Goal: Task Accomplishment & Management: Use online tool/utility

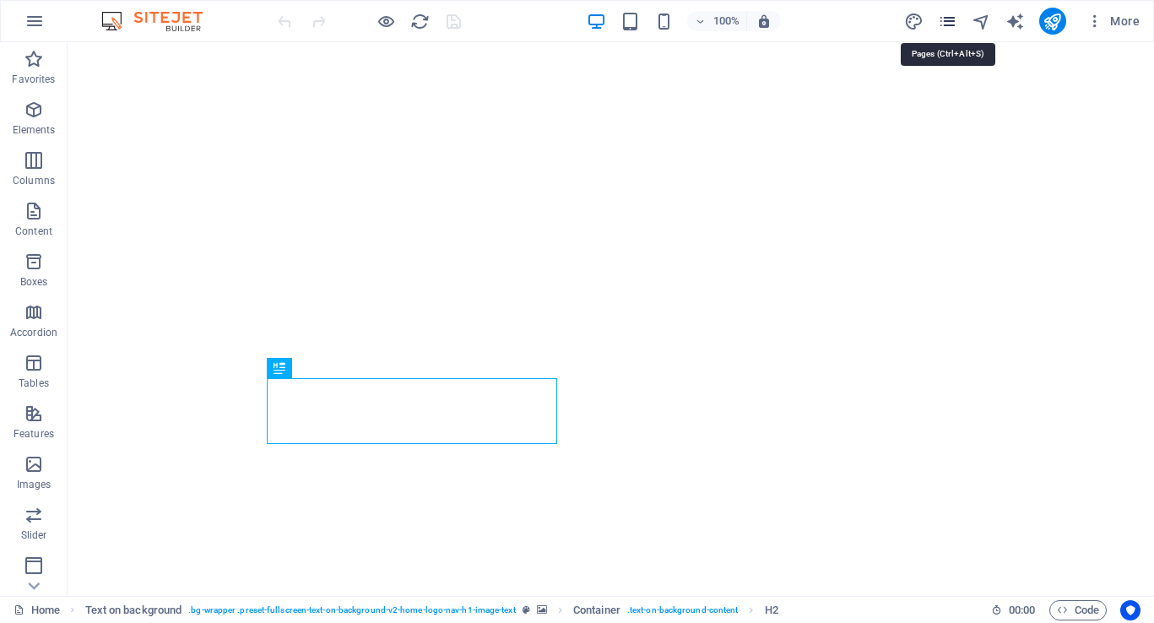
click at [954, 22] on icon "pages" at bounding box center [947, 21] width 19 height 19
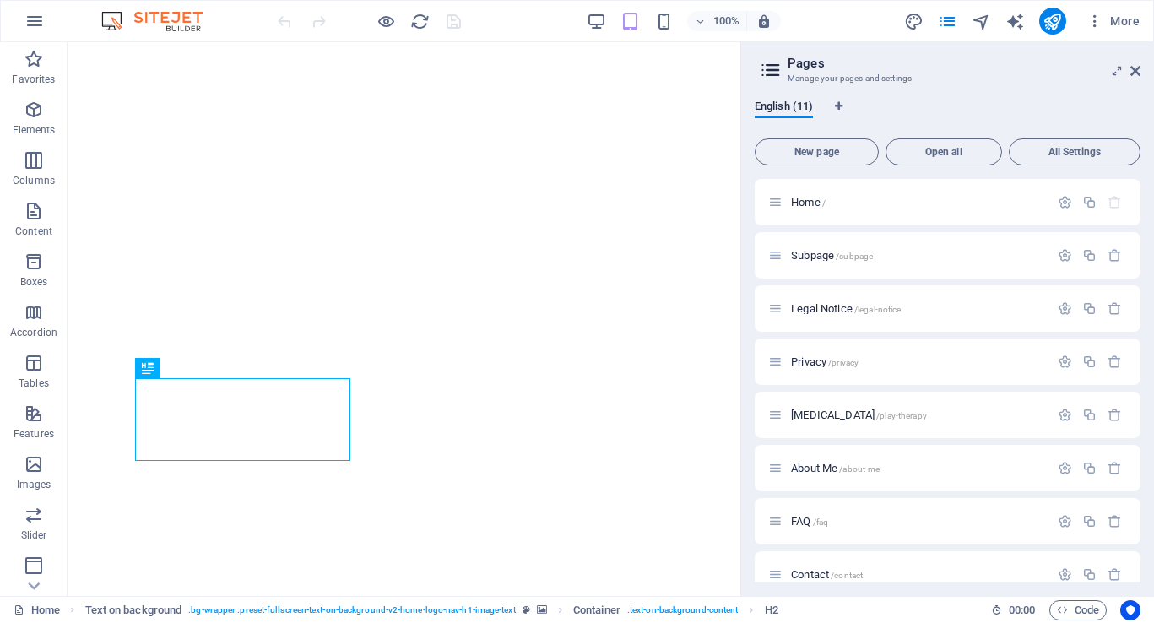
click at [1136, 78] on header "Pages Manage your pages and settings" at bounding box center [949, 64] width 382 height 44
click at [1136, 66] on icon at bounding box center [1135, 71] width 10 height 14
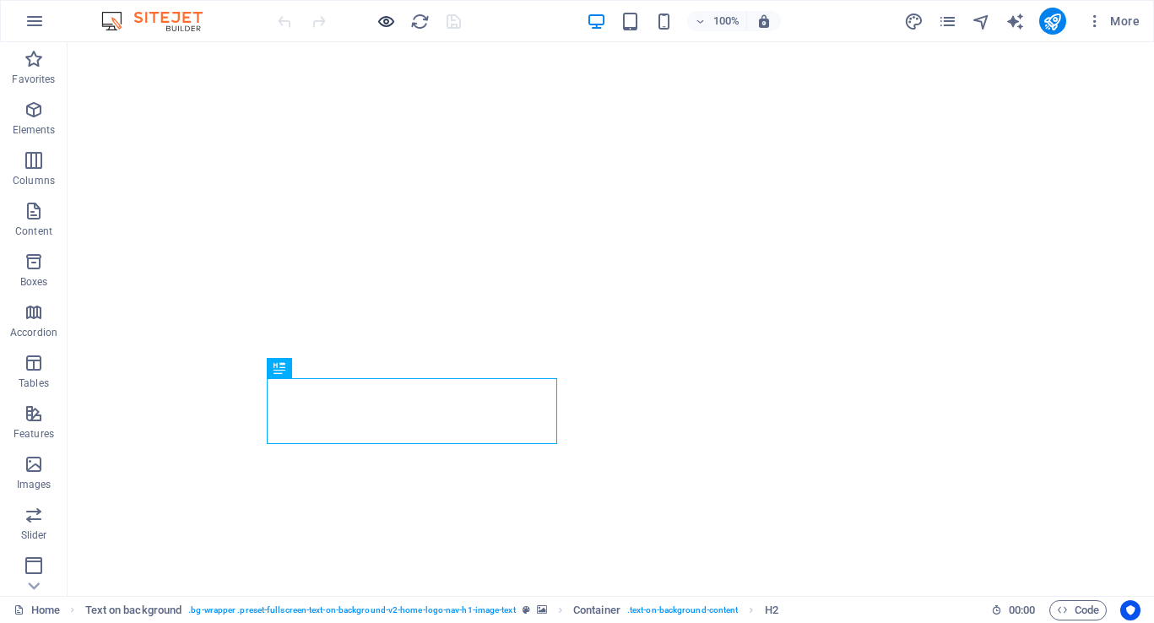
click at [392, 22] on icon "button" at bounding box center [385, 21] width 19 height 19
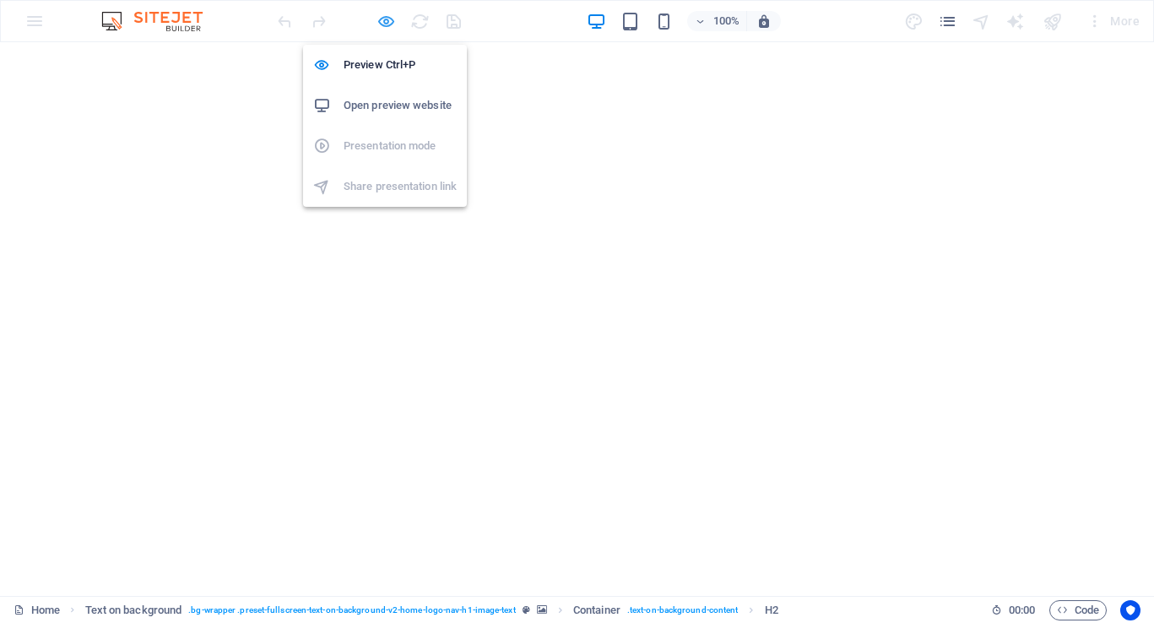
click at [381, 19] on icon "button" at bounding box center [385, 21] width 19 height 19
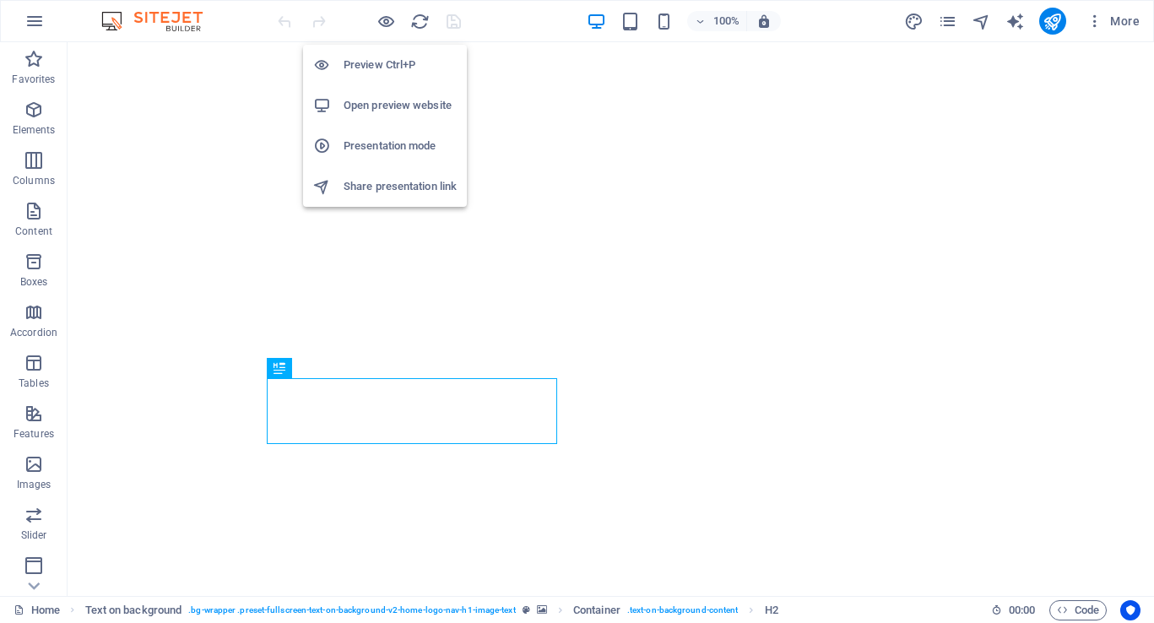
click at [397, 143] on h6 "Presentation mode" at bounding box center [400, 146] width 113 height 20
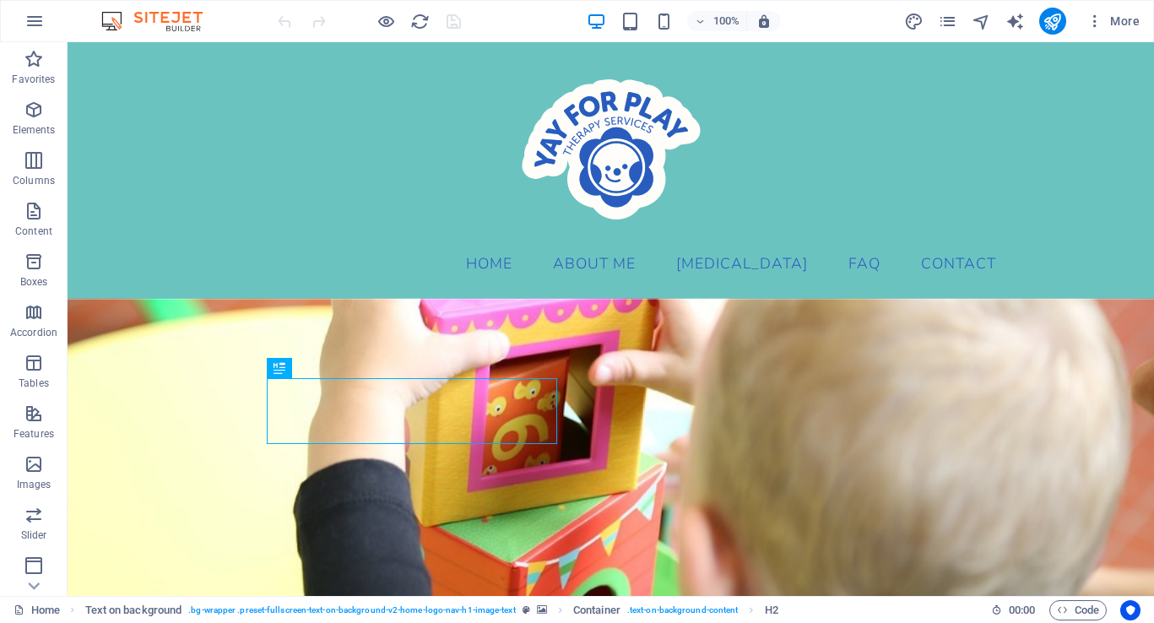
click at [958, 22] on div "More" at bounding box center [1025, 21] width 242 height 27
click at [949, 24] on icon "pages" at bounding box center [947, 21] width 19 height 19
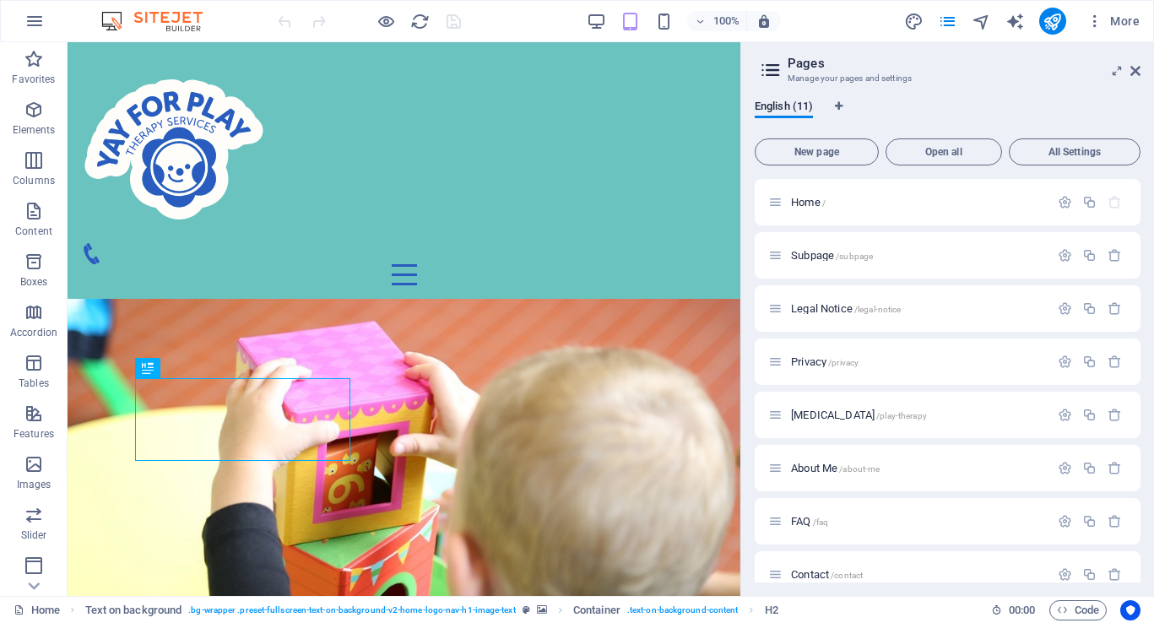
scroll to position [181, 0]
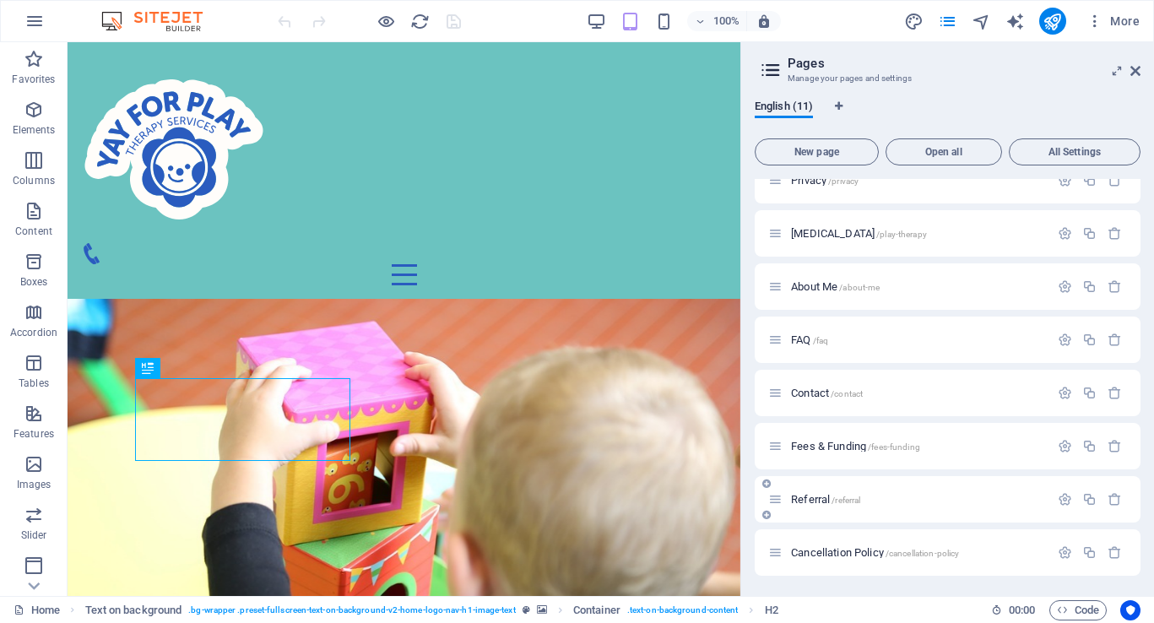
click at [812, 502] on span "Referral /referral" at bounding box center [825, 499] width 69 height 13
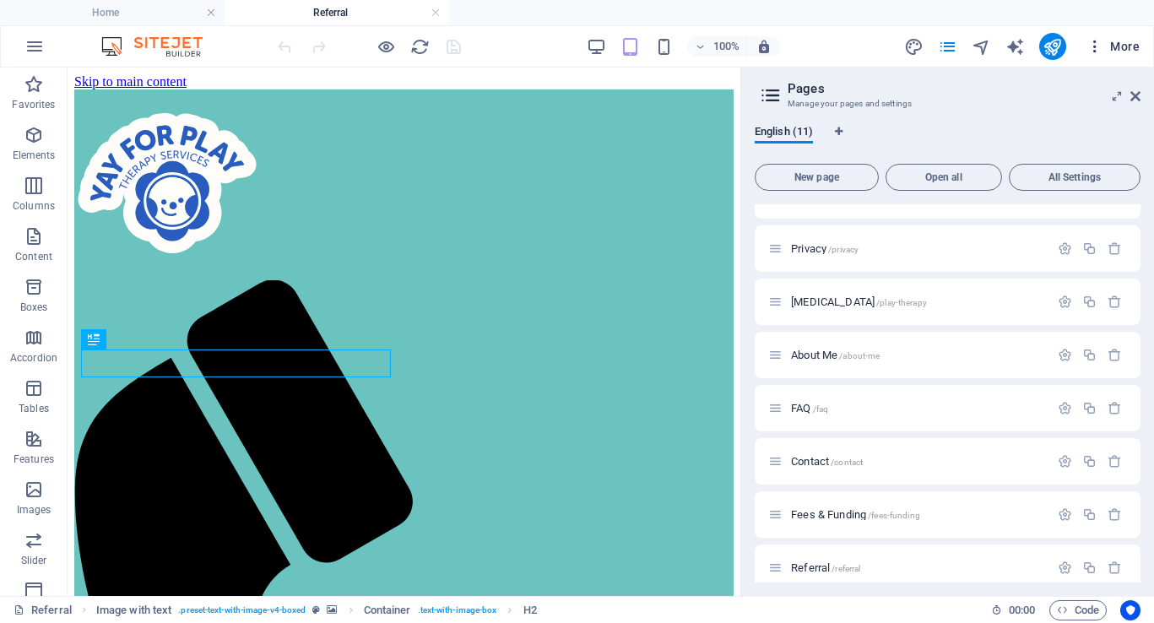
scroll to position [0, 0]
click at [1139, 54] on span "More" at bounding box center [1112, 46] width 53 height 17
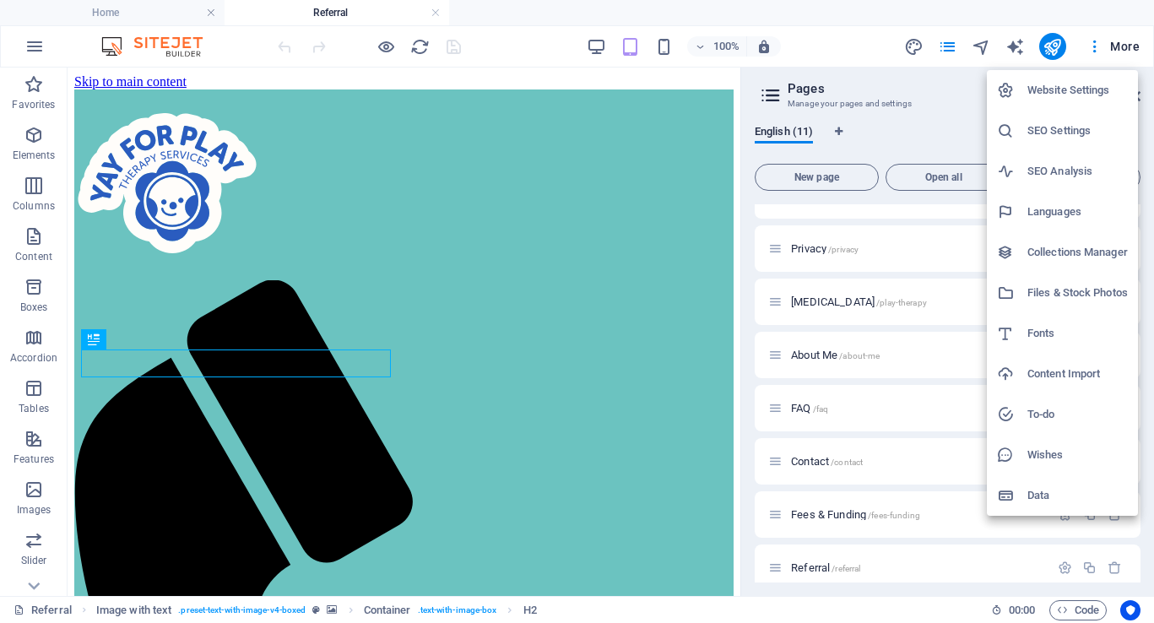
click at [582, 160] on div at bounding box center [577, 311] width 1154 height 623
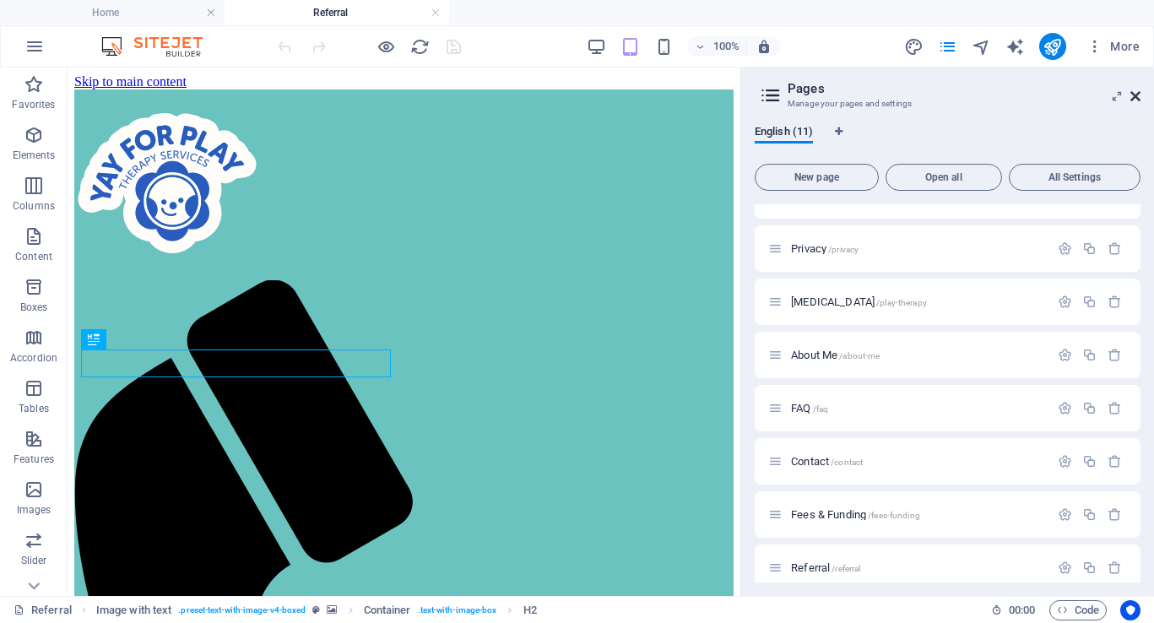
click at [1139, 97] on icon at bounding box center [1135, 96] width 10 height 14
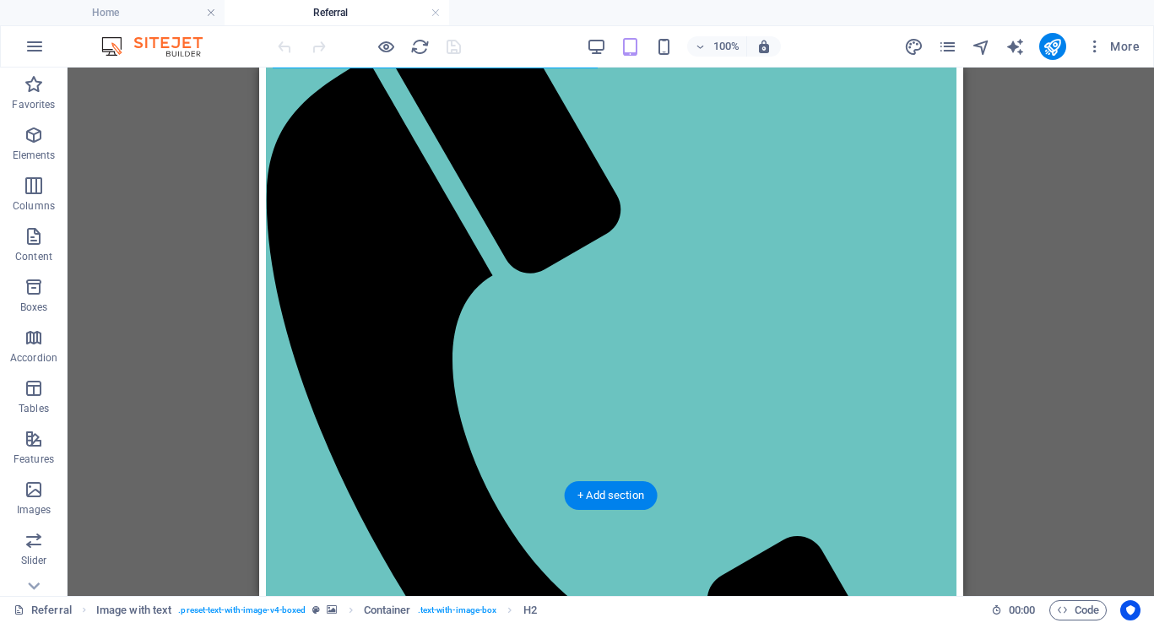
scroll to position [311, 0]
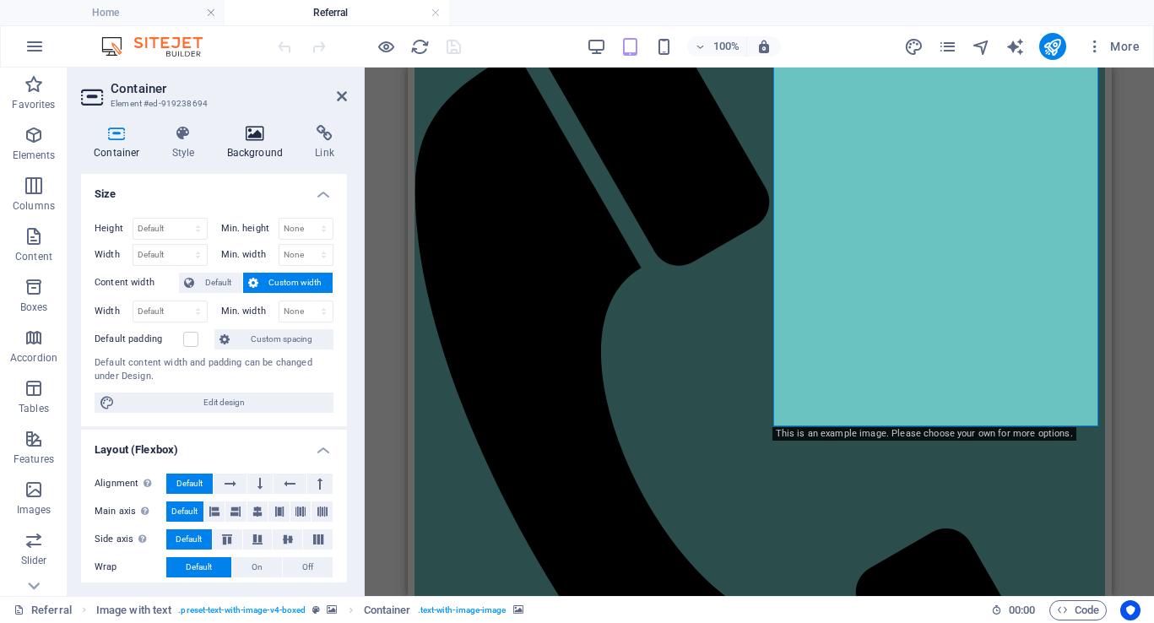
click at [244, 135] on icon at bounding box center [255, 133] width 82 height 17
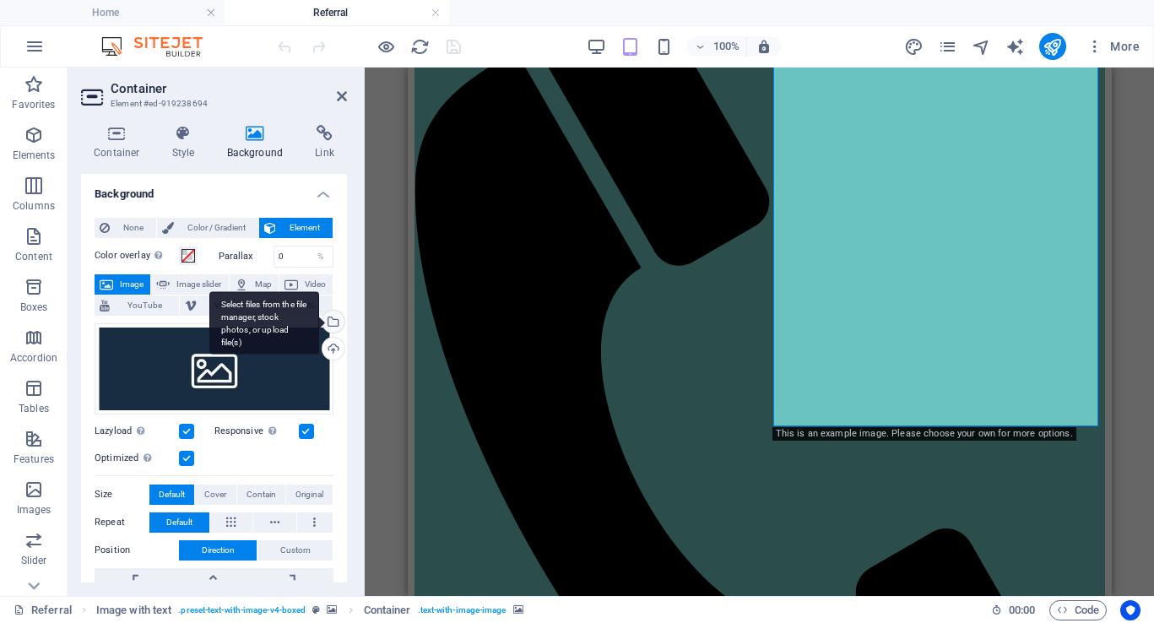
click at [335, 321] on div "Select files from the file manager, stock photos, or upload file(s)" at bounding box center [331, 323] width 25 height 25
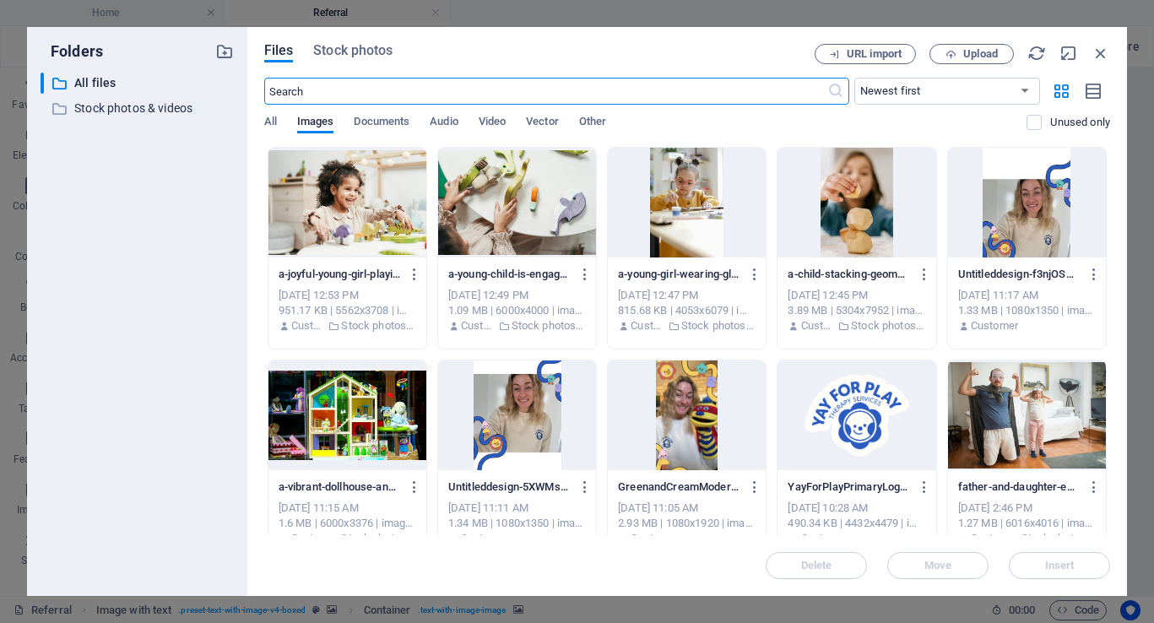
click at [559, 96] on input "text" at bounding box center [545, 91] width 563 height 27
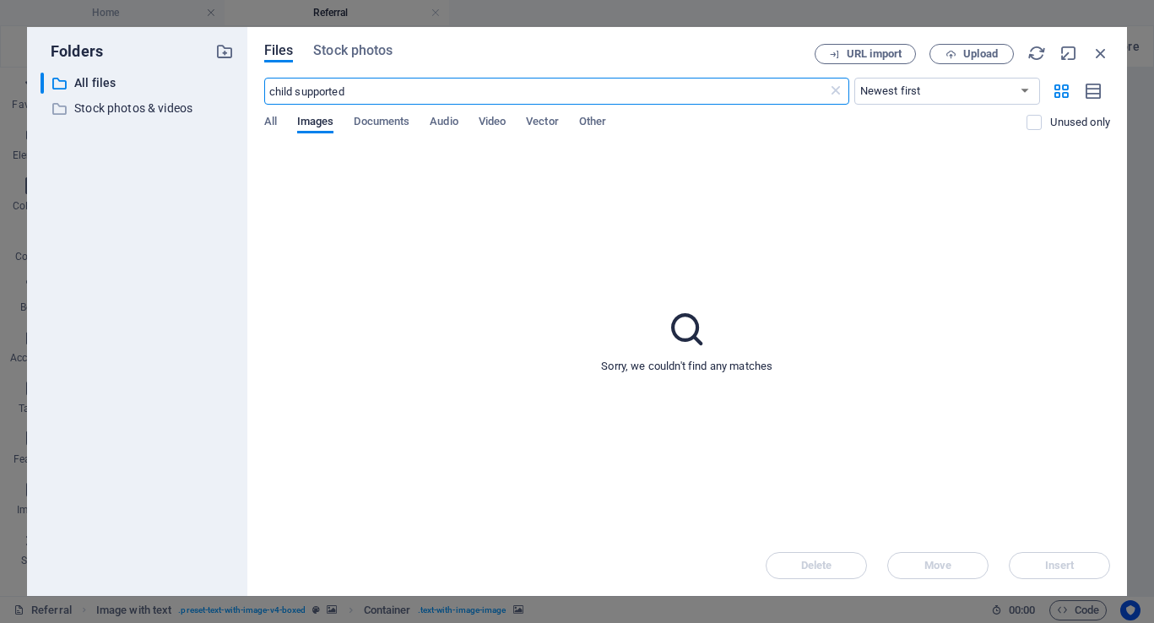
type input "child supported"
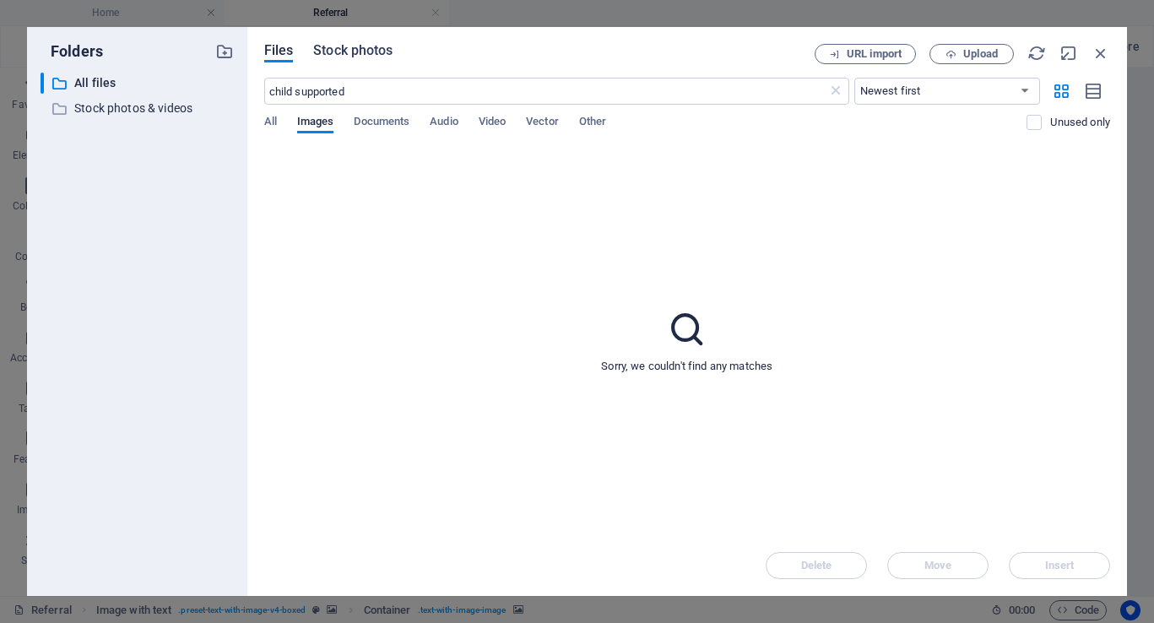
click at [382, 51] on span "Stock photos" at bounding box center [352, 51] width 79 height 20
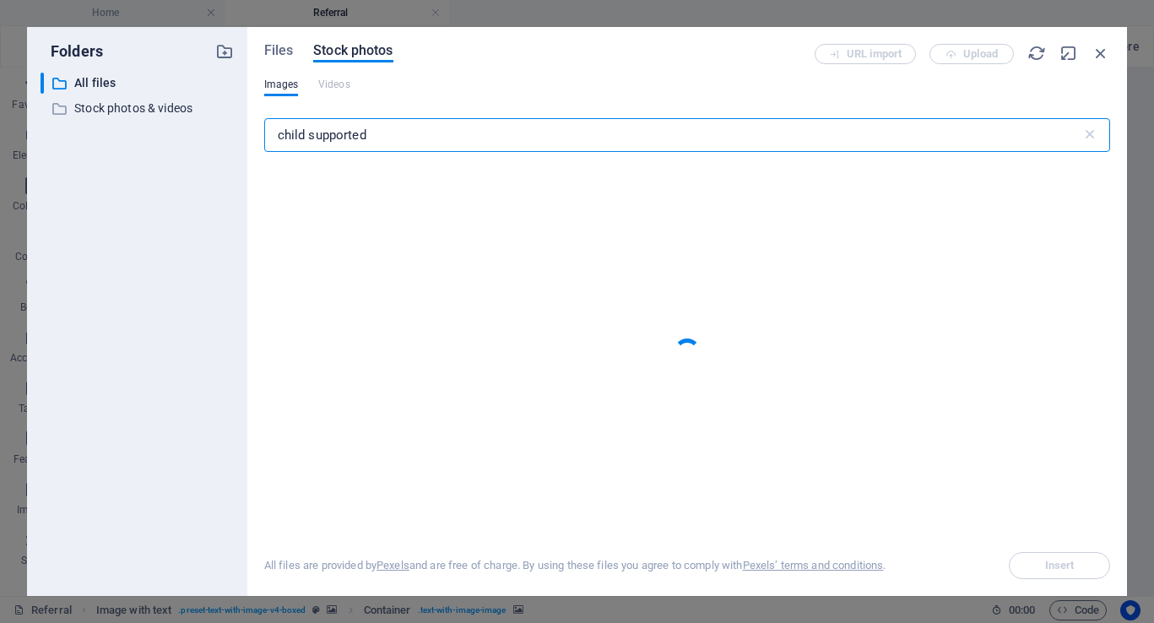
type input "child supported"
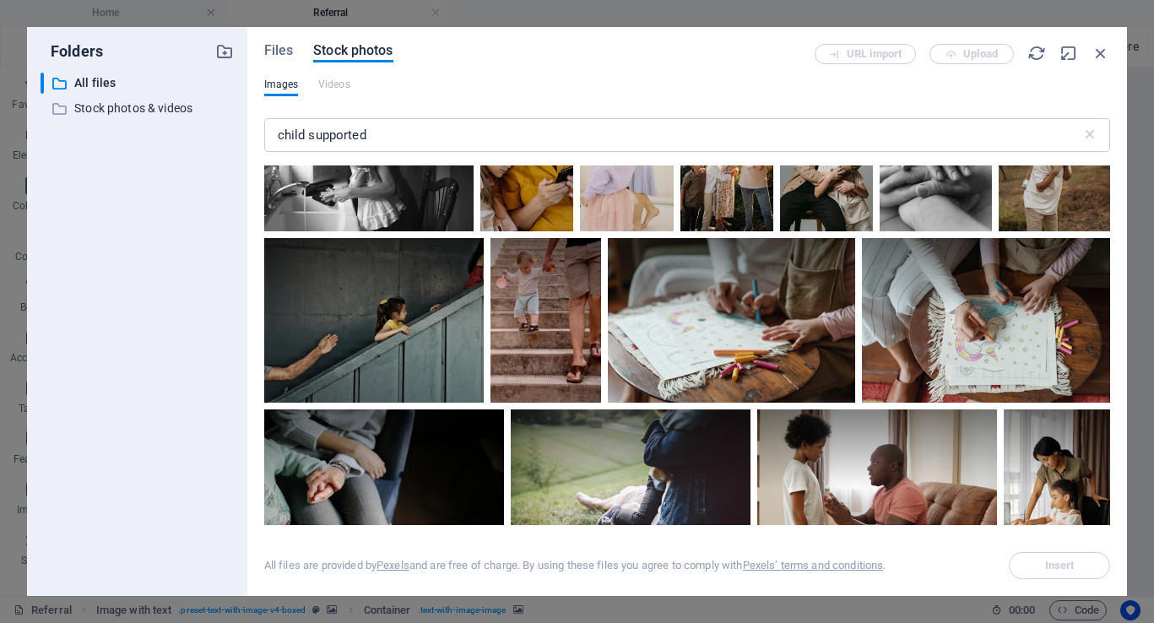
scroll to position [2212, 0]
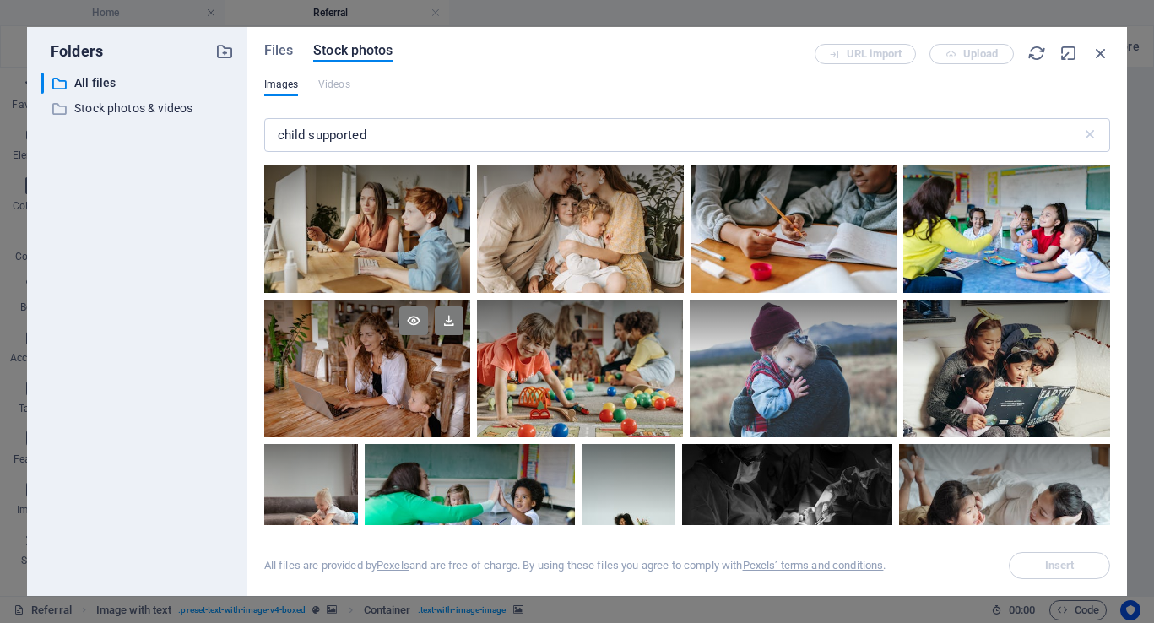
click at [355, 360] on div at bounding box center [367, 369] width 206 height 138
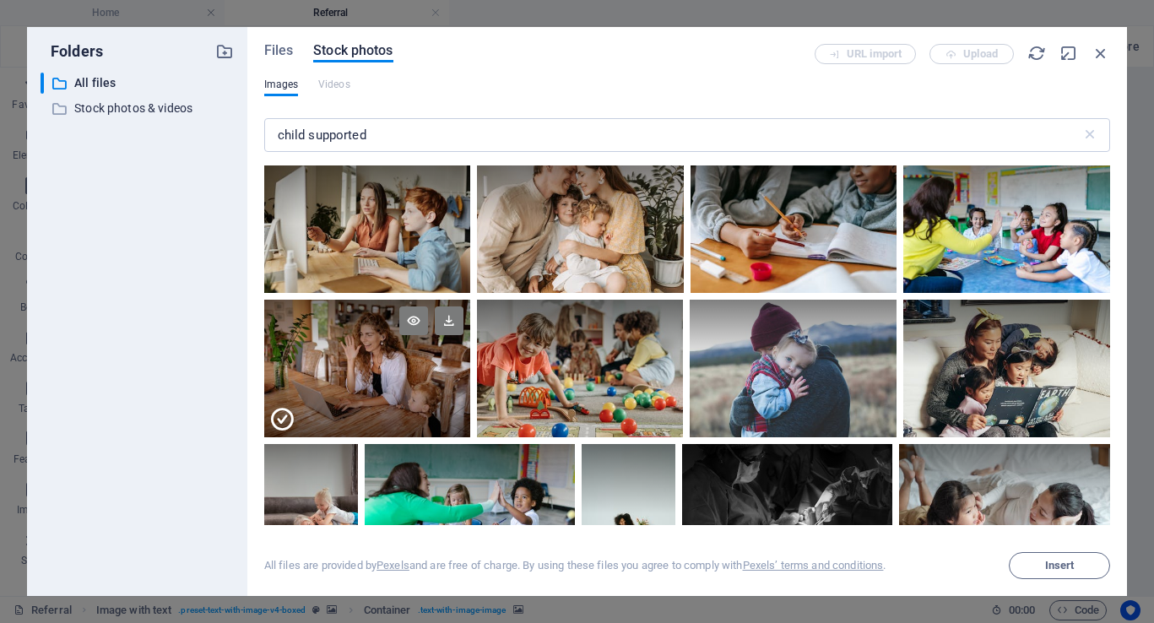
click at [353, 368] on div at bounding box center [367, 402] width 206 height 69
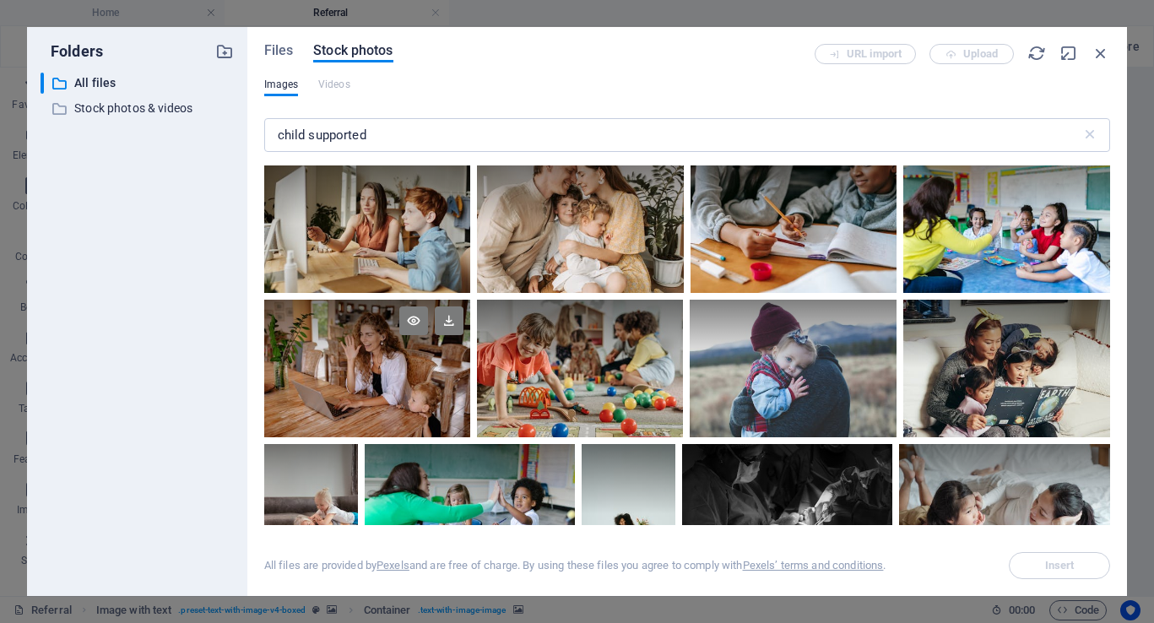
click at [353, 368] on div at bounding box center [367, 369] width 206 height 138
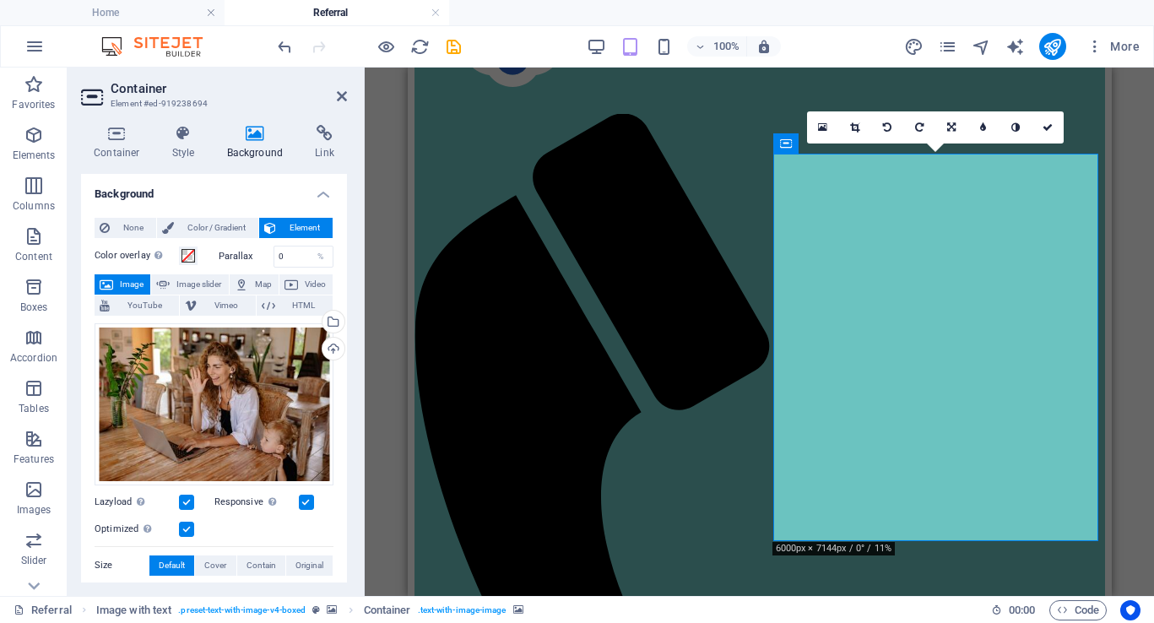
scroll to position [154, 0]
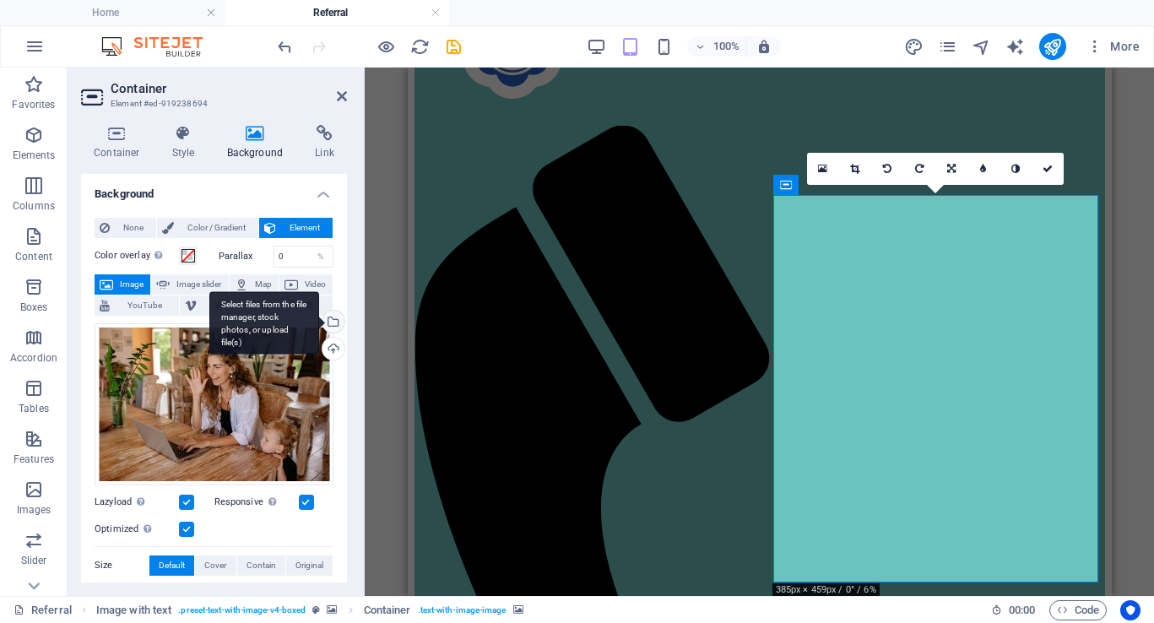
click at [330, 321] on div "Select files from the file manager, stock photos, or upload file(s)" at bounding box center [331, 323] width 25 height 25
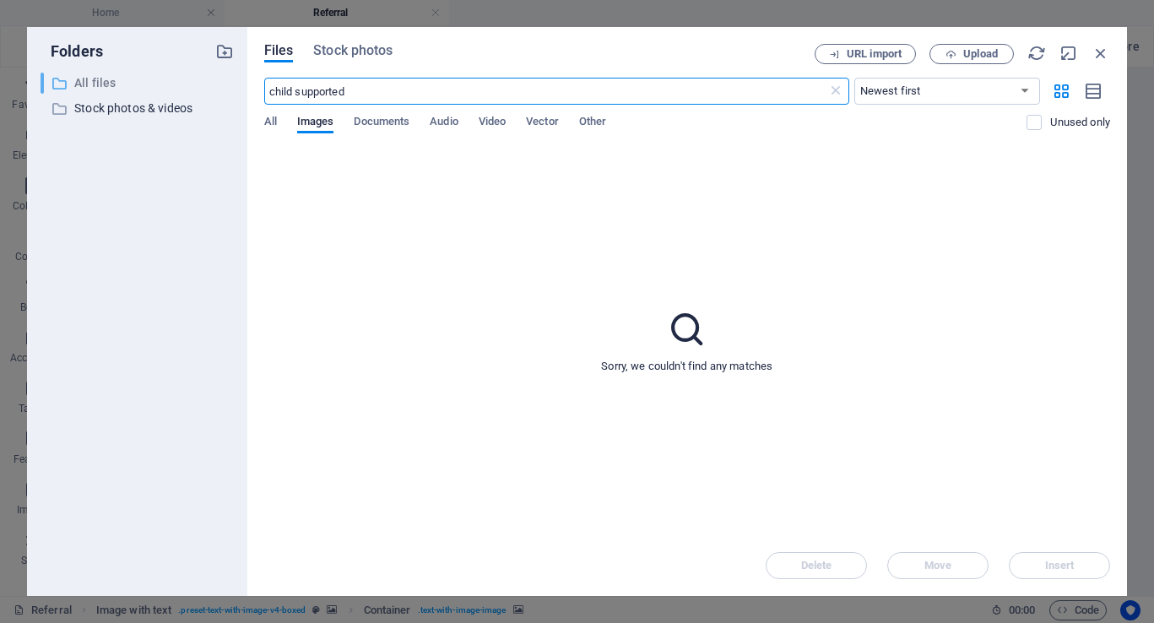
drag, startPoint x: 432, startPoint y: 88, endPoint x: 218, endPoint y: 83, distance: 214.5
click at [218, 83] on div "Folders ​ All files All files ​ Stock photos & videos Stock photos & videos Fil…" at bounding box center [577, 311] width 1100 height 569
type input "child playing"
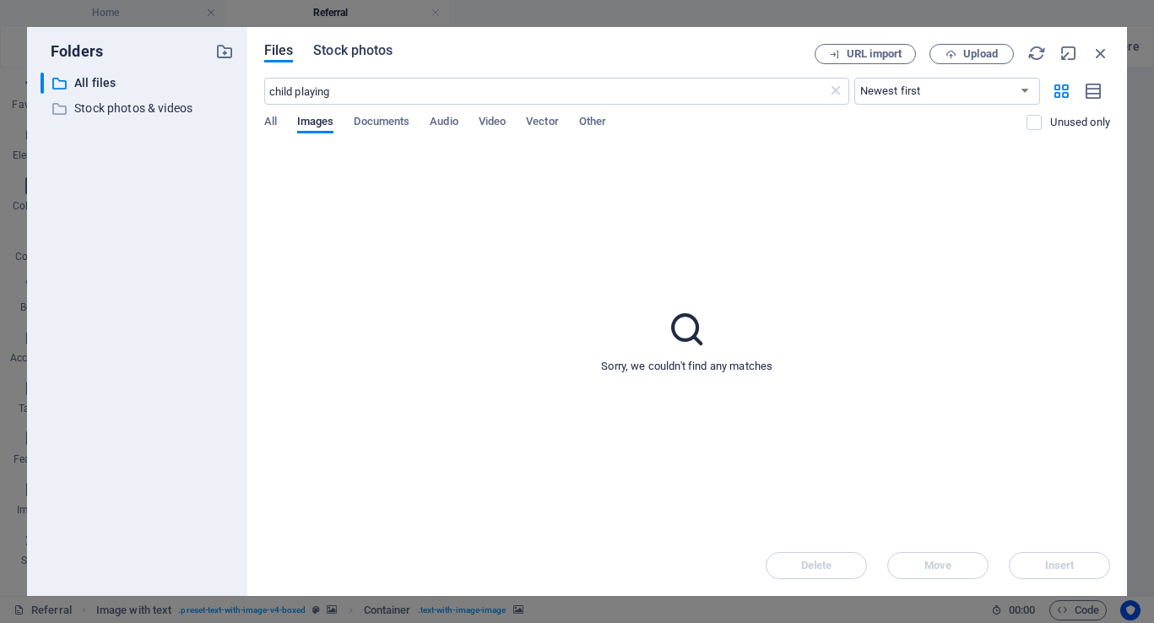
click at [365, 48] on span "Stock photos" at bounding box center [352, 51] width 79 height 20
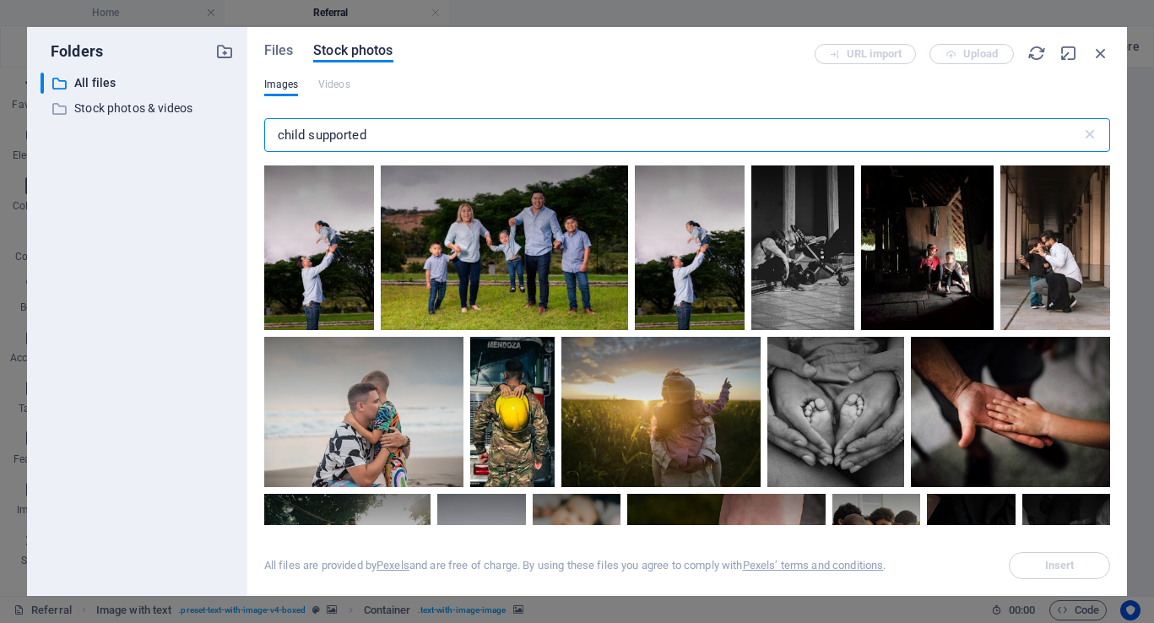
drag, startPoint x: 444, startPoint y: 130, endPoint x: 310, endPoint y: 130, distance: 134.2
click at [310, 130] on input "child supported" at bounding box center [672, 135] width 817 height 34
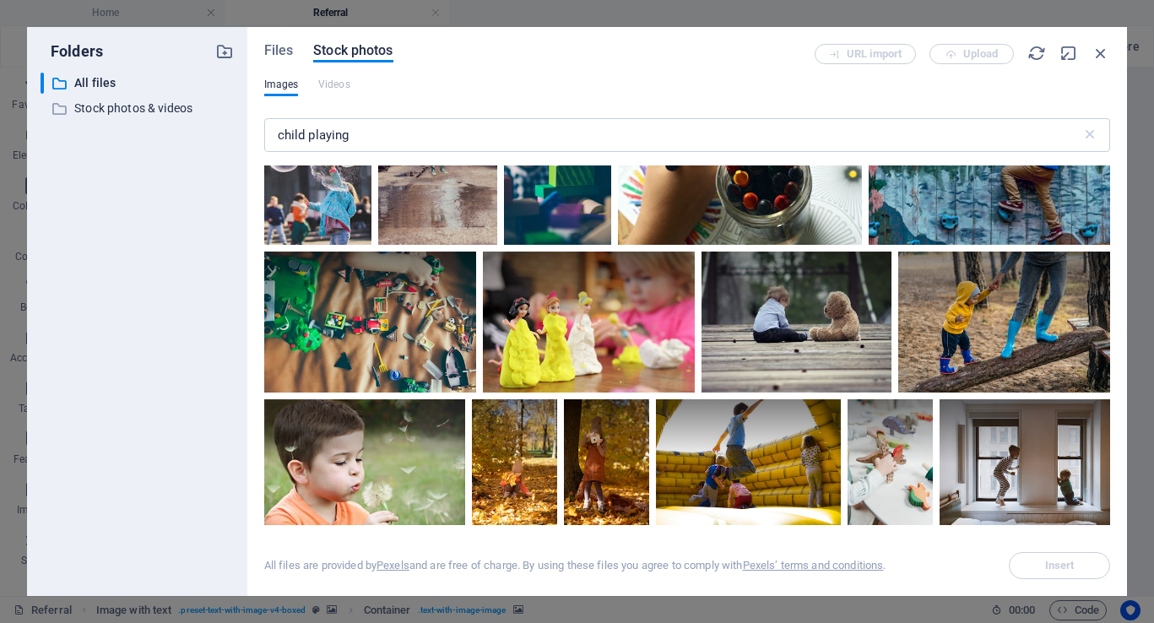
scroll to position [270, 0]
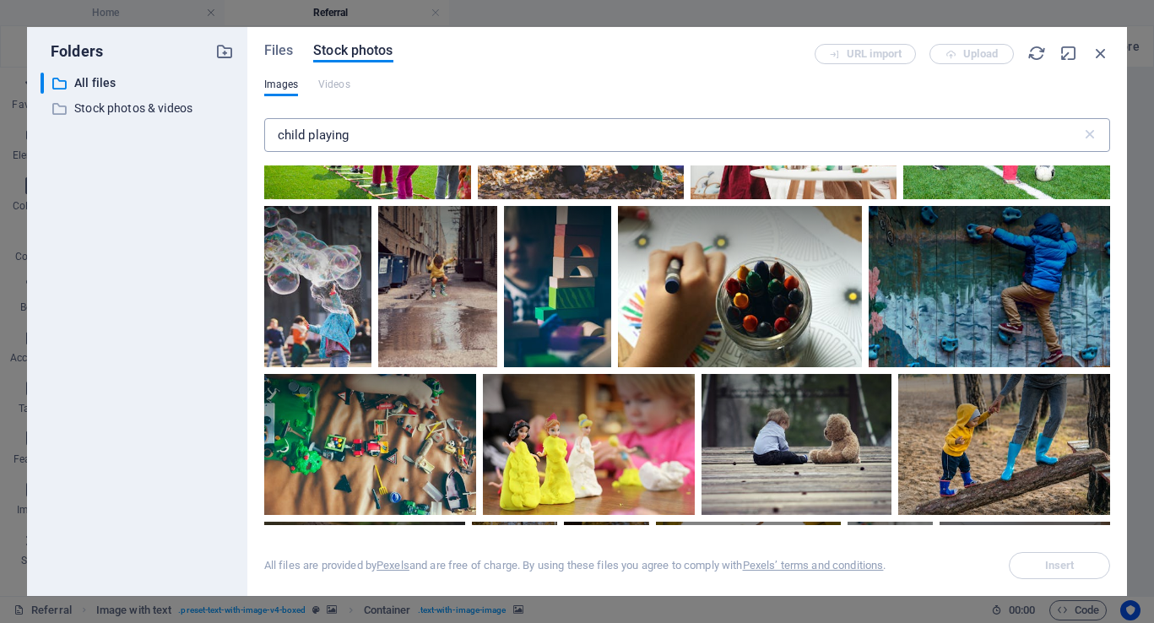
click at [415, 141] on input "child playing" at bounding box center [672, 135] width 817 height 34
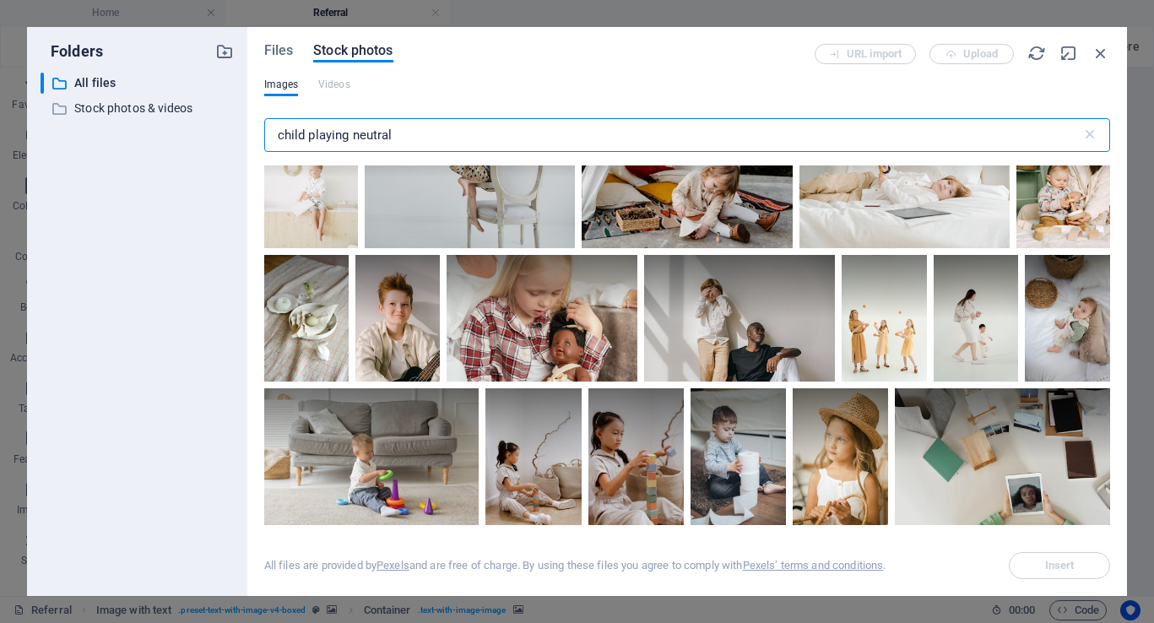
scroll to position [1409, 0]
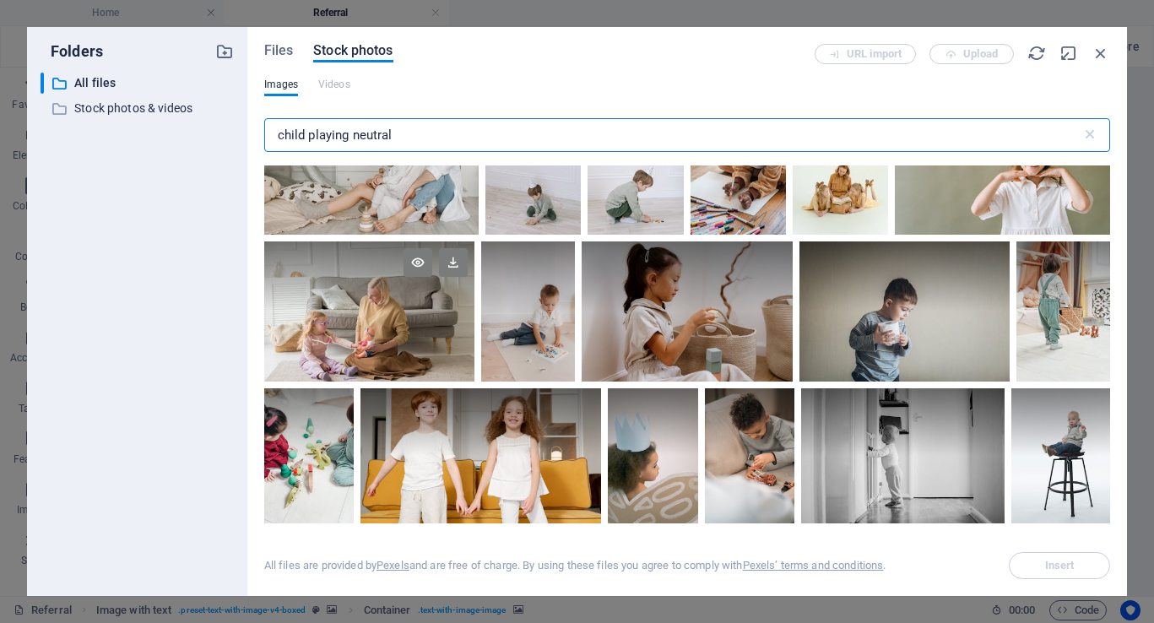
type input "child playing neutral"
click at [364, 338] on div at bounding box center [369, 311] width 211 height 140
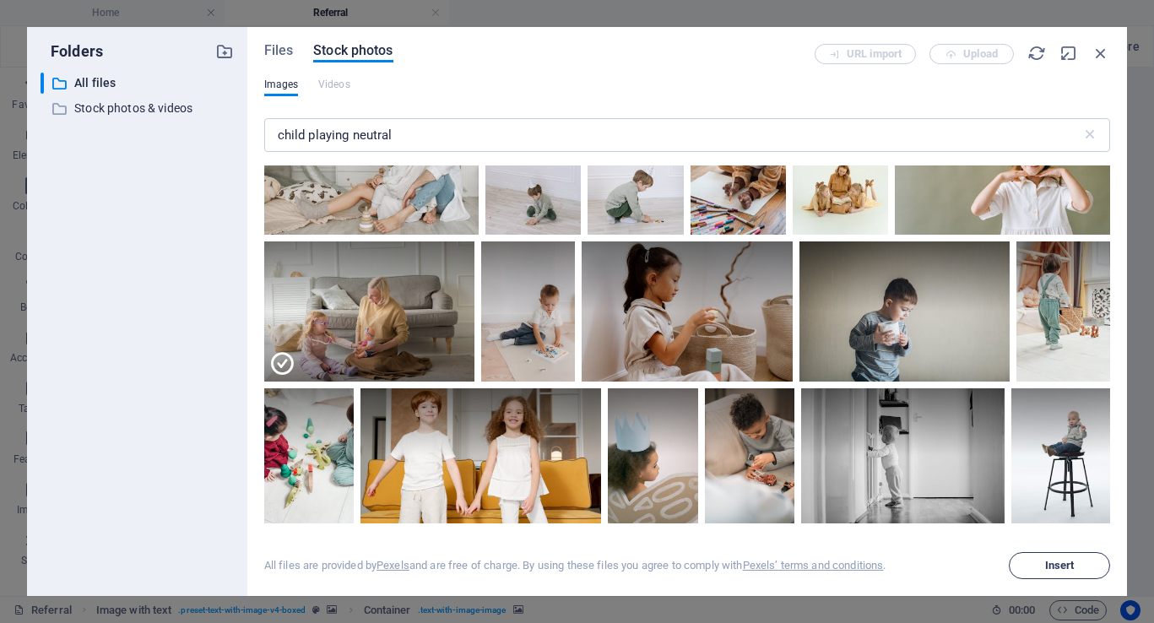
click at [1099, 569] on span "Insert" at bounding box center [1059, 565] width 86 height 10
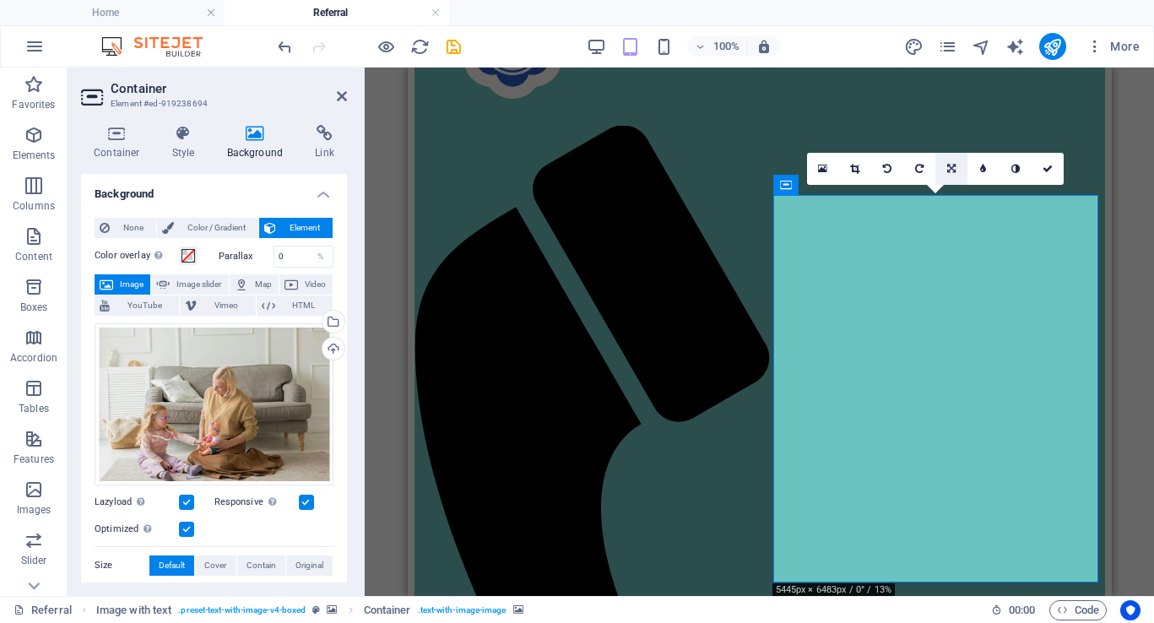
click at [950, 170] on icon at bounding box center [951, 169] width 8 height 10
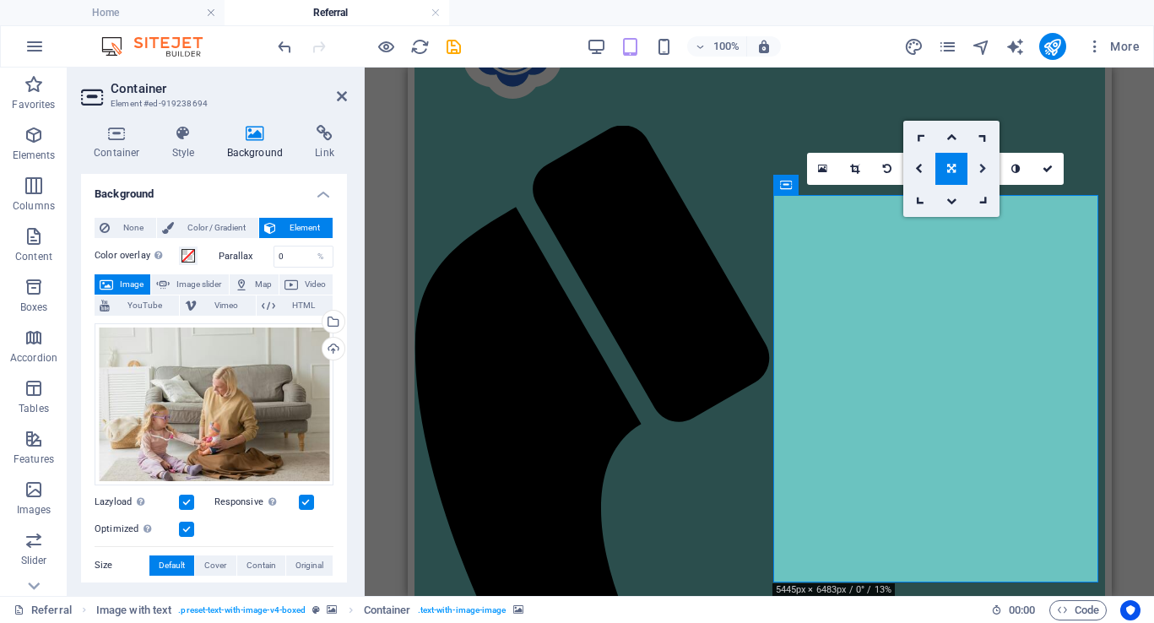
click at [983, 167] on icon at bounding box center [983, 169] width 8 height 10
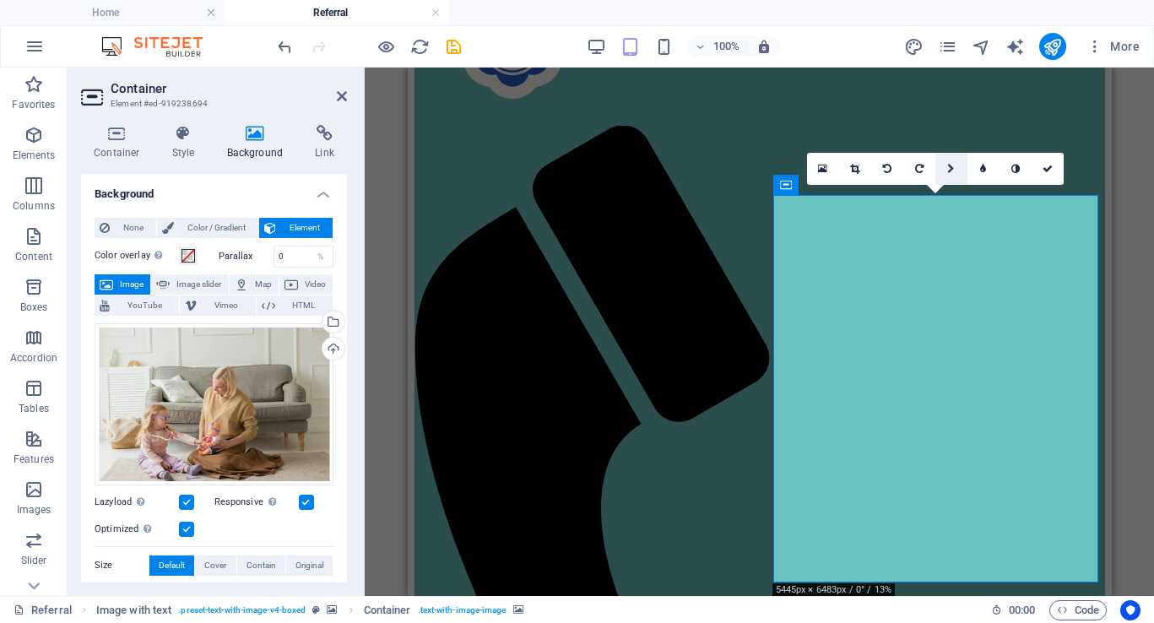
click at [950, 169] on icon at bounding box center [951, 169] width 8 height 10
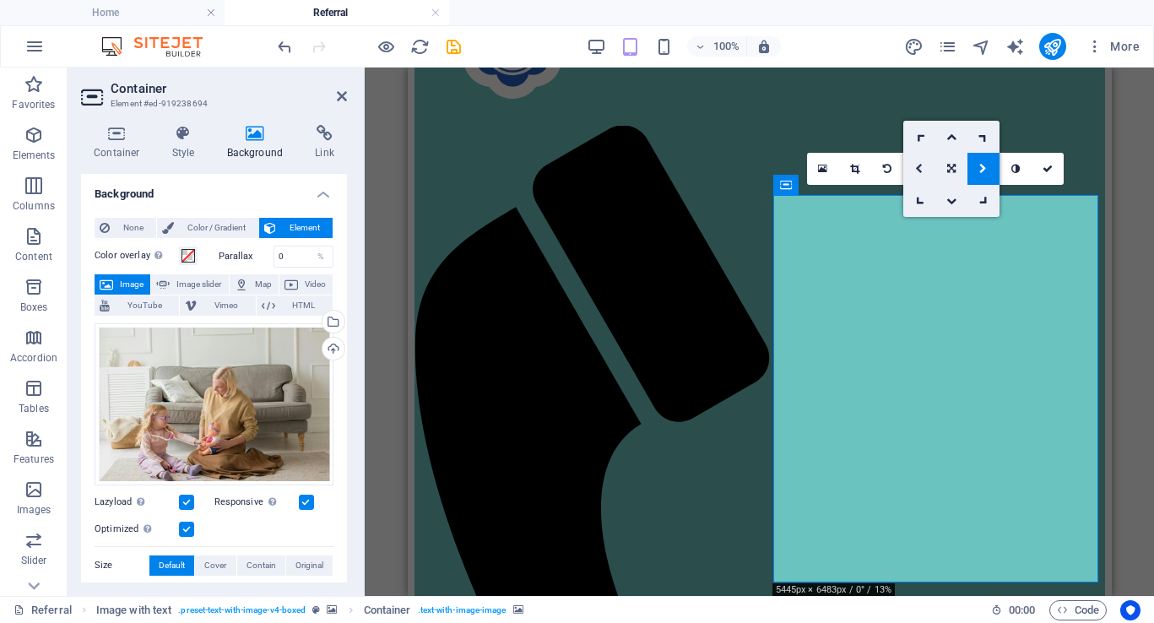
click at [923, 165] on link at bounding box center [919, 169] width 32 height 32
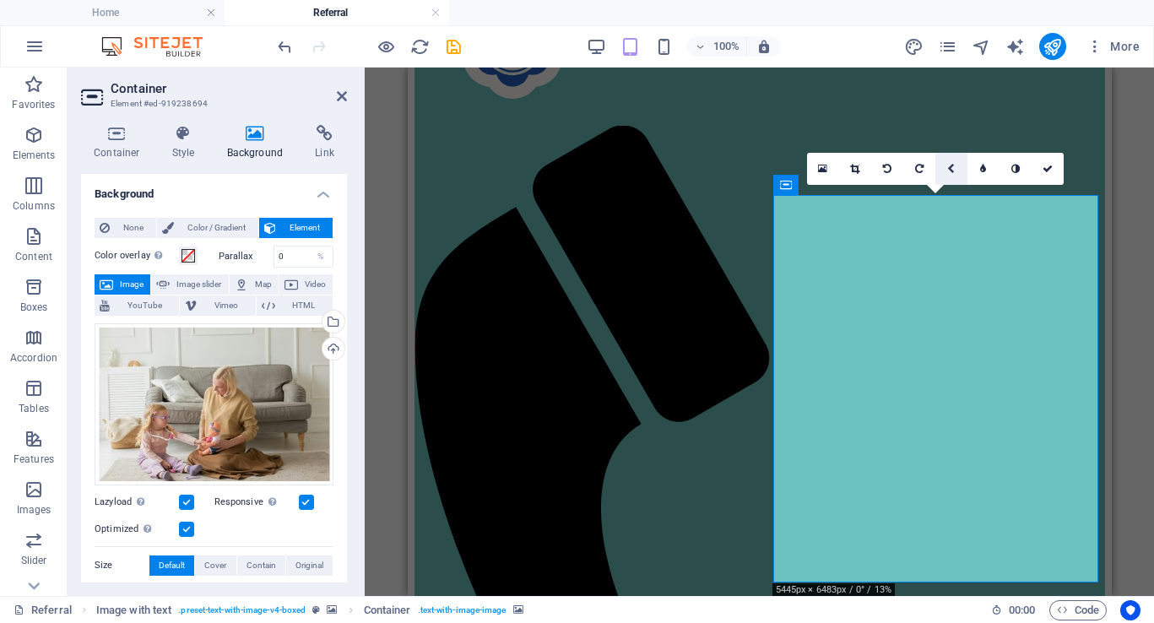
click at [956, 168] on link at bounding box center [951, 169] width 32 height 32
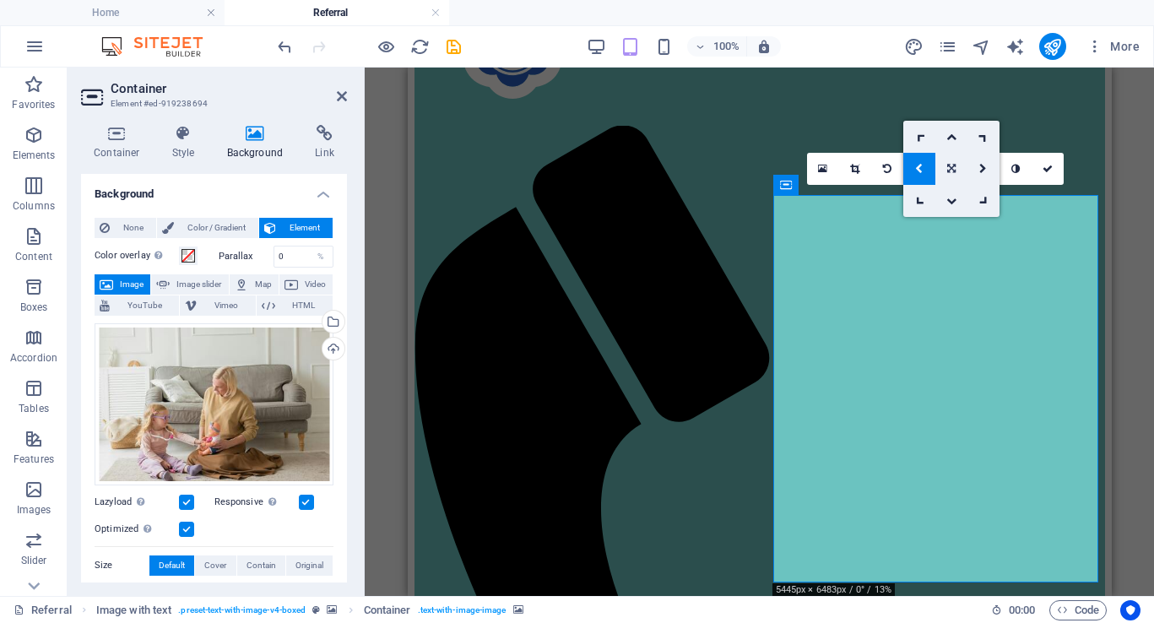
click at [950, 173] on icon at bounding box center [951, 169] width 8 height 10
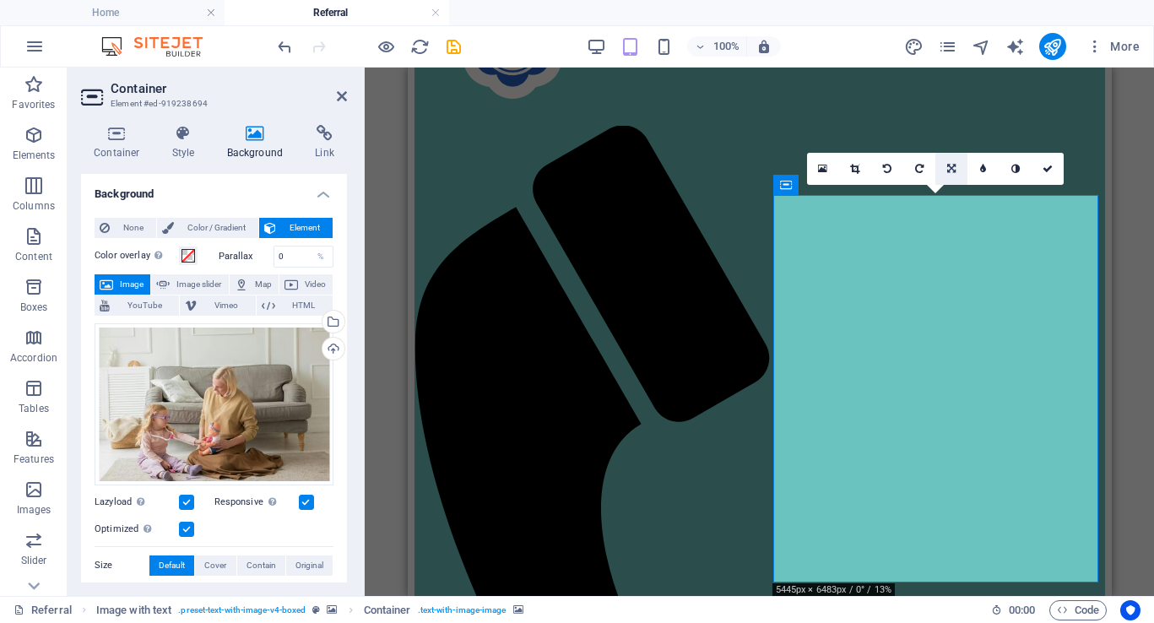
click at [947, 170] on icon at bounding box center [951, 169] width 8 height 10
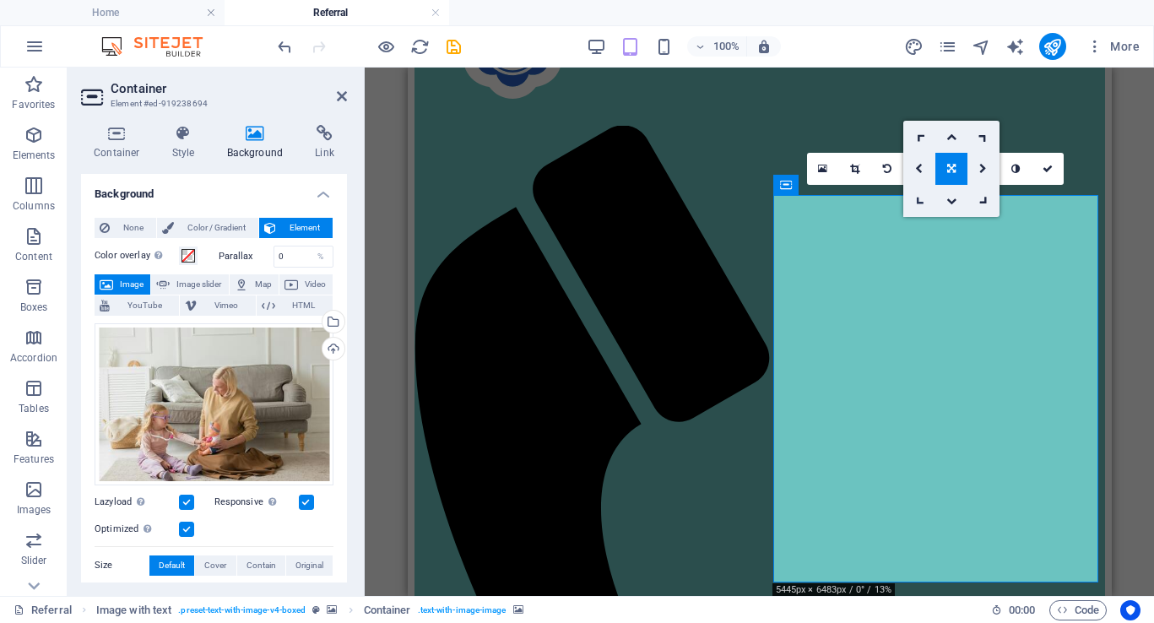
click at [917, 192] on link at bounding box center [919, 201] width 32 height 32
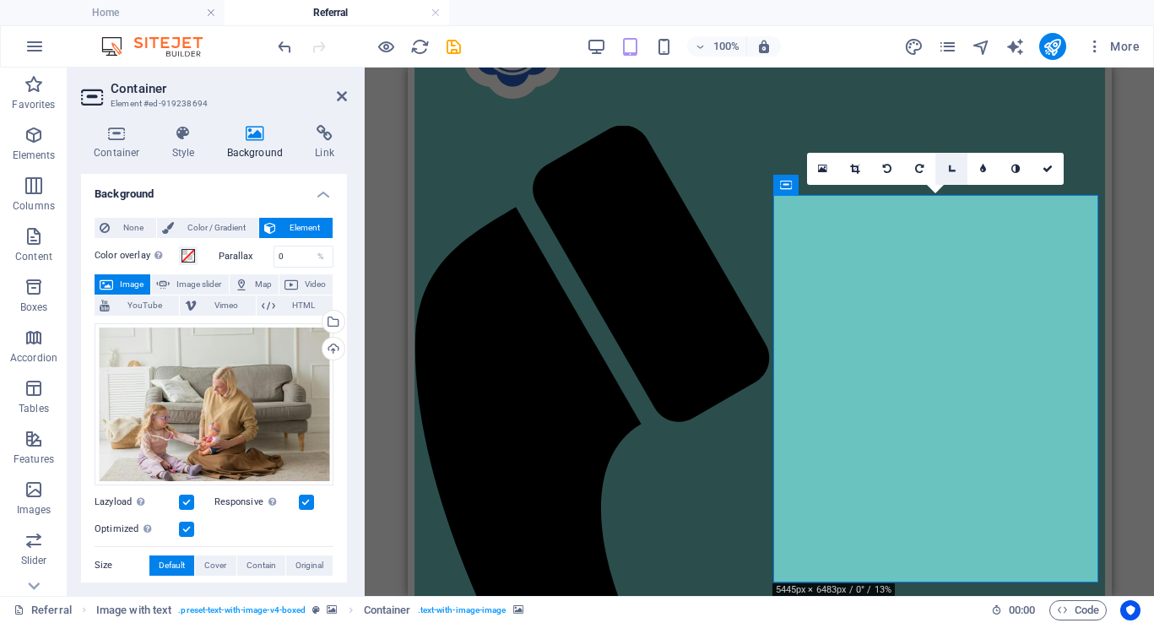
click at [953, 163] on icon at bounding box center [951, 169] width 14 height 14
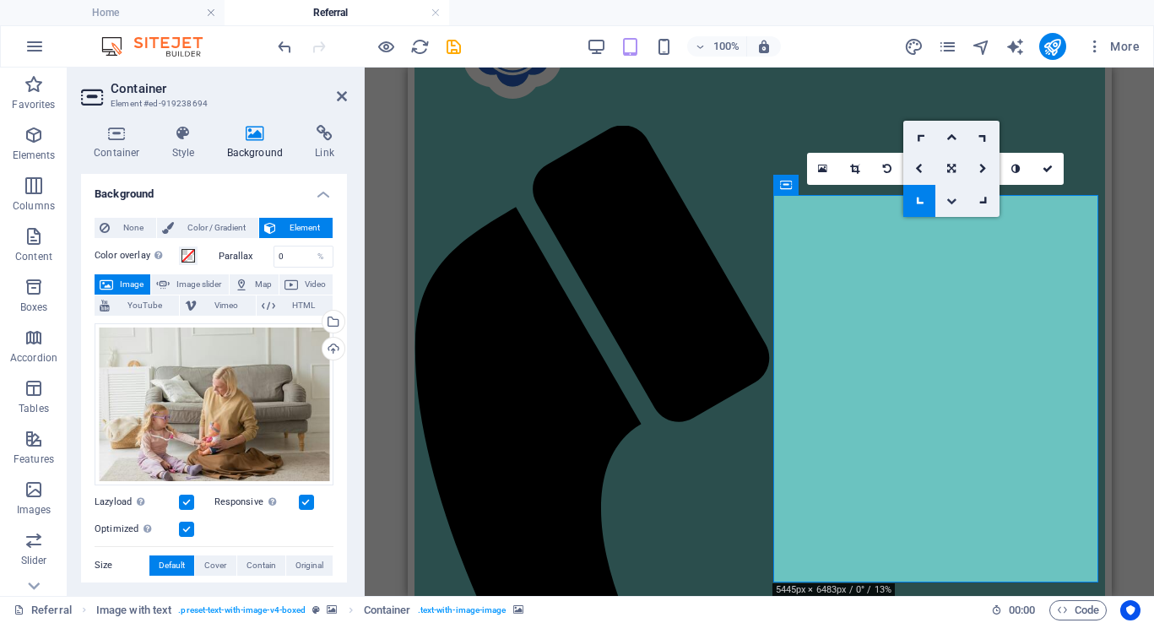
click at [952, 198] on icon at bounding box center [951, 201] width 10 height 10
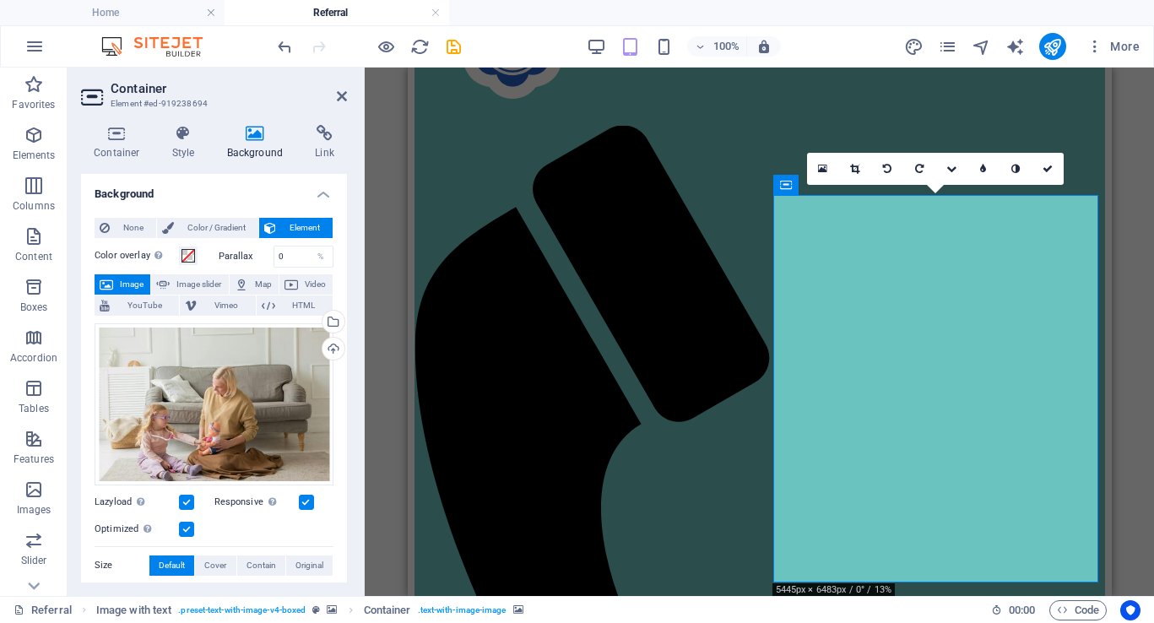
click at [936, 169] on link at bounding box center [951, 169] width 32 height 32
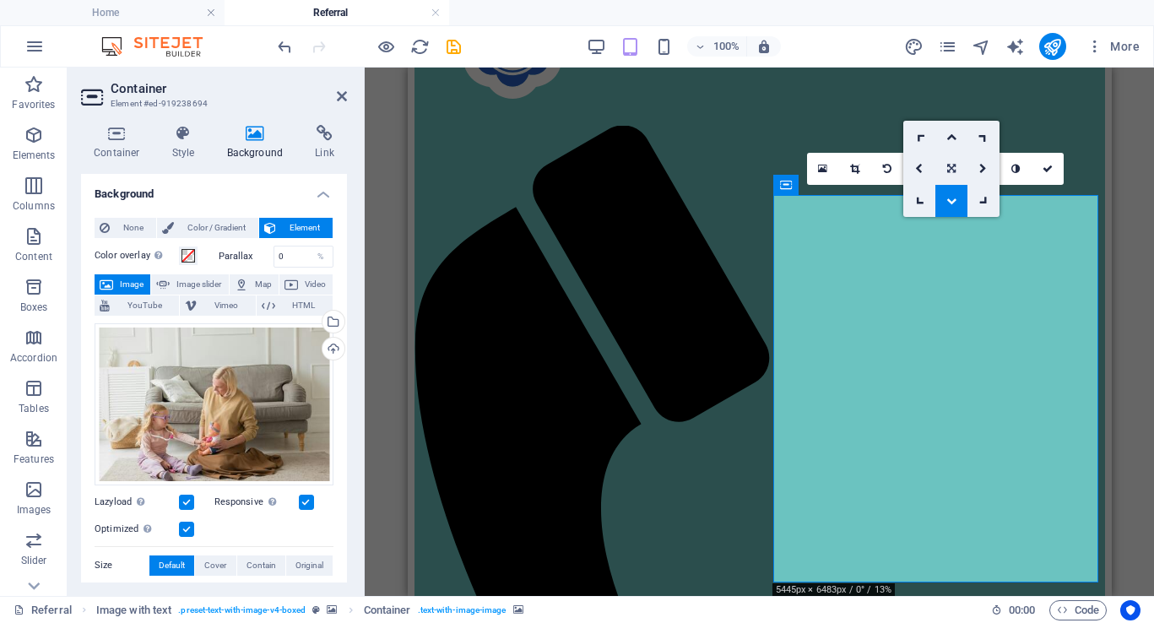
click at [951, 170] on icon at bounding box center [951, 169] width 8 height 10
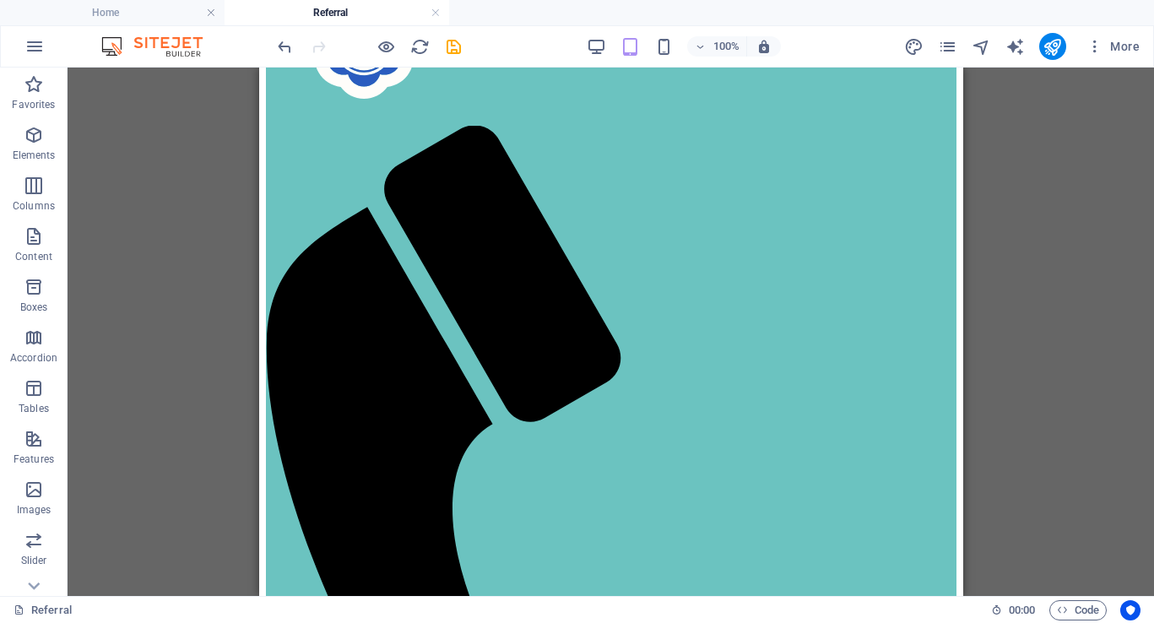
click at [1055, 238] on div "Drag here to replace the existing content. Press “Ctrl” if you want to create a…" at bounding box center [611, 332] width 1086 height 528
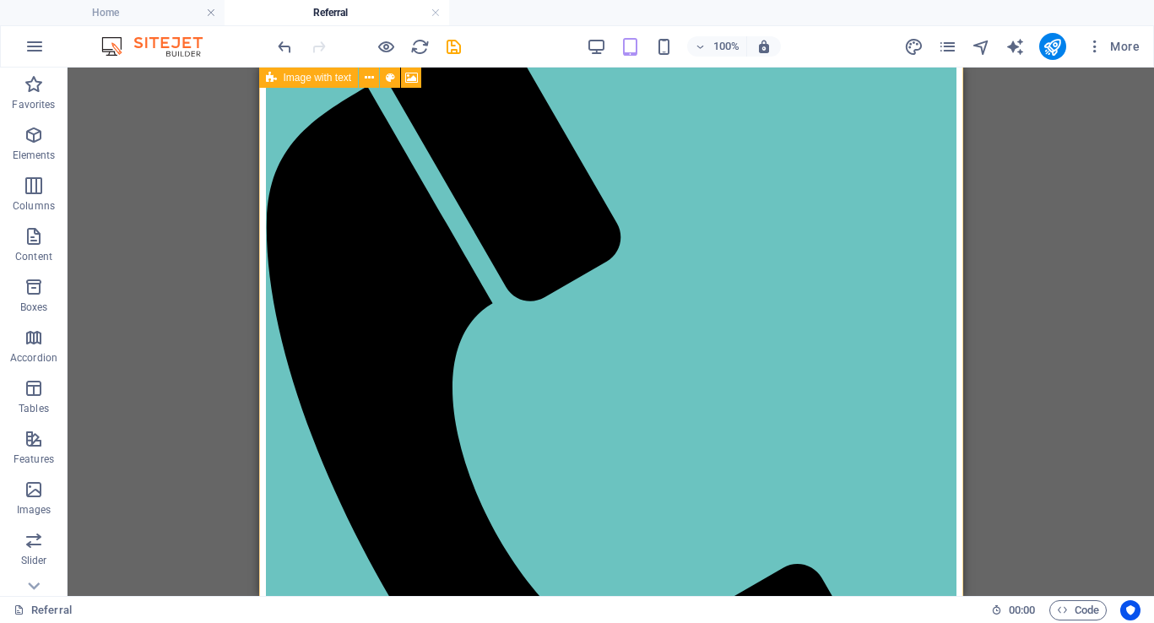
scroll to position [0, 0]
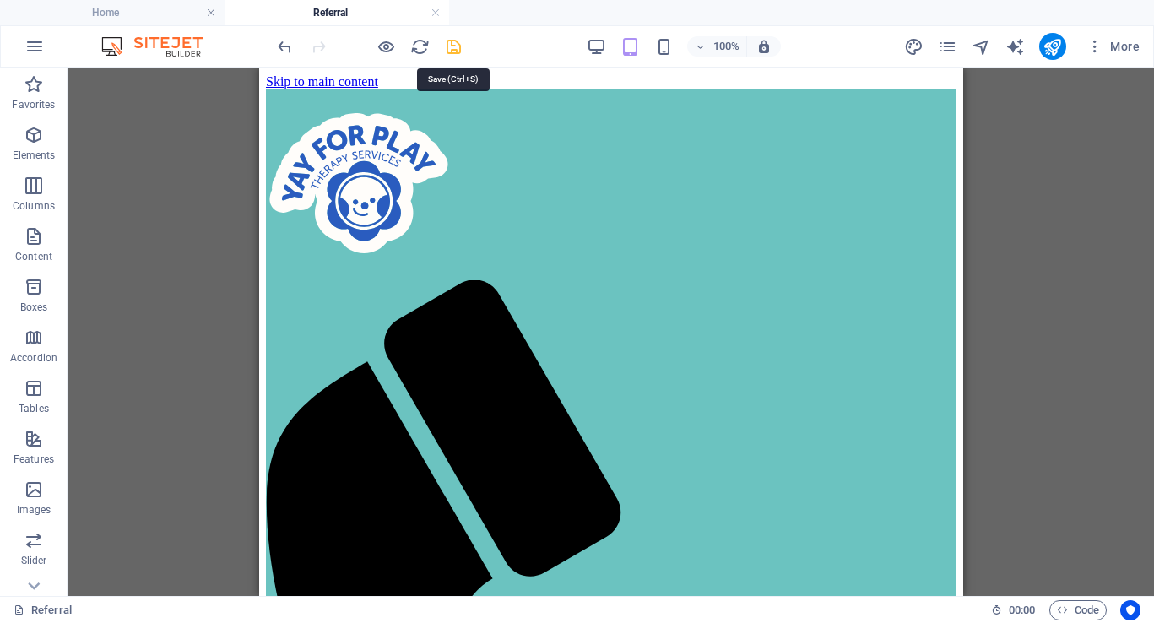
click at [453, 49] on icon "save" at bounding box center [453, 46] width 19 height 19
click at [607, 39] on div "100%" at bounding box center [683, 46] width 195 height 27
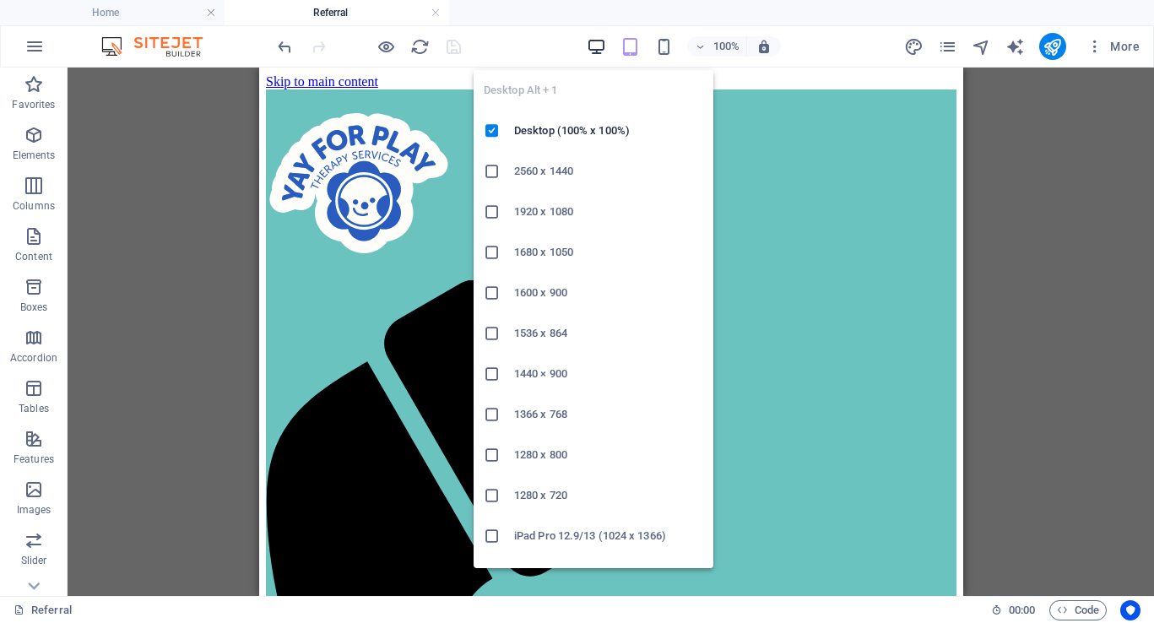
click at [598, 44] on icon "button" at bounding box center [596, 46] width 19 height 19
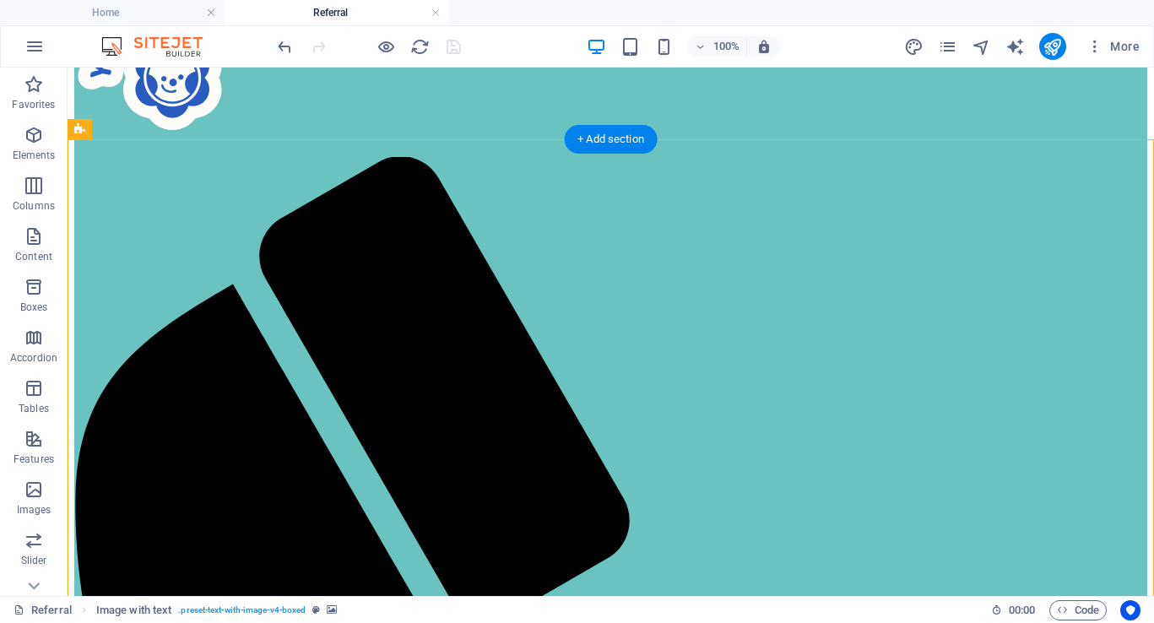
scroll to position [143, 0]
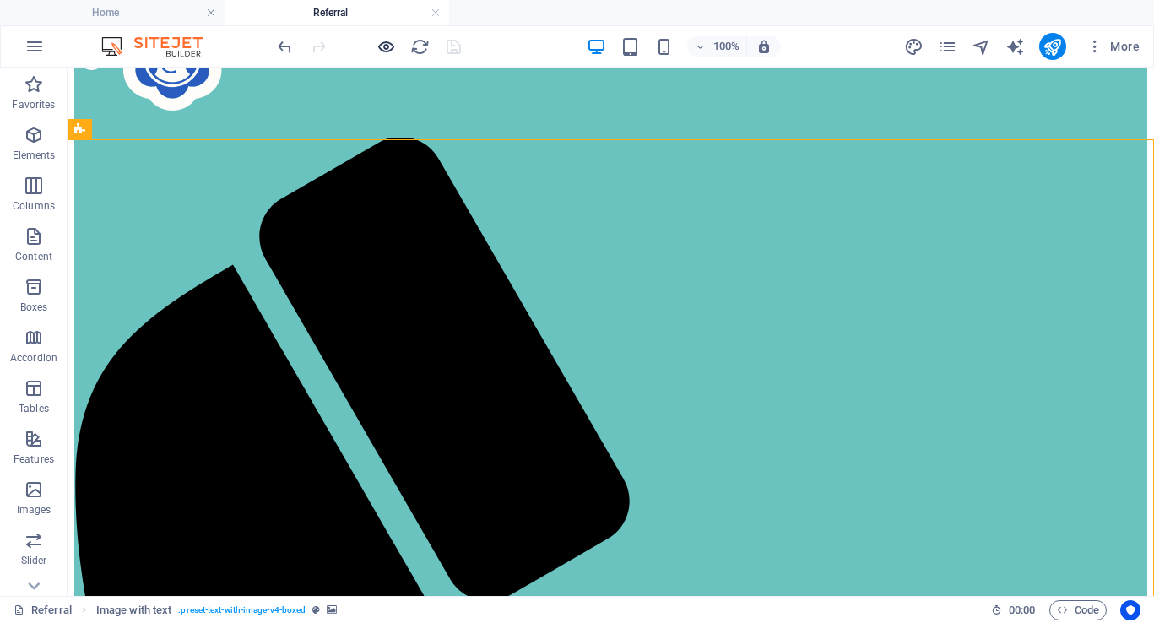
click at [393, 41] on icon "button" at bounding box center [385, 46] width 19 height 19
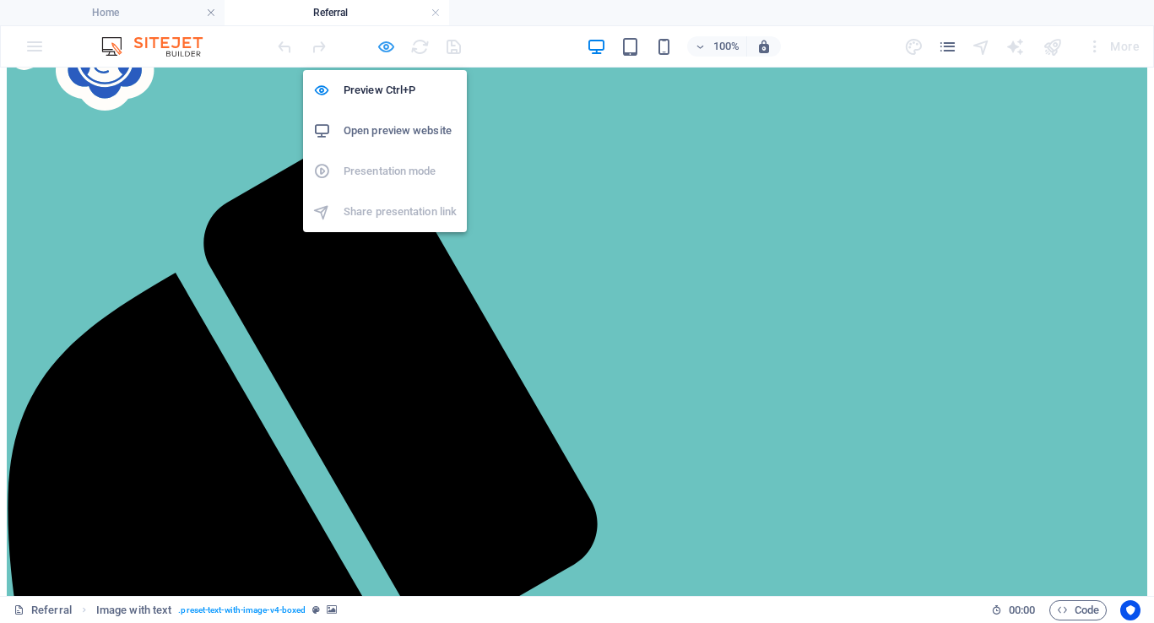
click at [387, 46] on icon "button" at bounding box center [385, 46] width 19 height 19
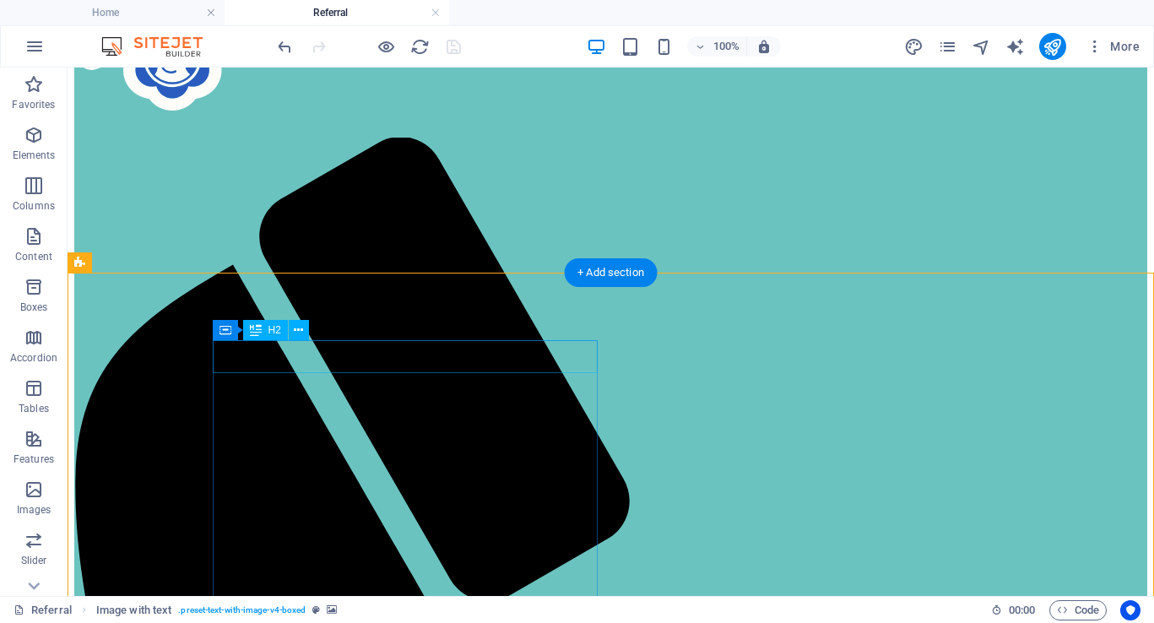
scroll to position [0, 0]
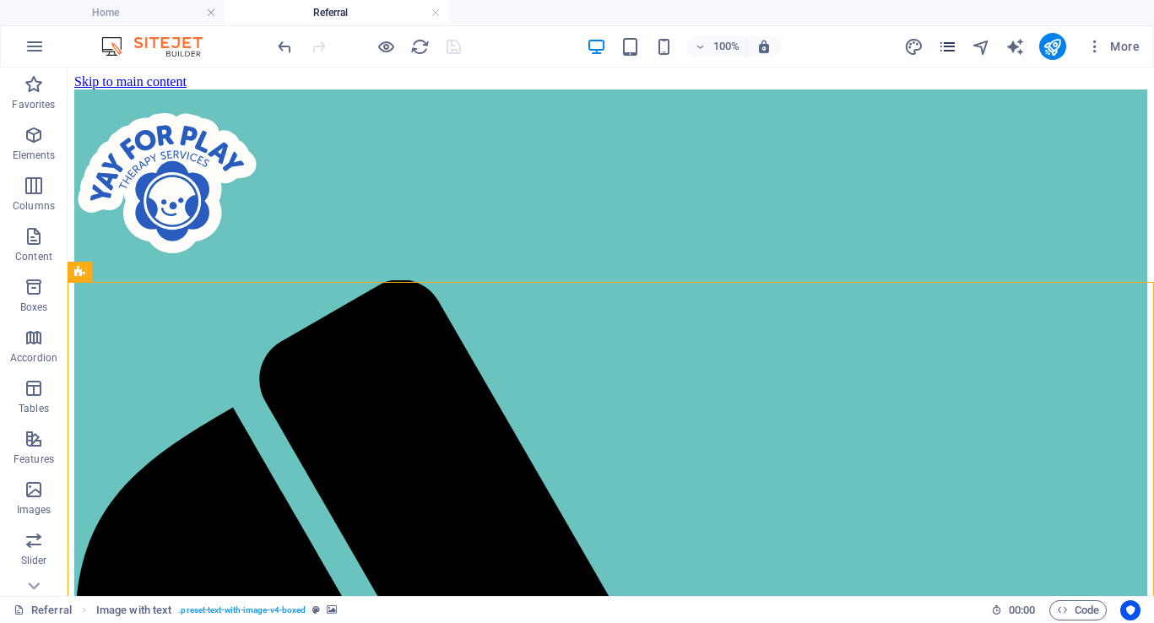
click at [955, 47] on icon "pages" at bounding box center [947, 46] width 19 height 19
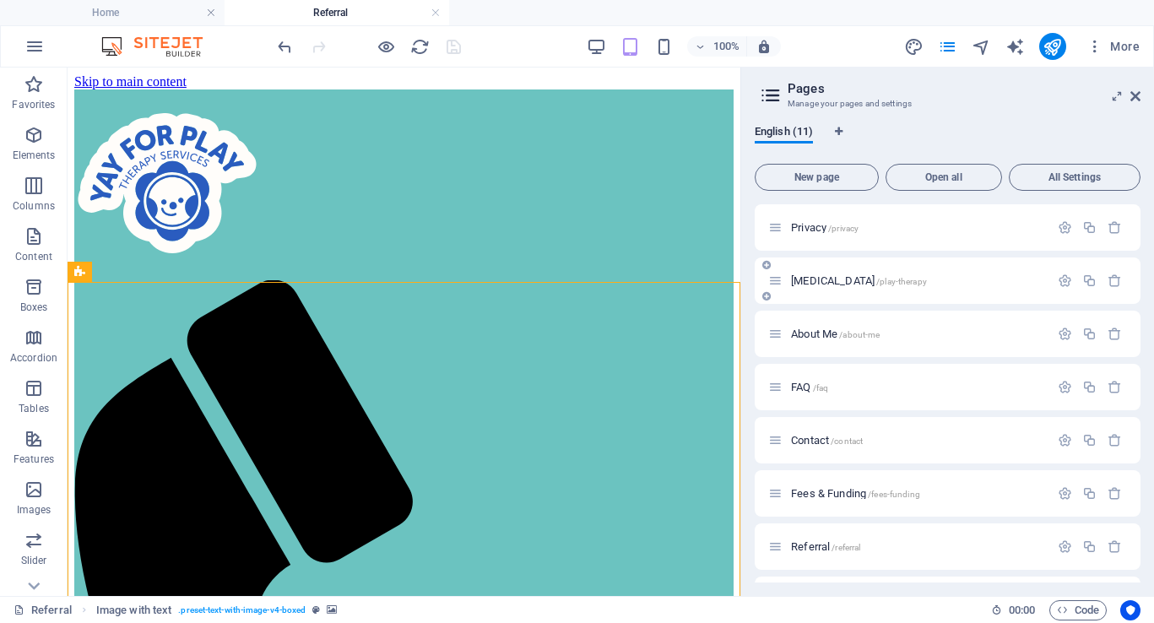
click at [846, 277] on span "[MEDICAL_DATA] /play-therapy" at bounding box center [859, 280] width 136 height 13
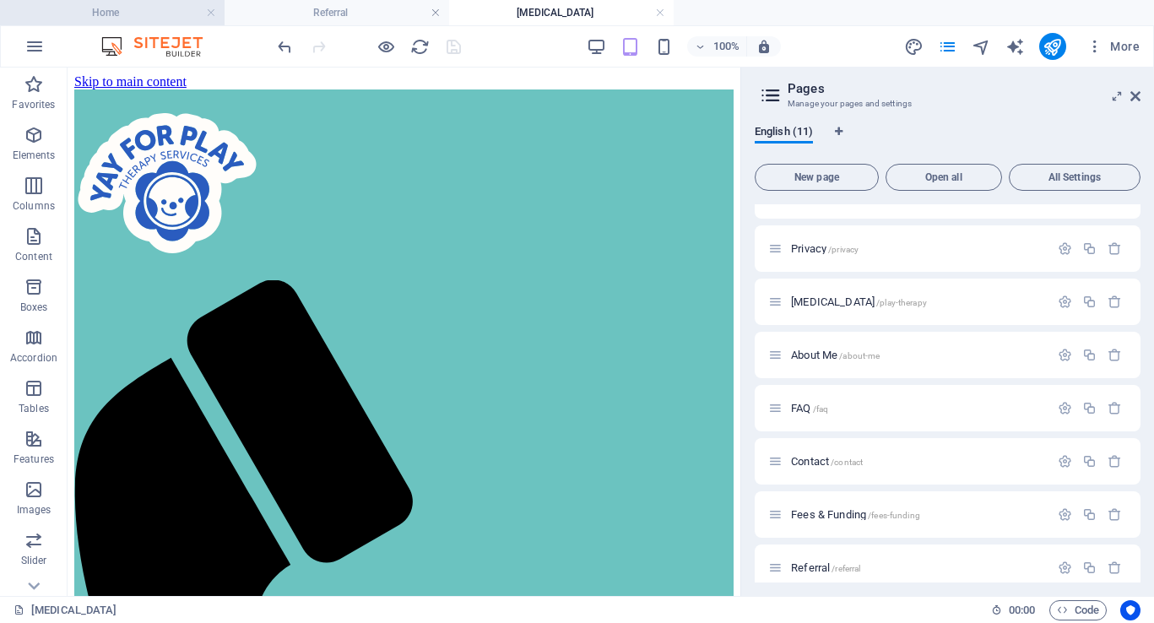
click at [142, 14] on h4 "Home" at bounding box center [112, 12] width 225 height 19
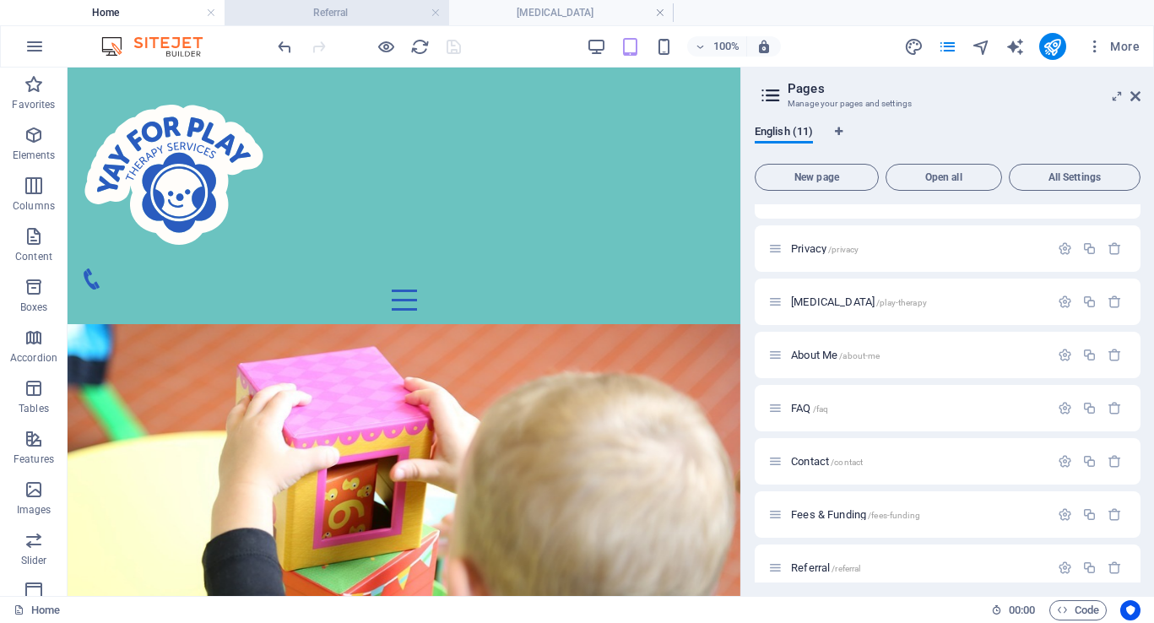
click at [363, 9] on h4 "Referral" at bounding box center [337, 12] width 225 height 19
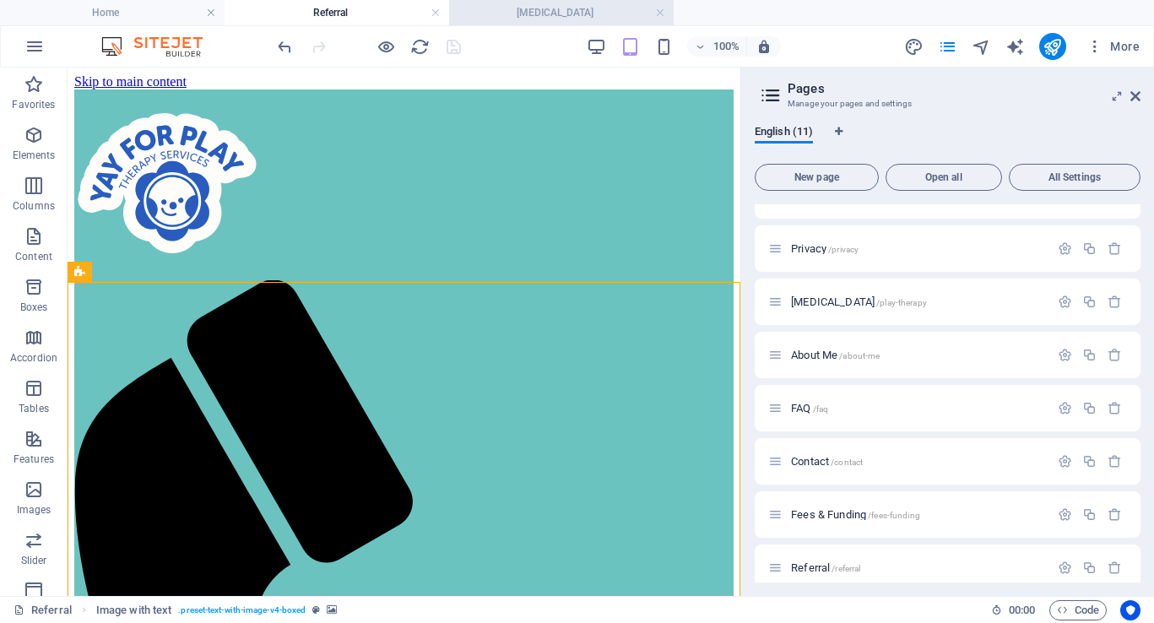
click at [539, 14] on h4 "[MEDICAL_DATA]" at bounding box center [561, 12] width 225 height 19
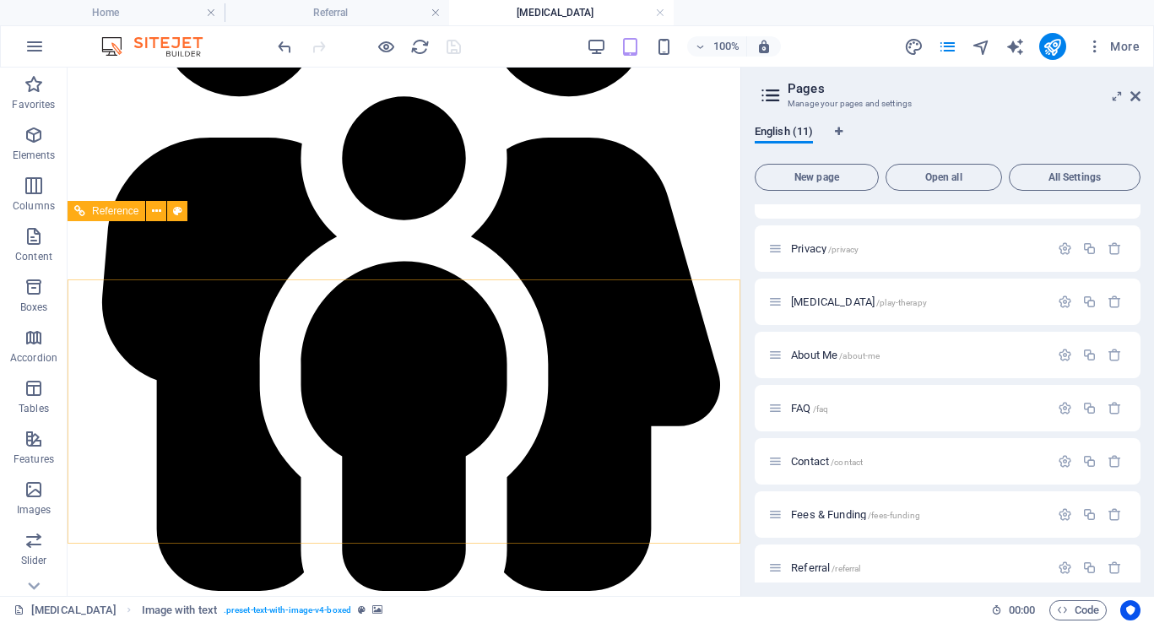
scroll to position [3331, 0]
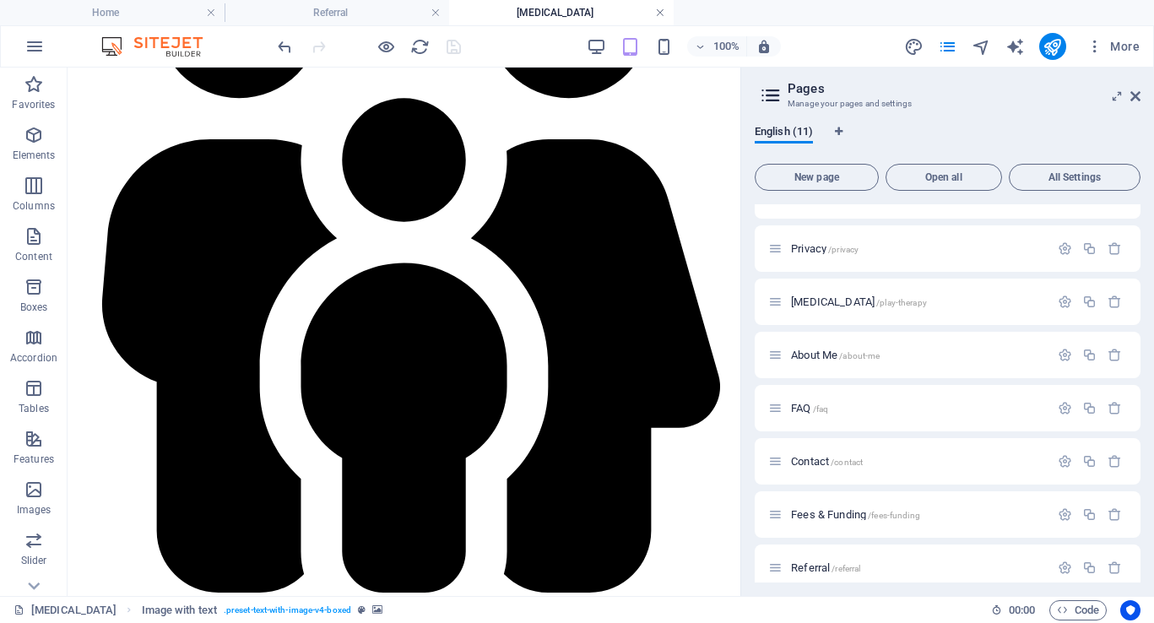
click at [659, 14] on link at bounding box center [660, 13] width 10 height 16
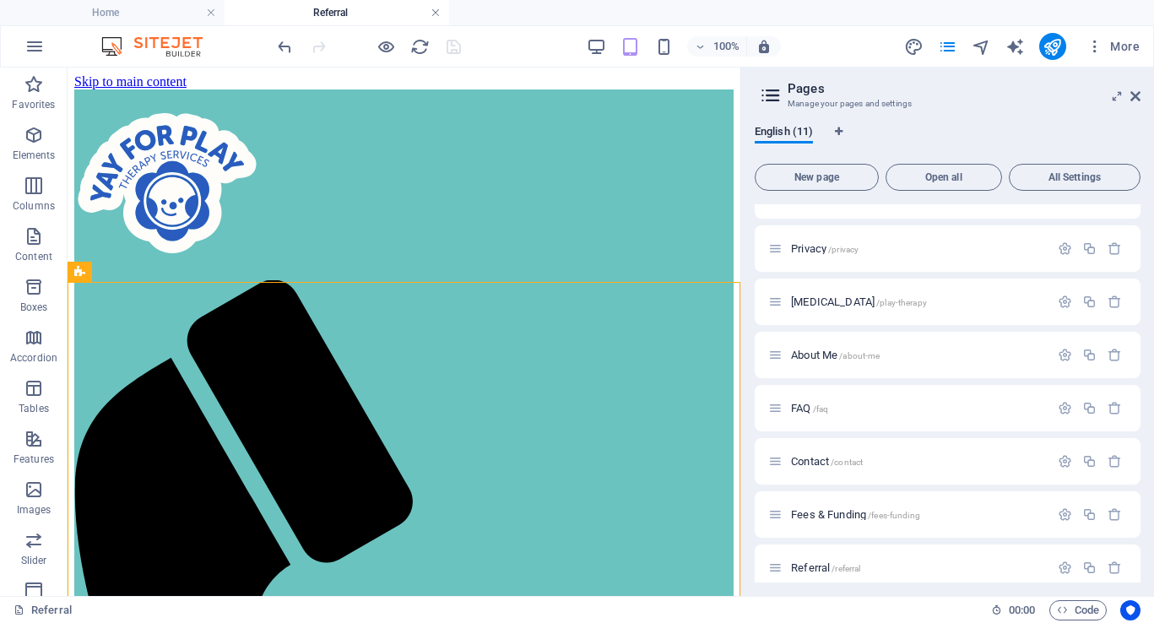
click at [434, 9] on link at bounding box center [435, 13] width 10 height 16
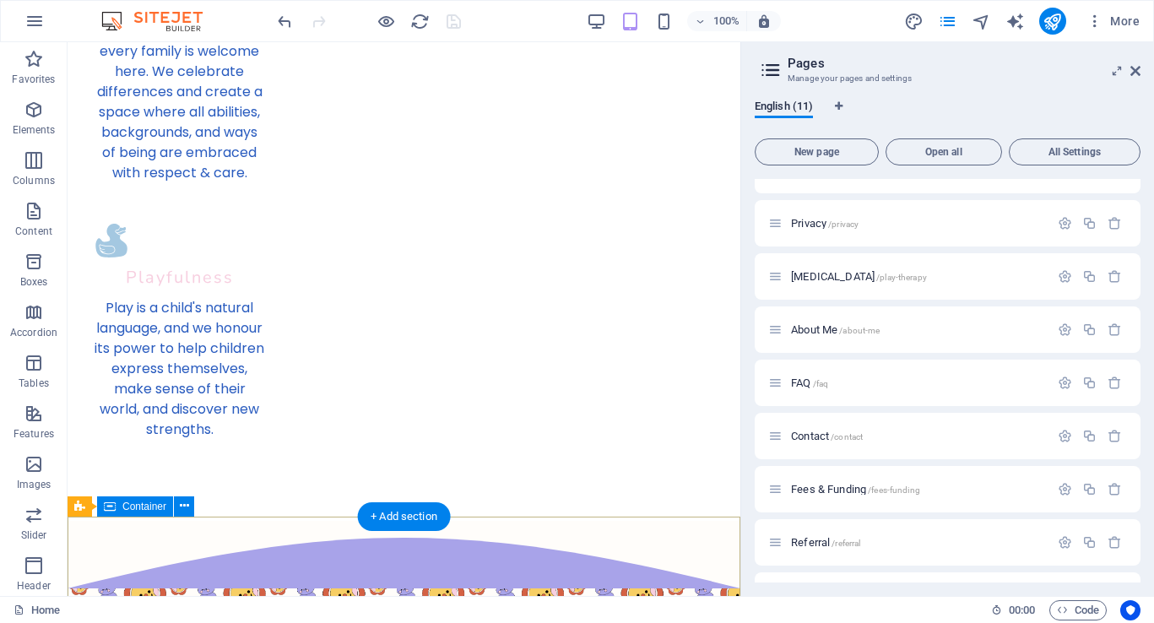
scroll to position [4585, 0]
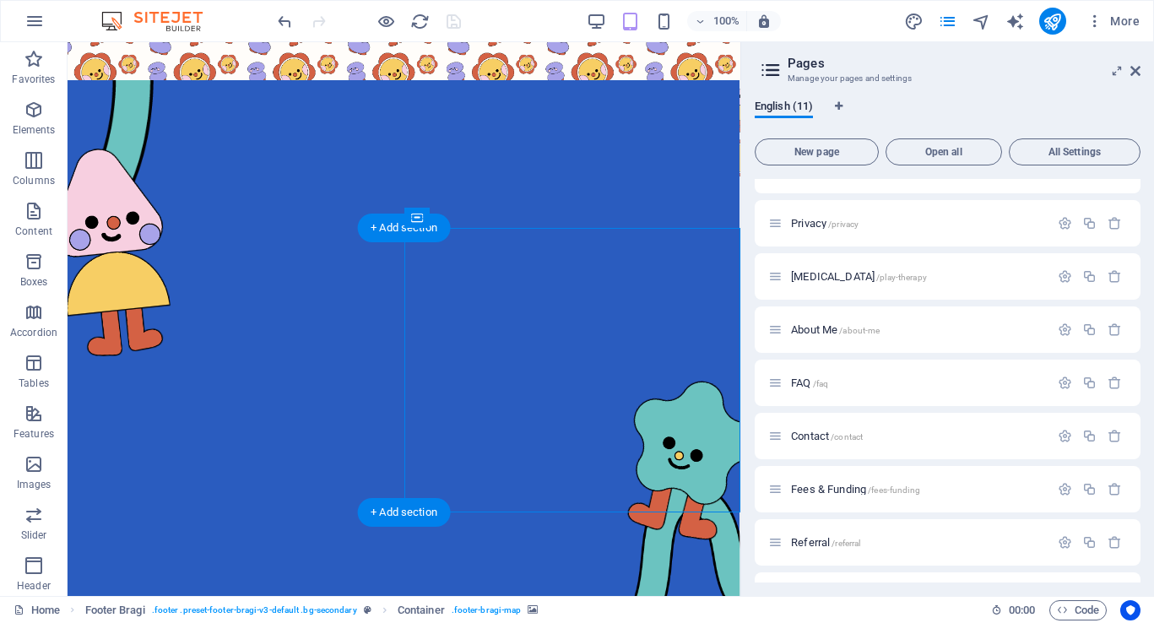
select select "px"
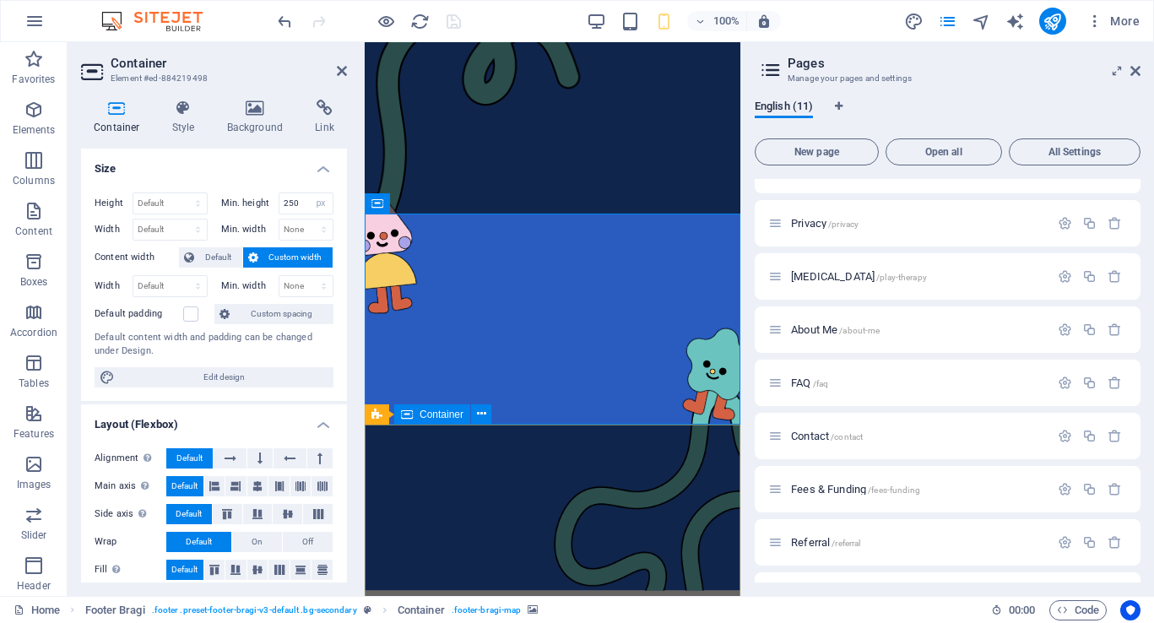
scroll to position [5503, 0]
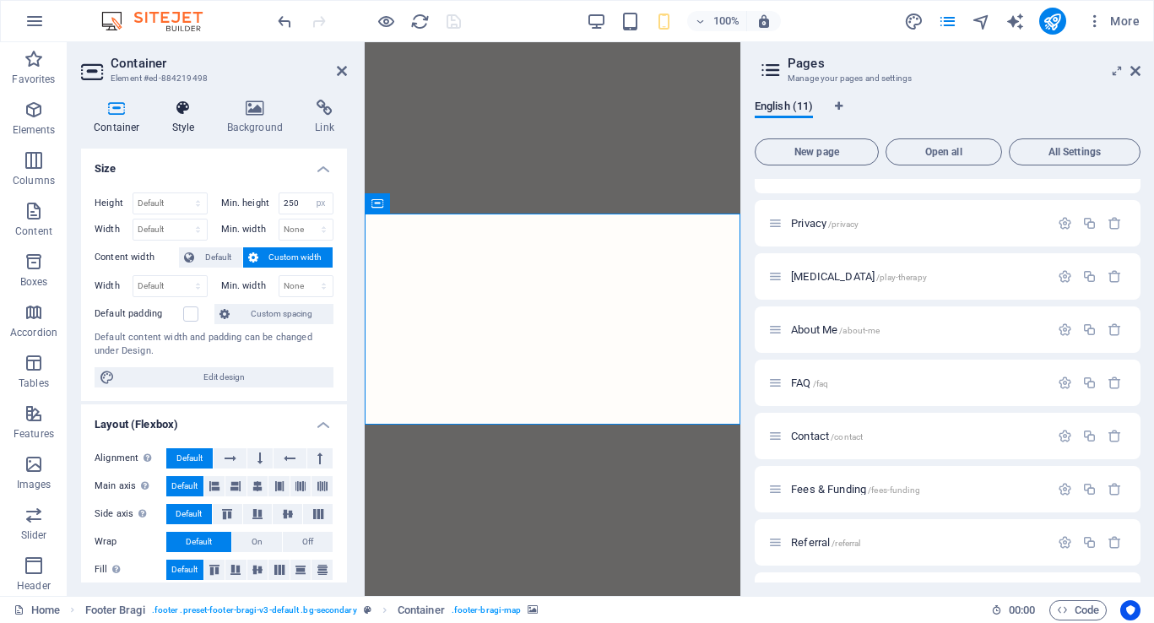
click at [193, 131] on h4 "Style" at bounding box center [187, 117] width 55 height 35
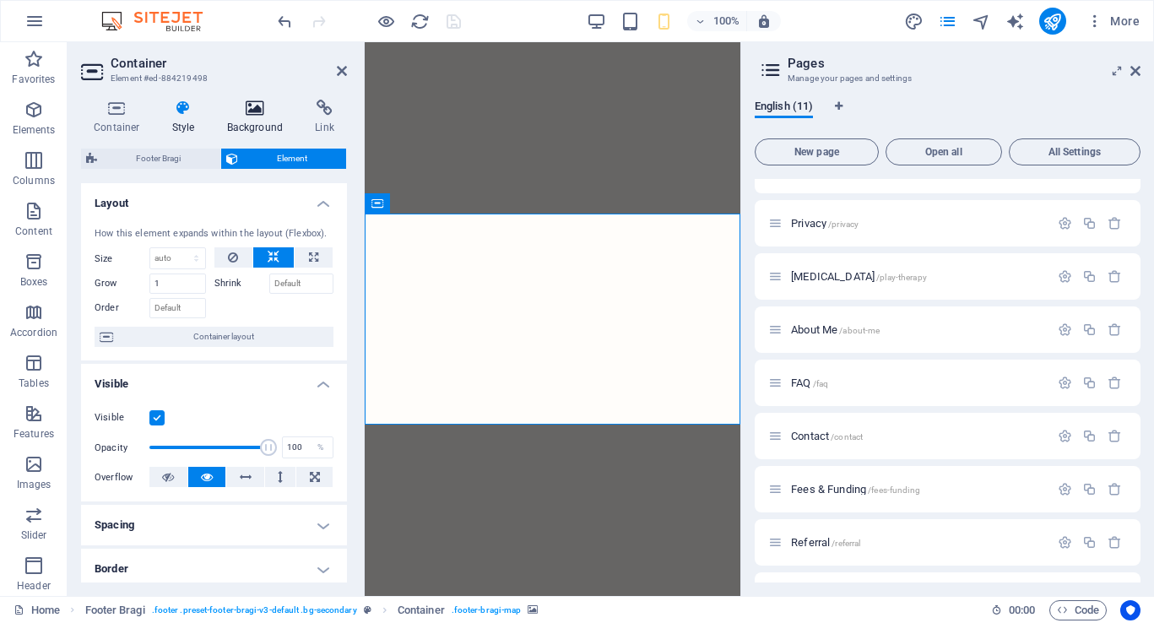
click at [235, 114] on icon at bounding box center [255, 108] width 82 height 17
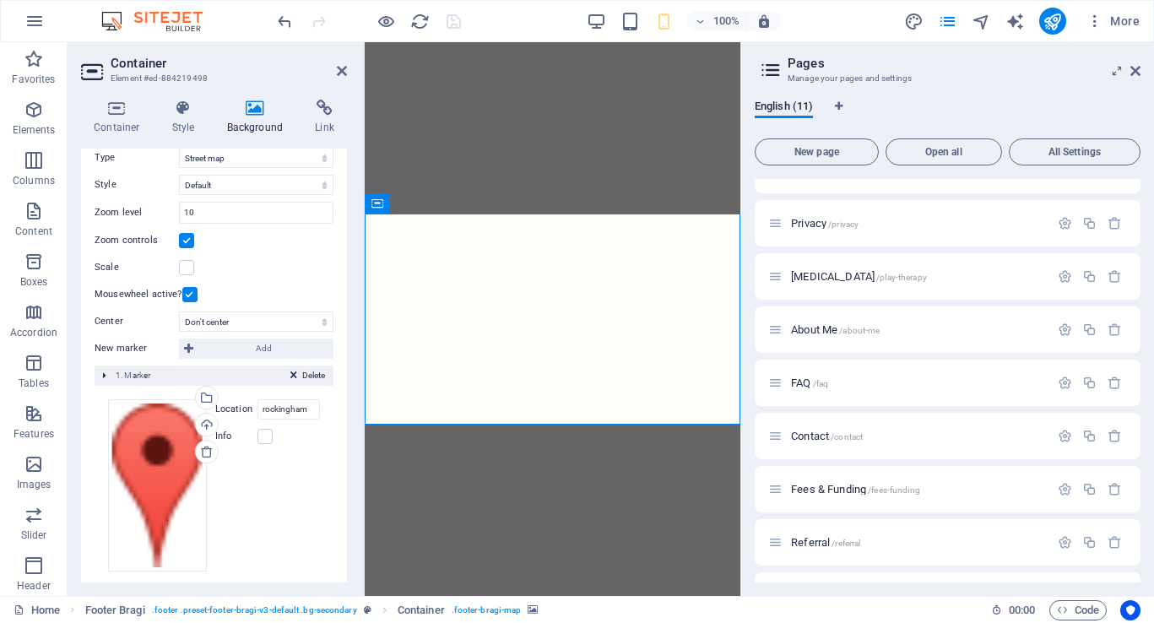
scroll to position [192, 0]
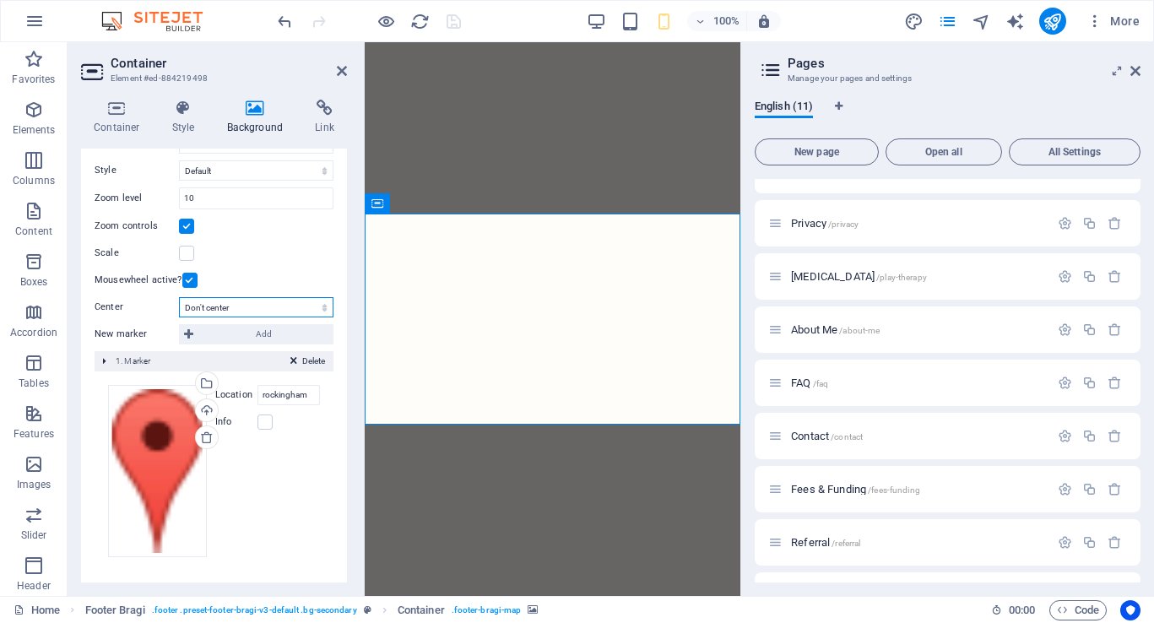
click at [273, 306] on select "Don't center Center markers Center and zoom markers" at bounding box center [256, 307] width 154 height 20
select select "1"
click at [179, 297] on select "Don't center Center markers Center and zoom markers" at bounding box center [256, 307] width 154 height 20
click at [316, 262] on div "Scale" at bounding box center [214, 253] width 239 height 20
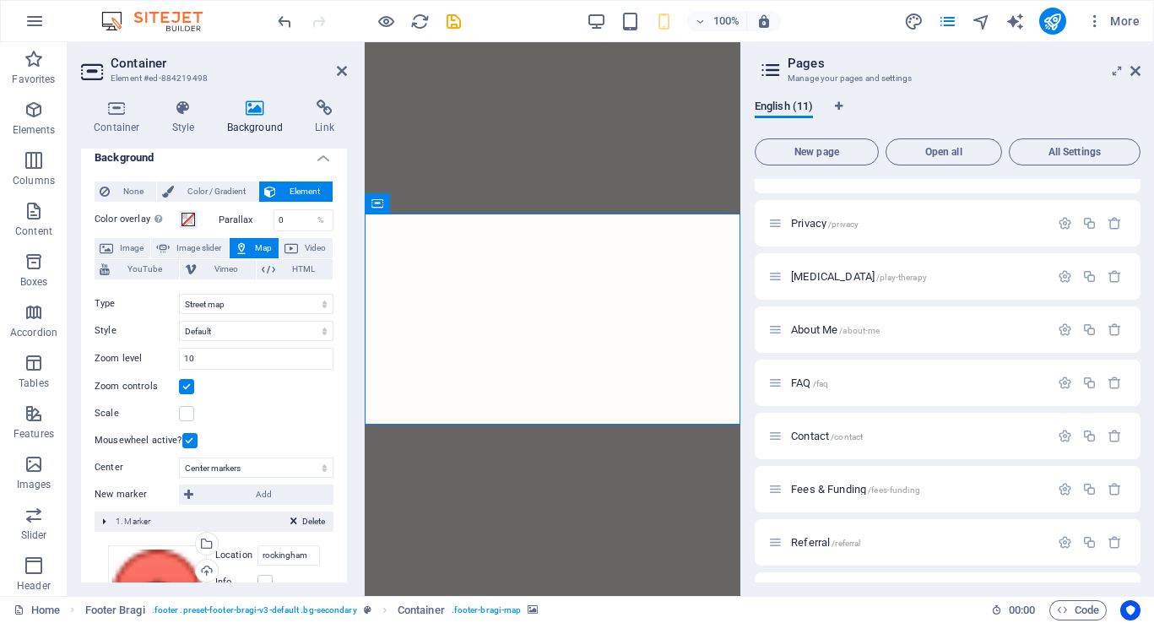
scroll to position [0, 0]
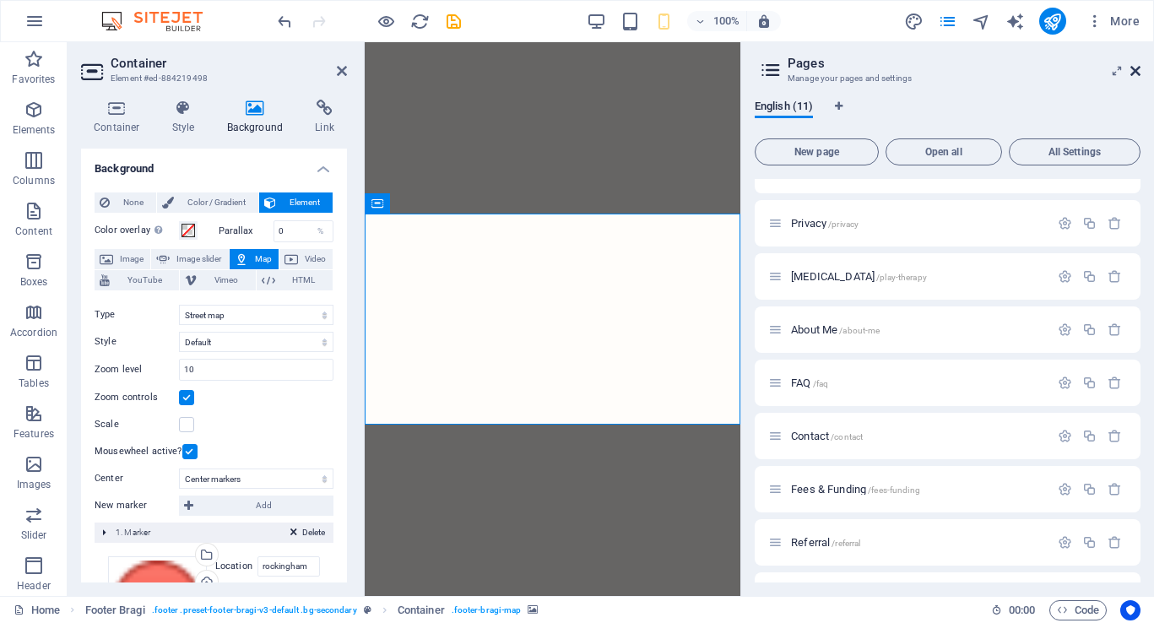
click at [1134, 71] on icon at bounding box center [1135, 71] width 10 height 14
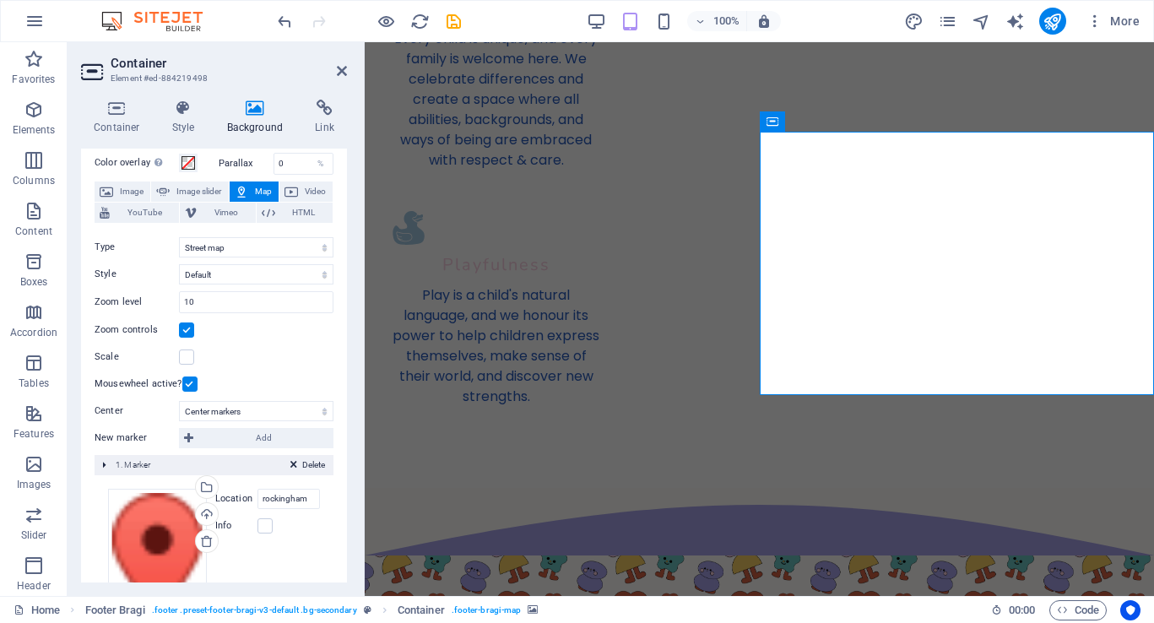
scroll to position [87, 0]
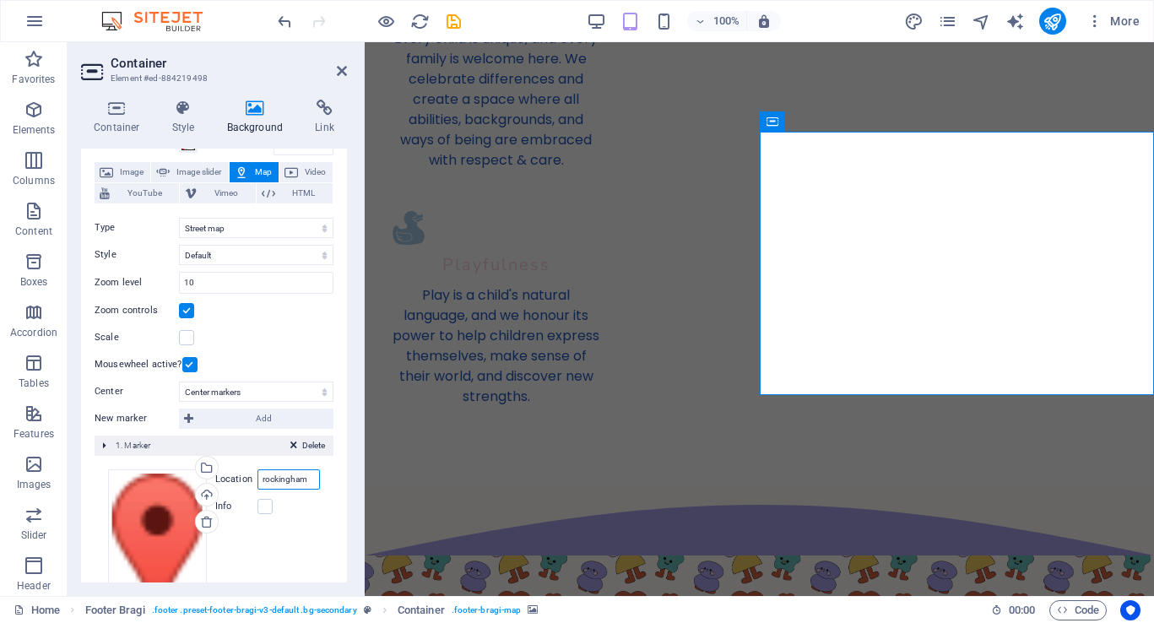
click at [278, 481] on input "rockingham" at bounding box center [288, 479] width 62 height 20
click at [313, 474] on input "rockingham" at bounding box center [288, 479] width 62 height 20
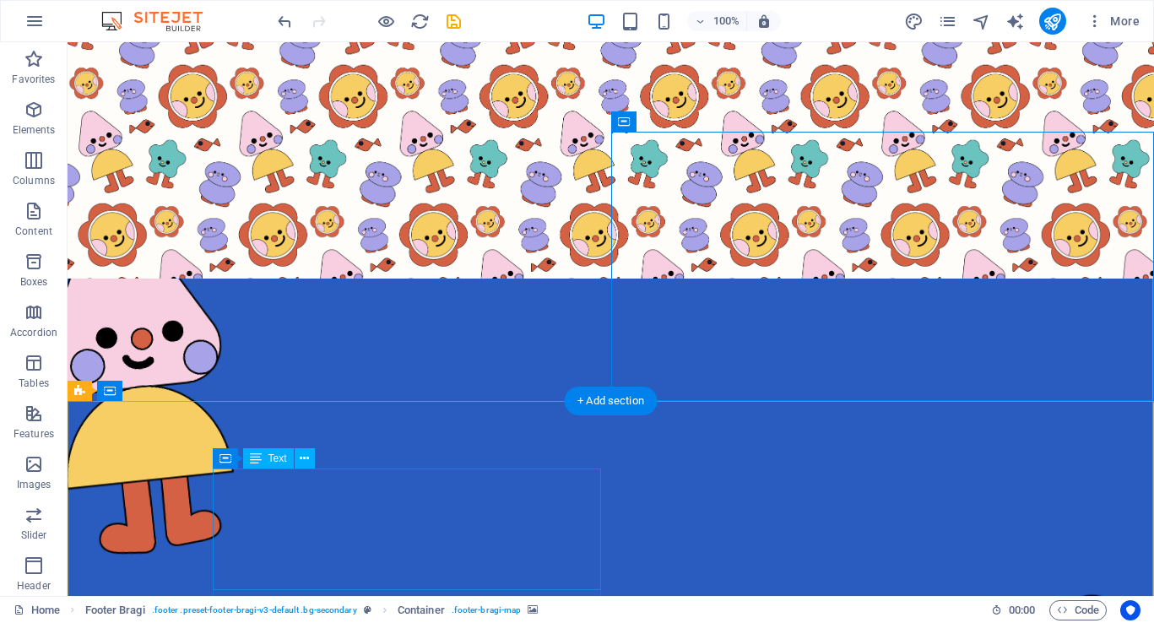
scroll to position [3978, 0]
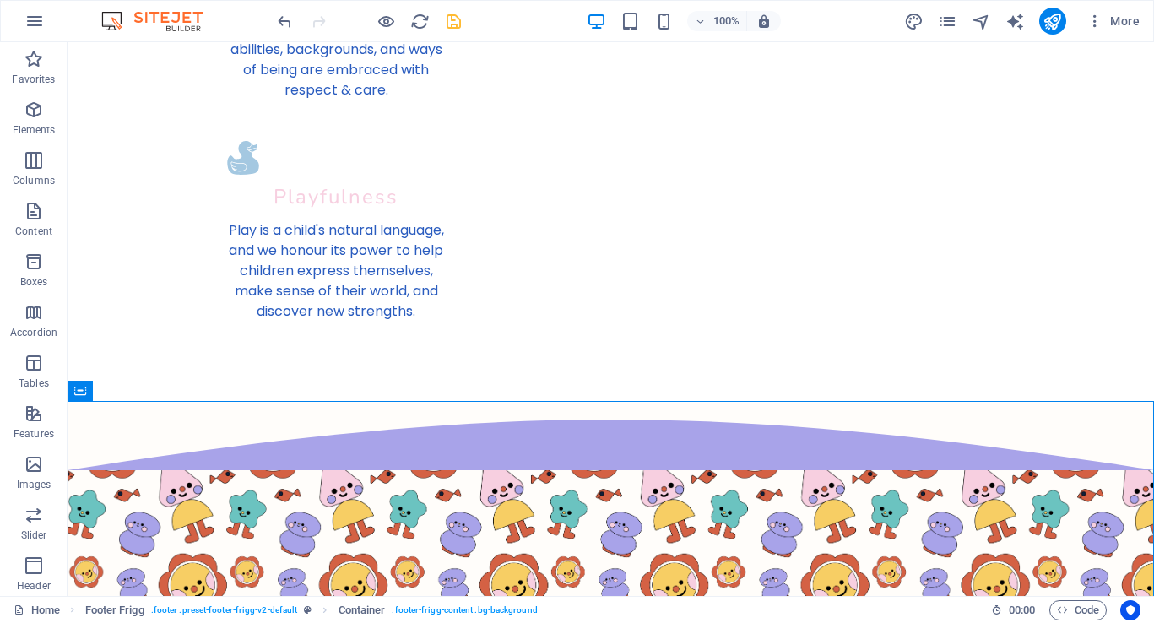
click at [457, 23] on icon "save" at bounding box center [453, 21] width 19 height 19
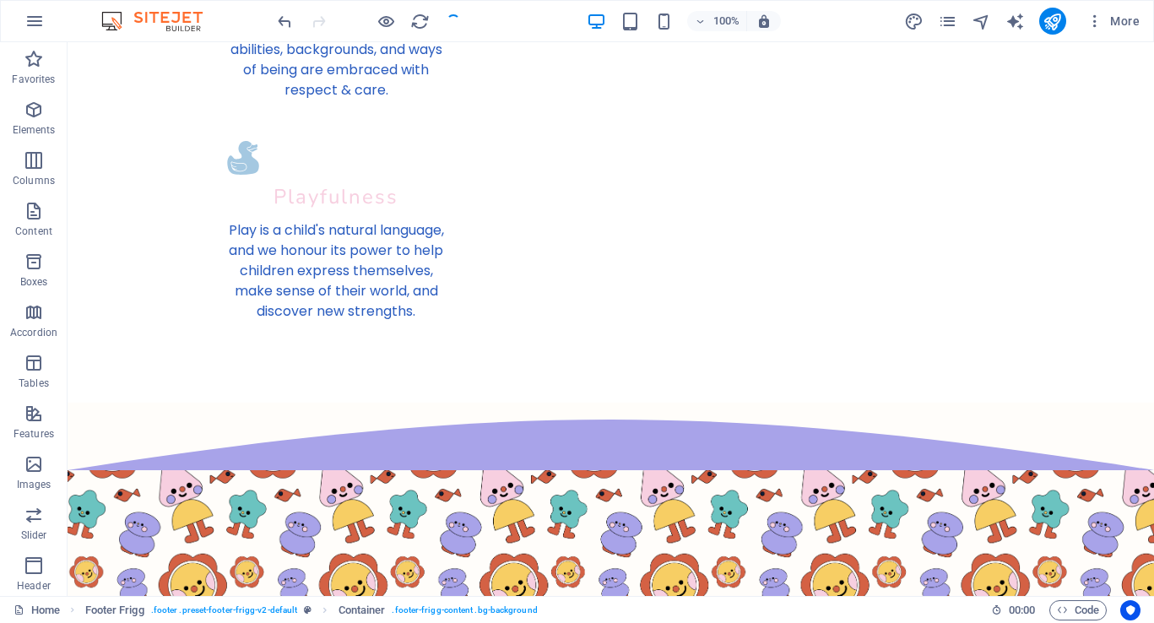
checkbox input "false"
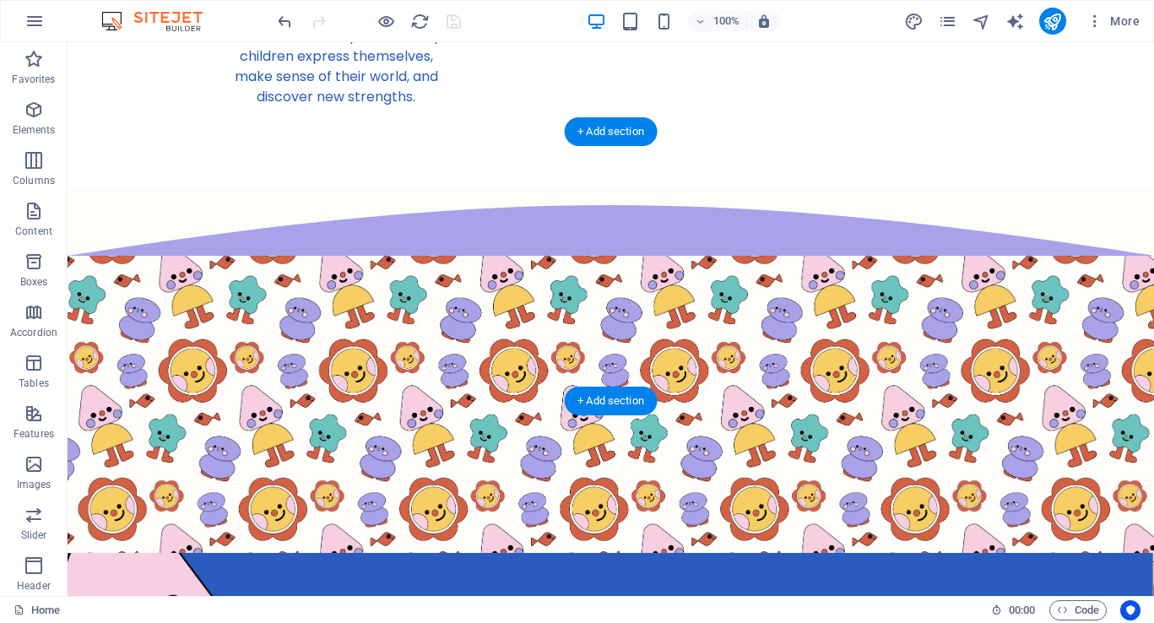
drag, startPoint x: 670, startPoint y: 308, endPoint x: 1064, endPoint y: 300, distance: 394.3
drag, startPoint x: 1097, startPoint y: 313, endPoint x: 636, endPoint y: 318, distance: 460.9
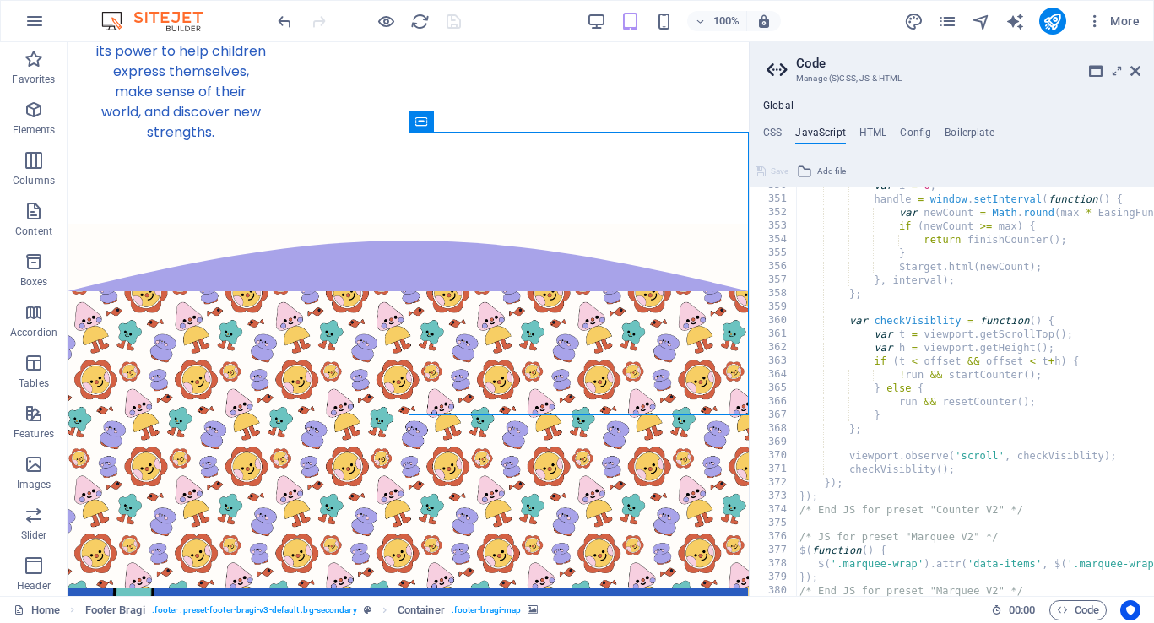
scroll to position [0, 0]
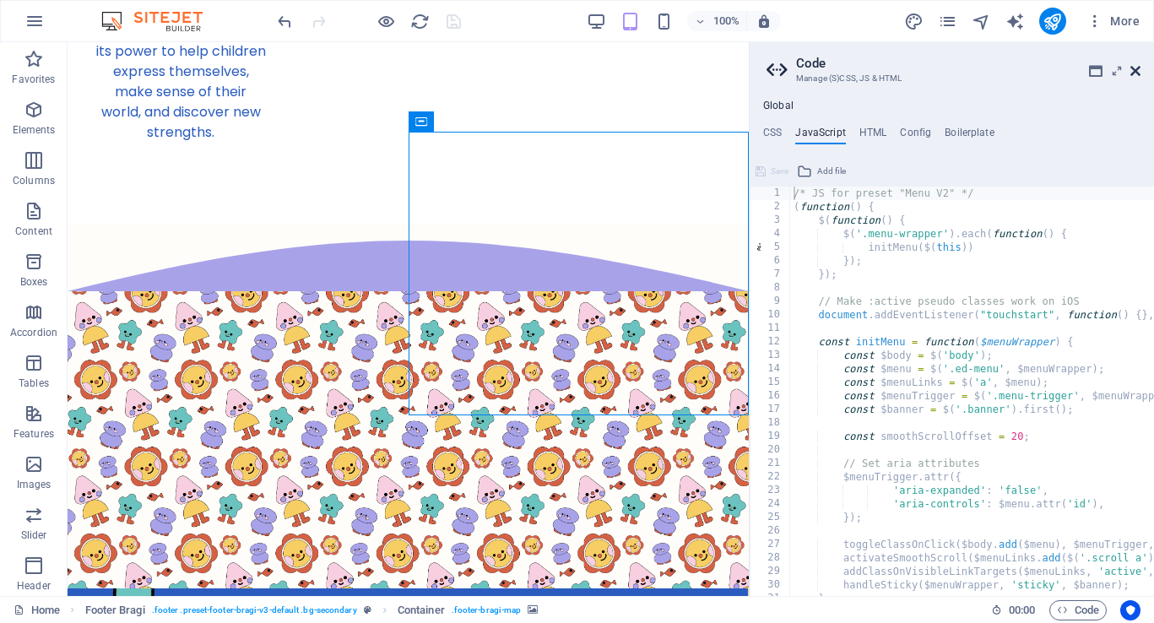
click at [1137, 67] on icon at bounding box center [1135, 71] width 10 height 14
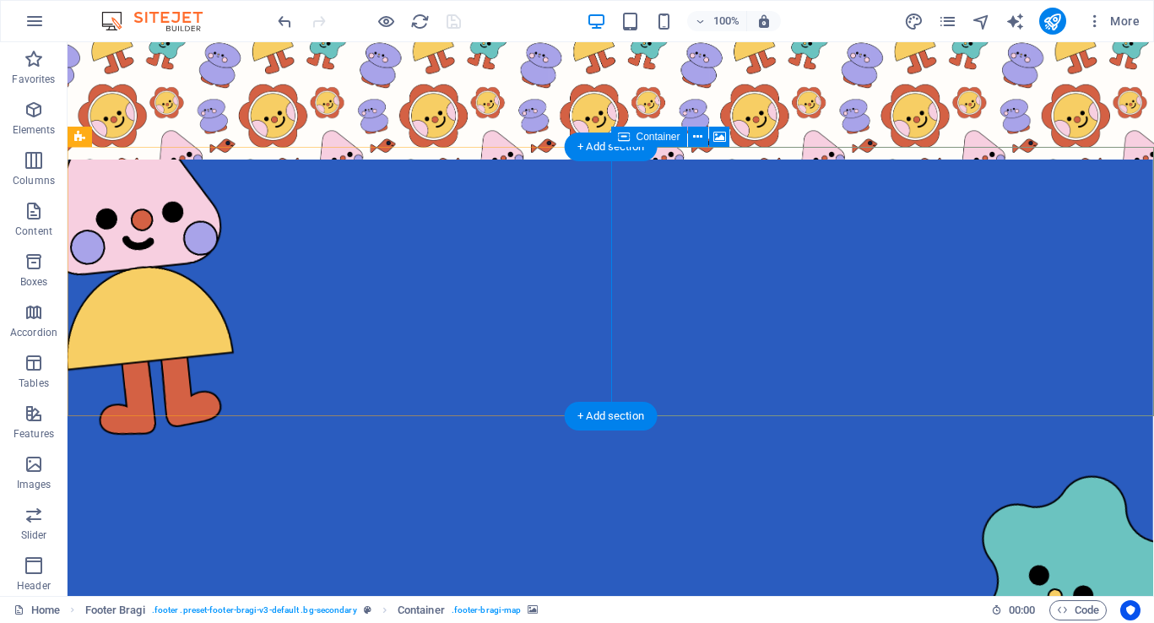
select select "1"
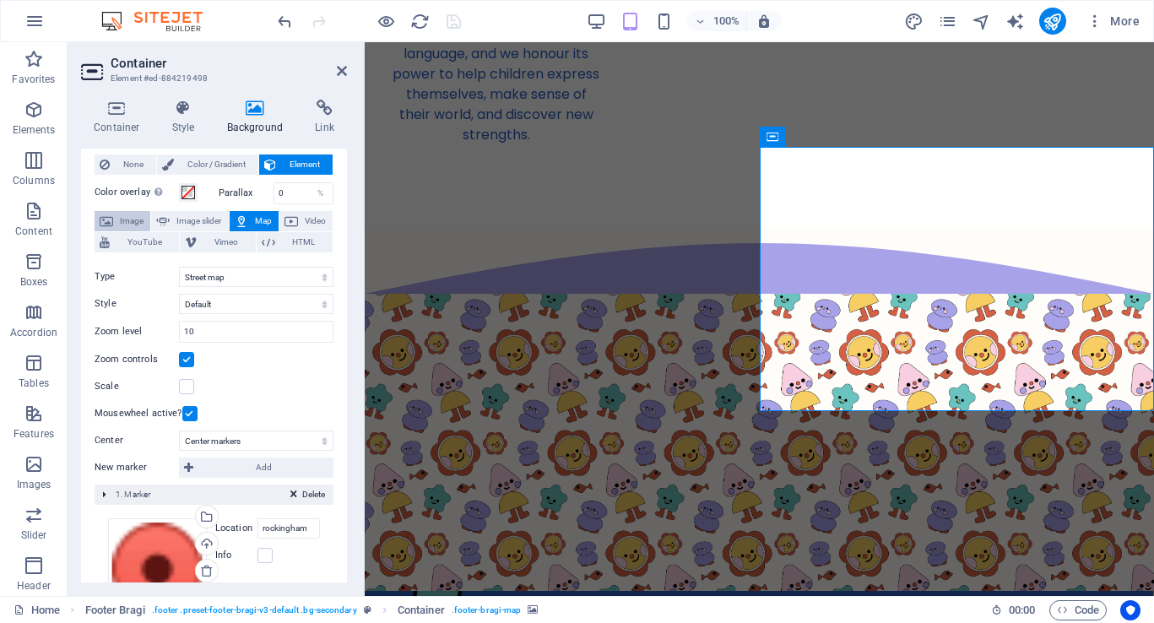
click at [109, 225] on icon at bounding box center [107, 221] width 14 height 20
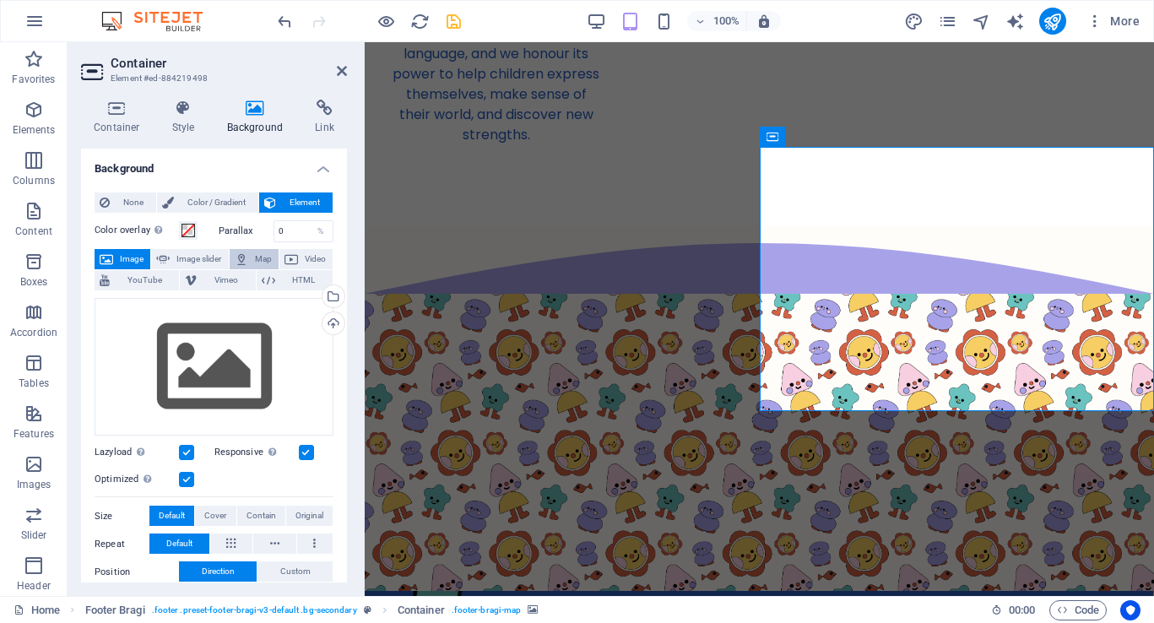
click at [253, 257] on span "Map" at bounding box center [263, 259] width 20 height 20
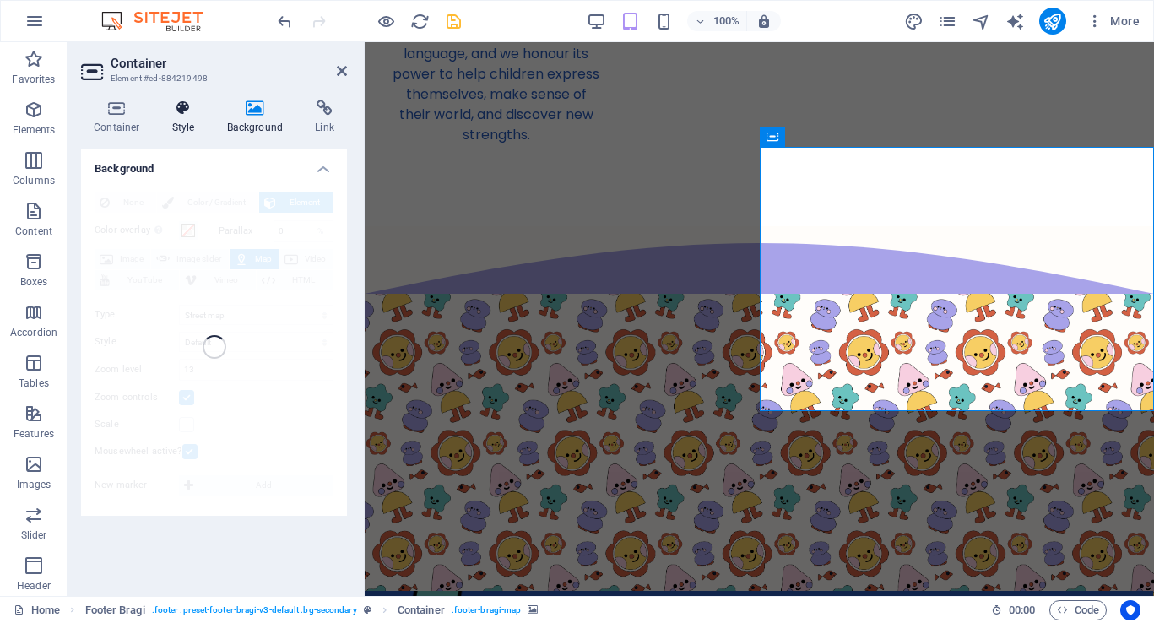
click at [180, 127] on h4 "Style" at bounding box center [187, 117] width 55 height 35
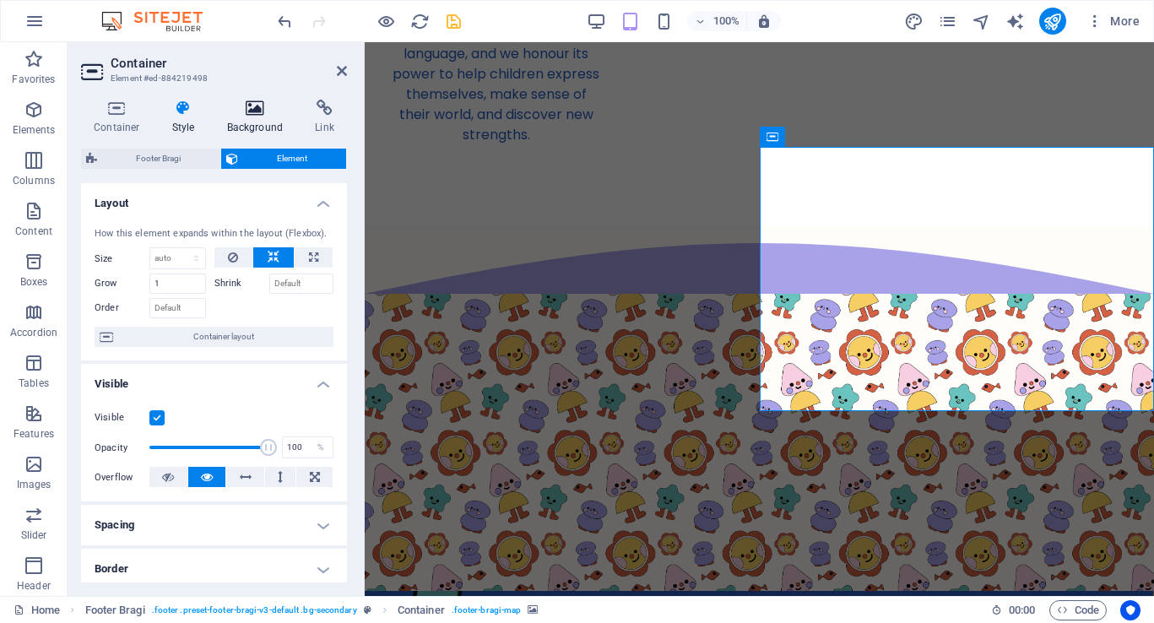
click at [261, 115] on icon at bounding box center [255, 108] width 82 height 17
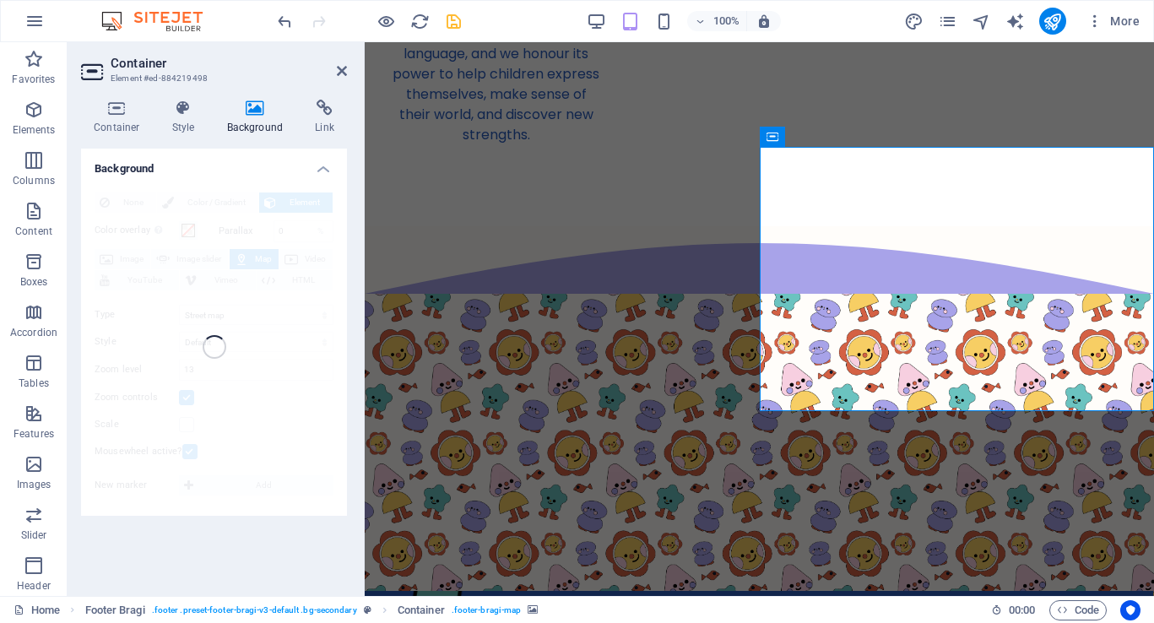
click at [279, 214] on div "None Color / Gradient Element Stretch background to full-width Color overlay Pl…" at bounding box center [214, 347] width 266 height 337
click at [329, 171] on h4 "Background" at bounding box center [214, 164] width 266 height 30
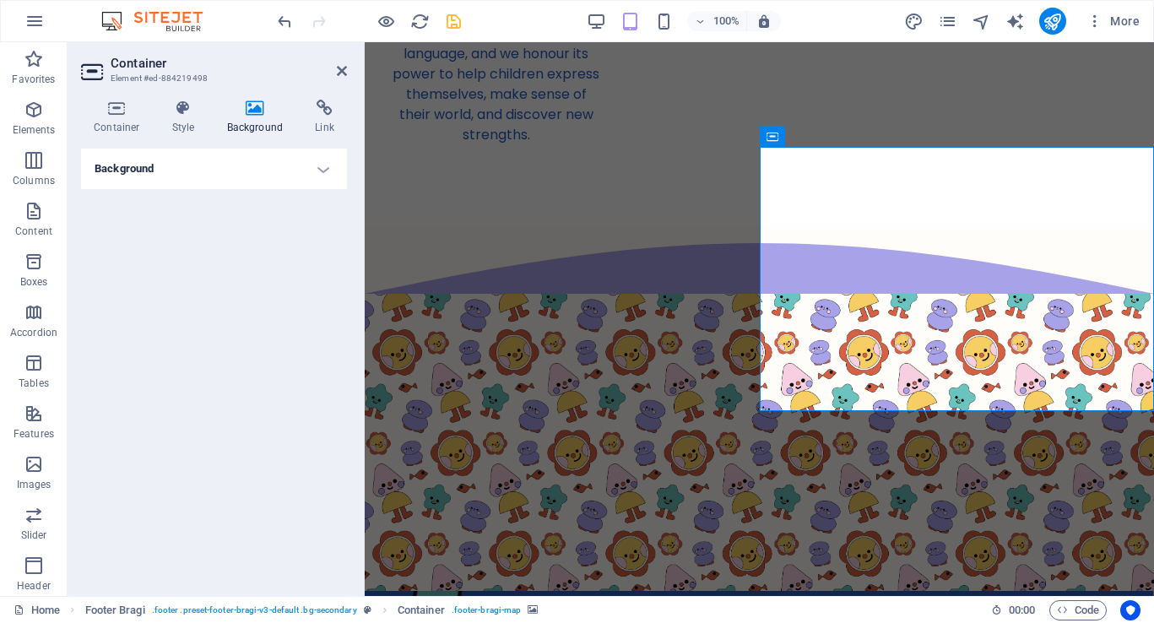
click at [329, 171] on h4 "Background" at bounding box center [214, 169] width 266 height 41
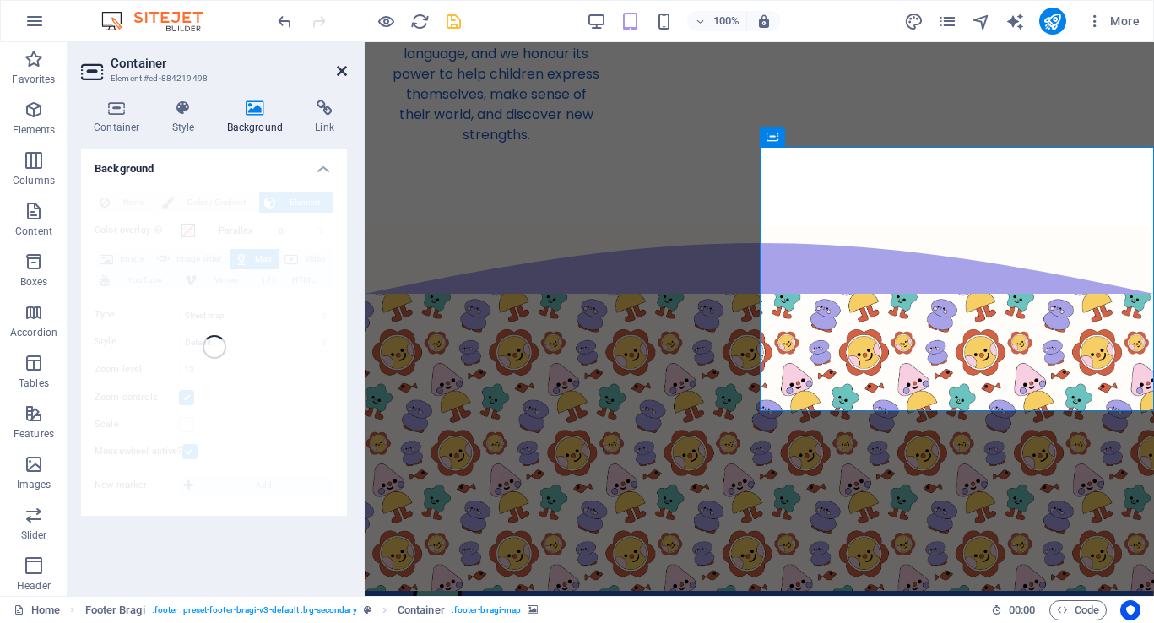
click at [343, 73] on icon at bounding box center [342, 71] width 10 height 14
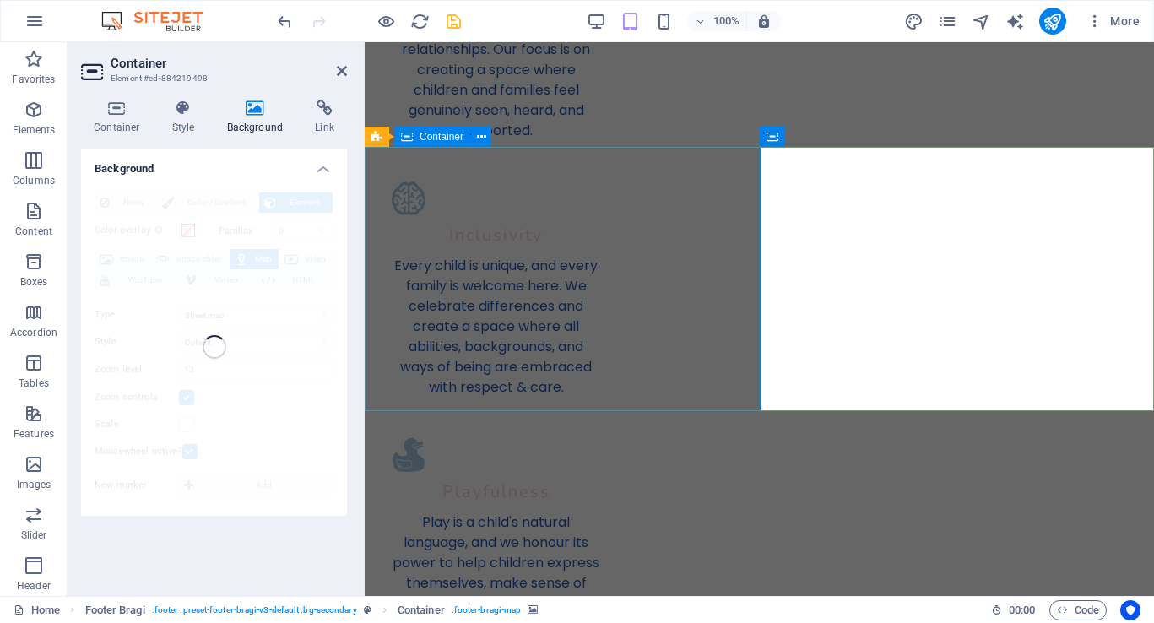
scroll to position [4452, 0]
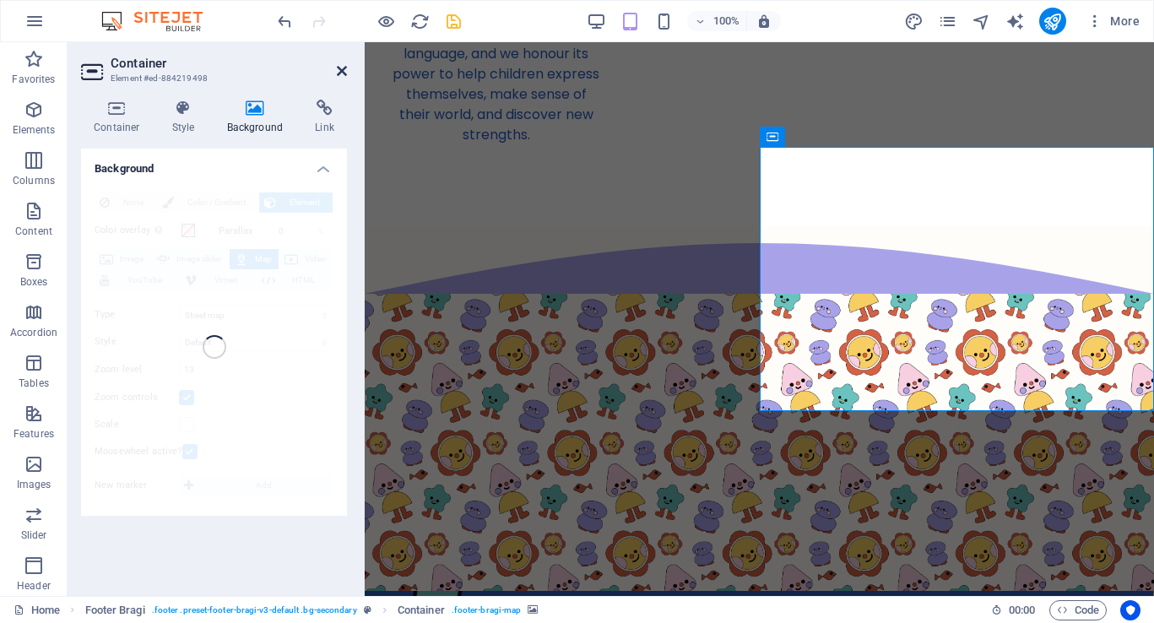
click at [338, 69] on icon at bounding box center [342, 71] width 10 height 14
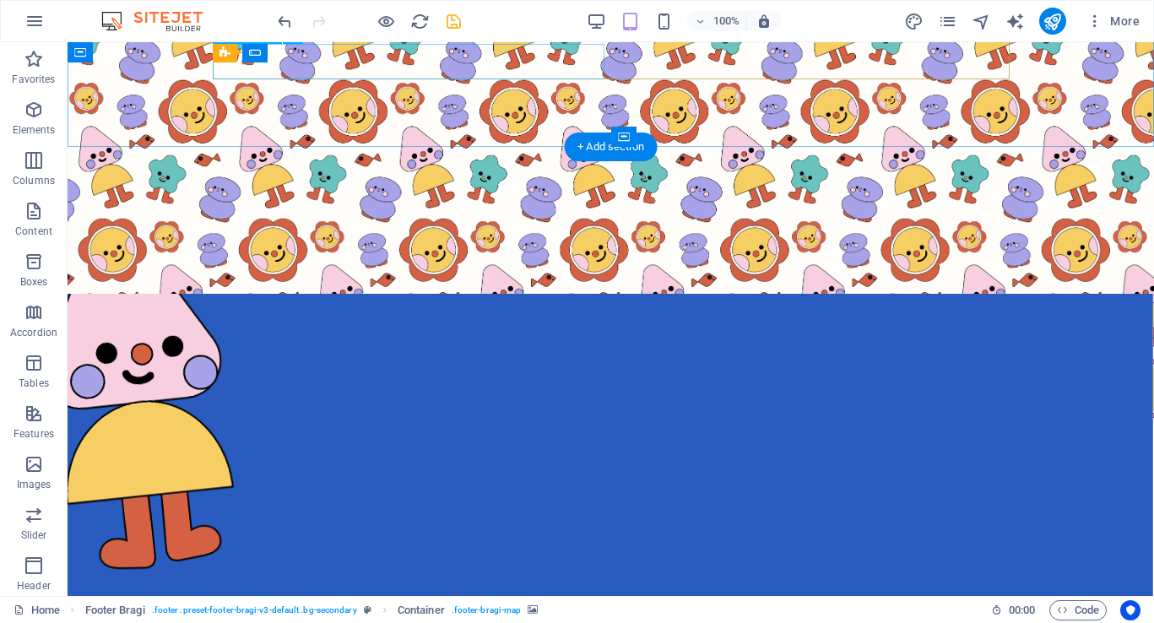
scroll to position [3963, 0]
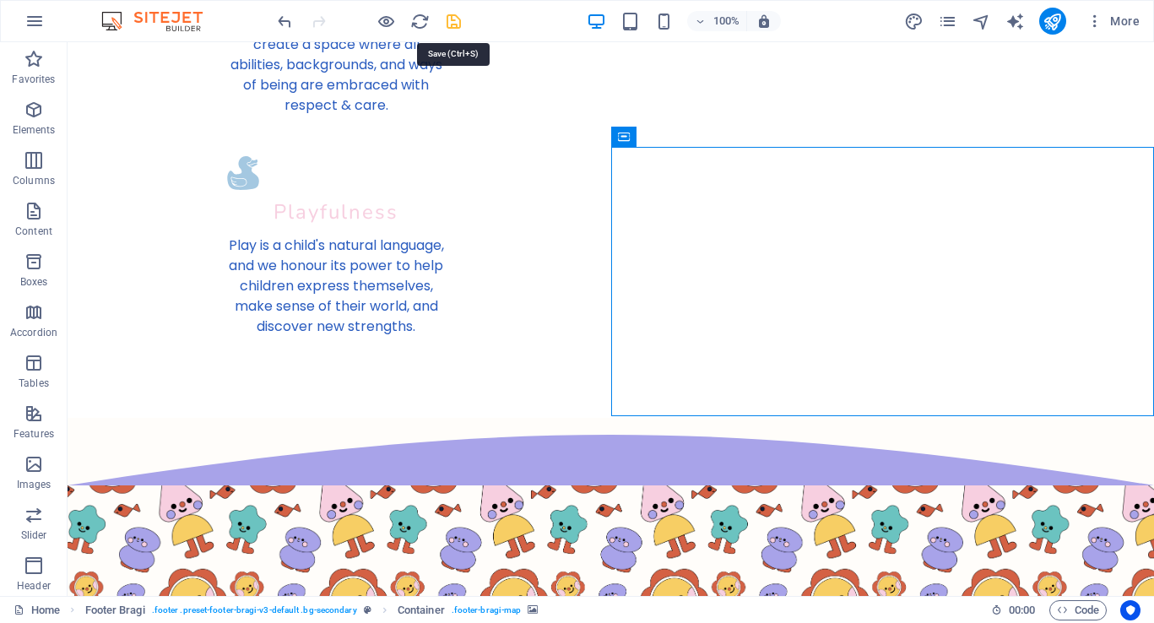
click at [457, 19] on icon "save" at bounding box center [453, 21] width 19 height 19
checkbox input "false"
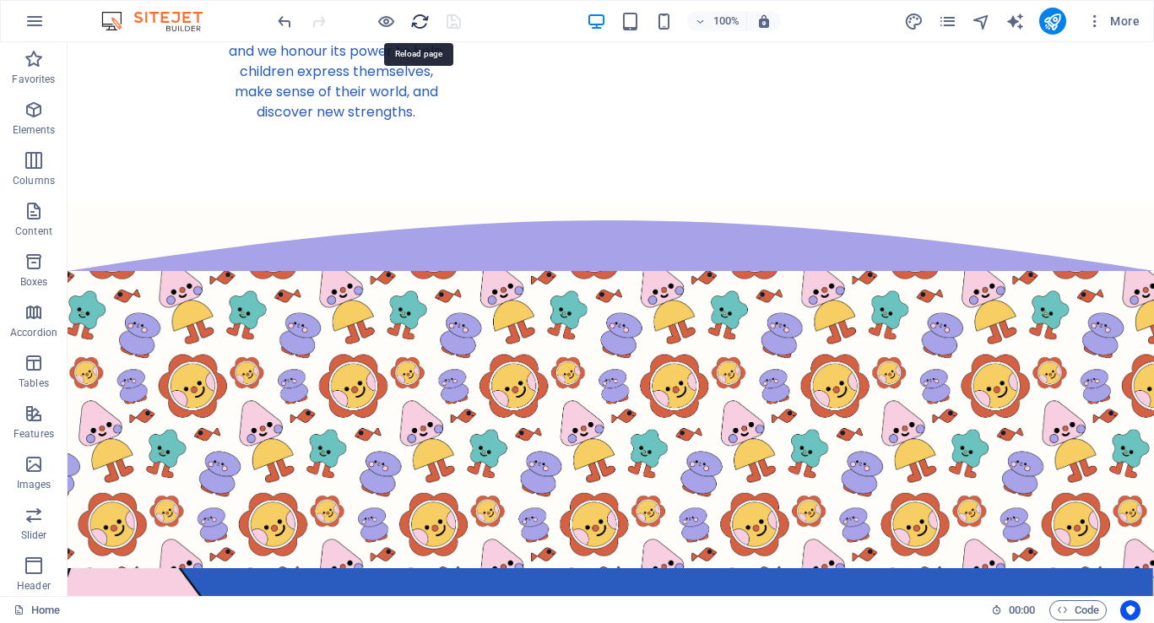
click at [424, 24] on icon "reload" at bounding box center [419, 21] width 19 height 19
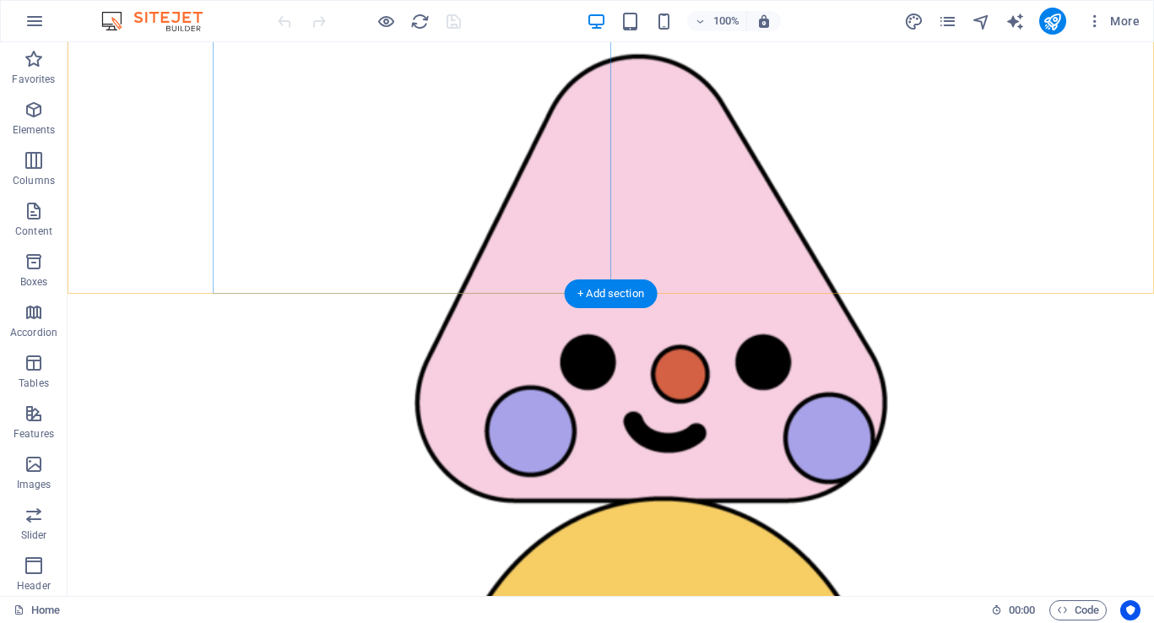
scroll to position [4086, 0]
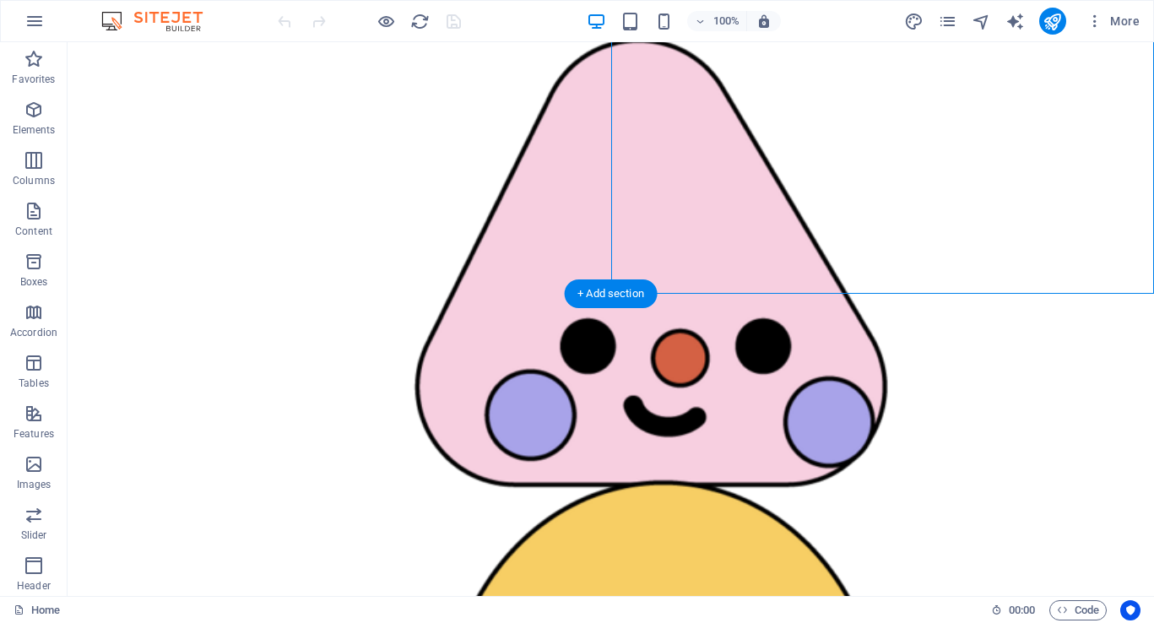
select select "px"
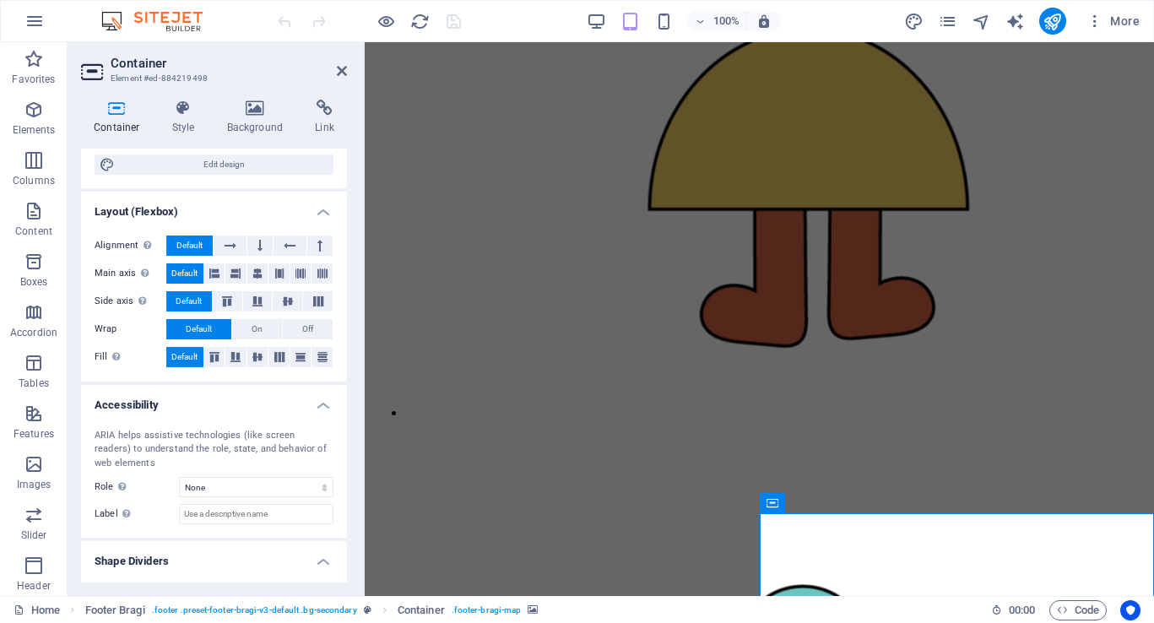
scroll to position [249, 0]
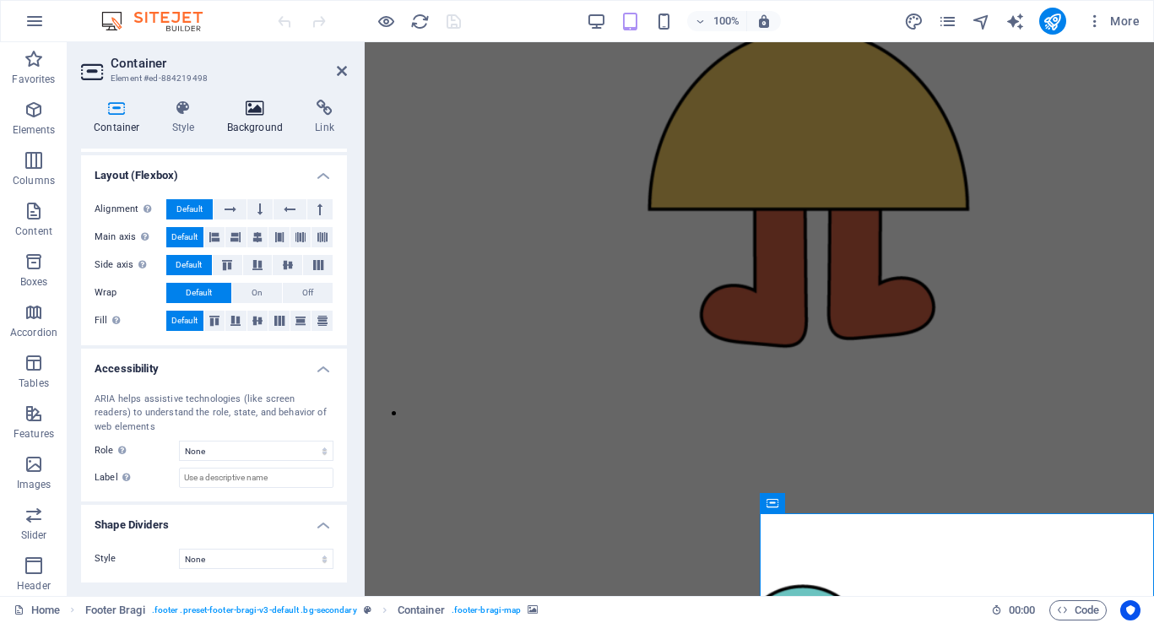
click at [254, 116] on icon at bounding box center [255, 108] width 82 height 17
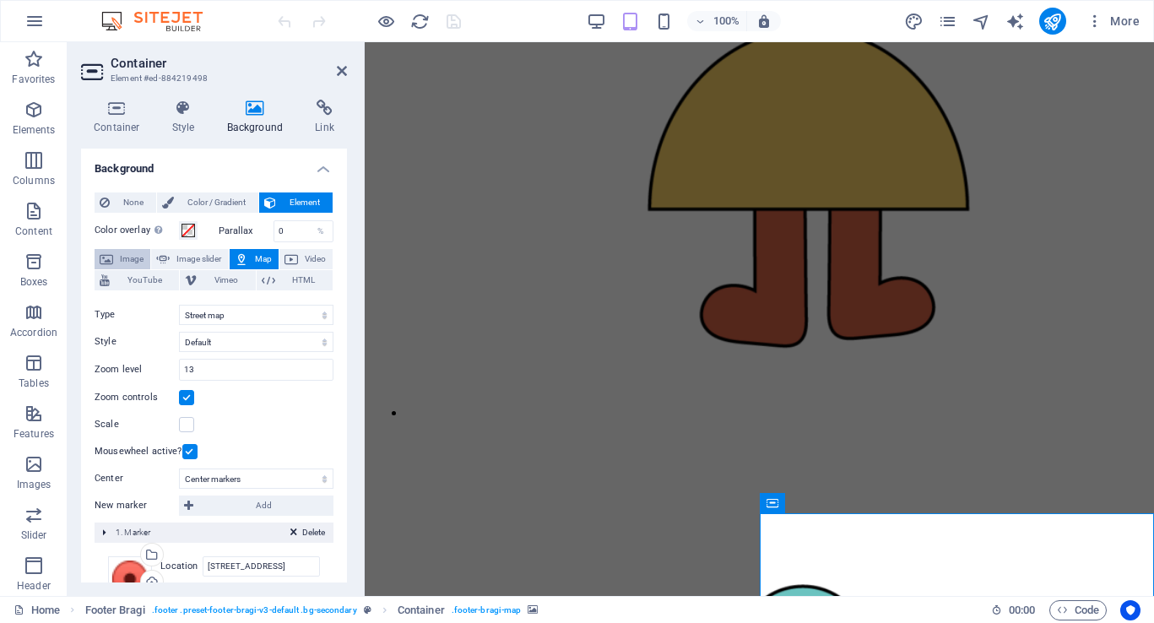
click at [127, 262] on span "Image" at bounding box center [131, 259] width 27 height 20
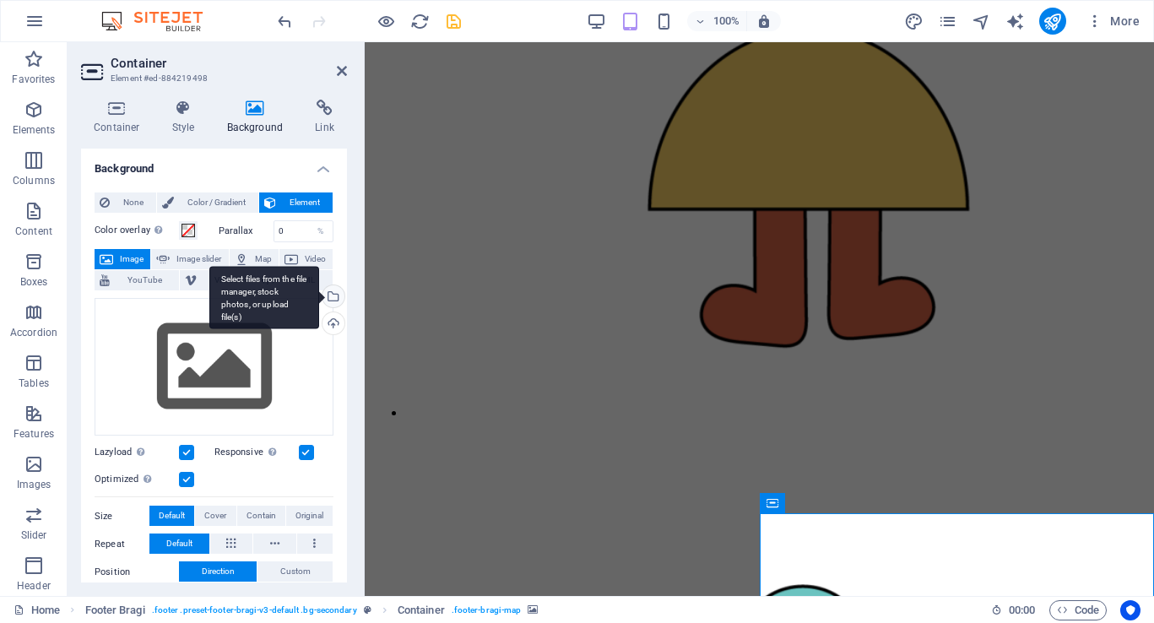
click at [333, 301] on div "Select files from the file manager, stock photos, or upload file(s)" at bounding box center [331, 297] width 25 height 25
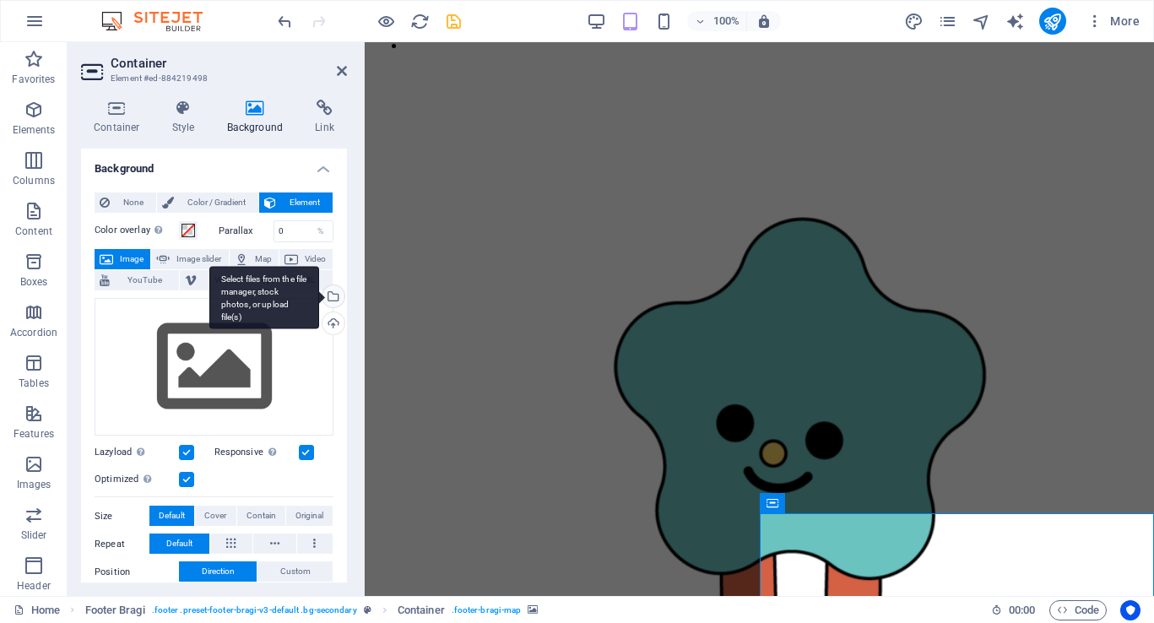
scroll to position [5503, 0]
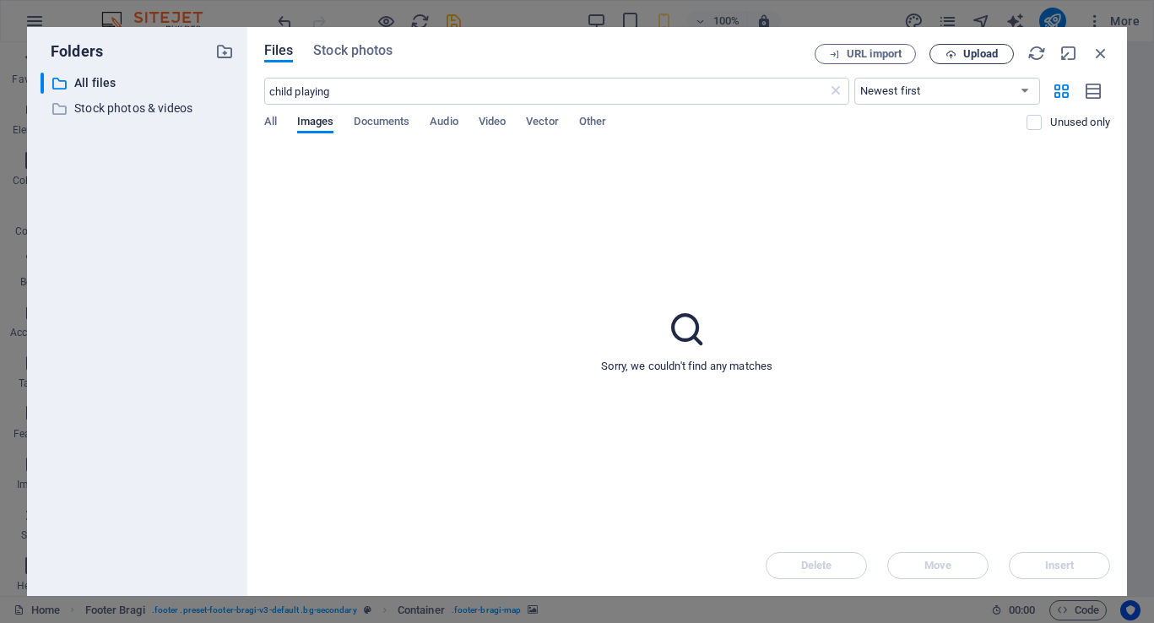
click at [956, 51] on span "Upload" at bounding box center [971, 54] width 69 height 11
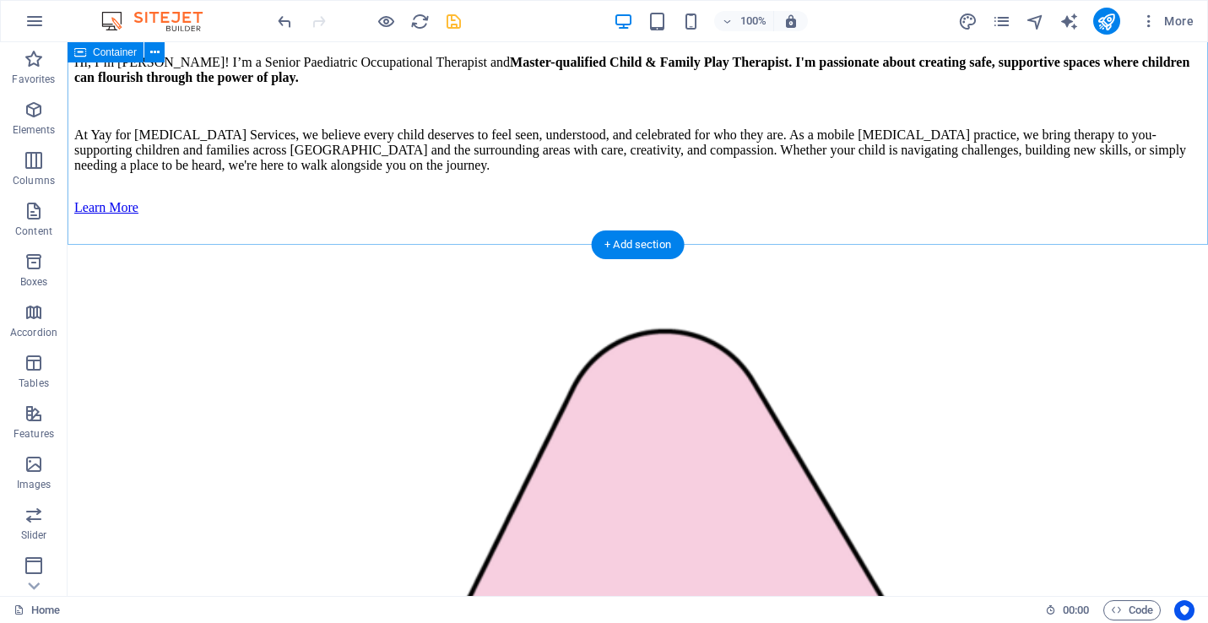
scroll to position [3892, 0]
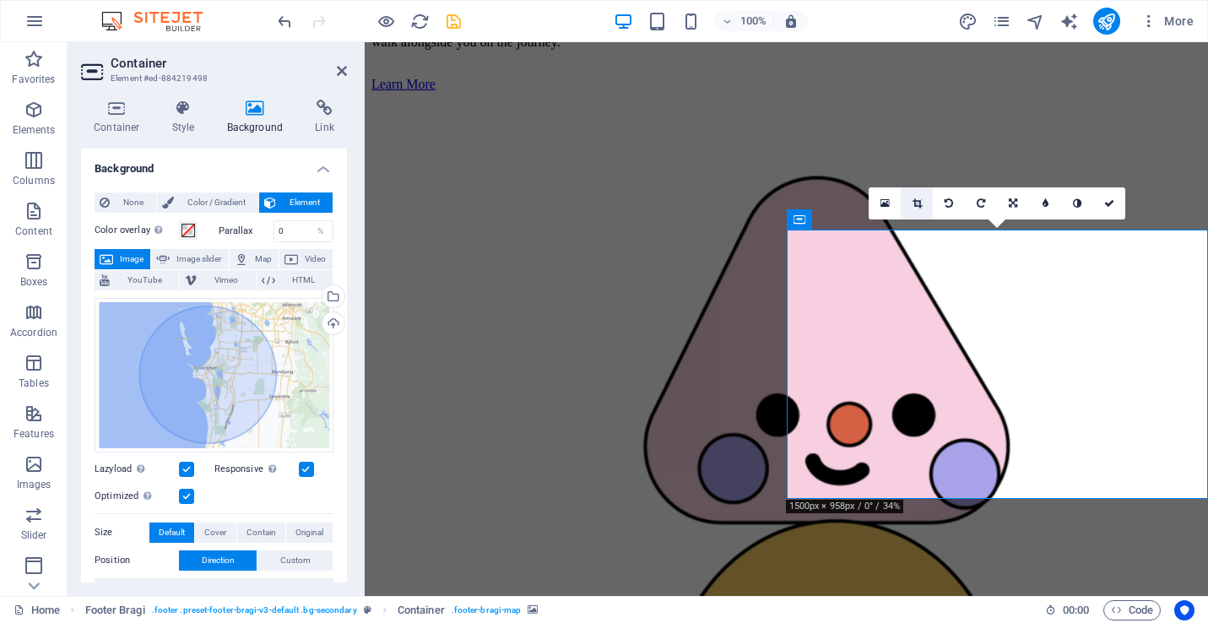
click at [921, 202] on link at bounding box center [917, 203] width 32 height 32
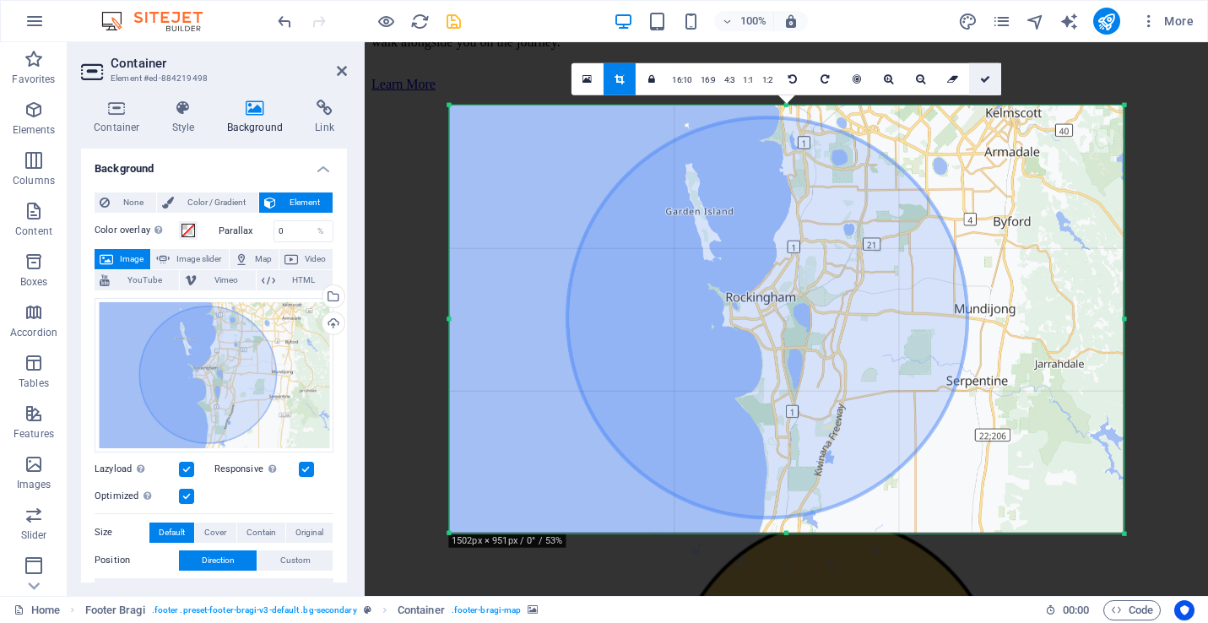
click at [980, 79] on icon at bounding box center [985, 79] width 10 height 10
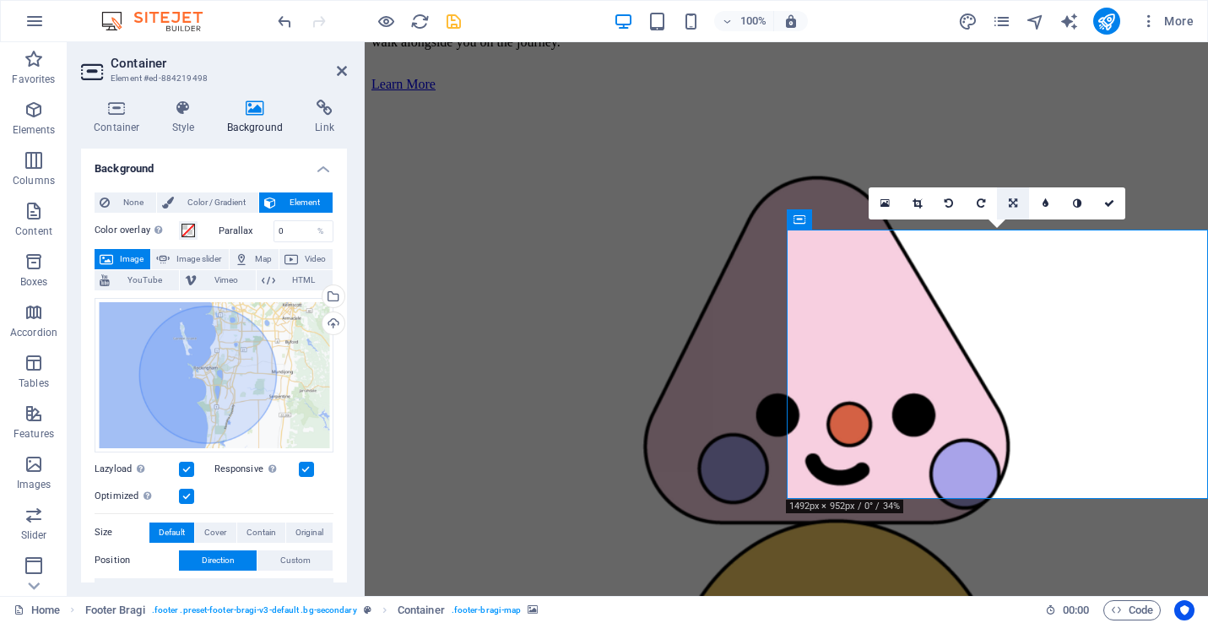
click at [1019, 201] on link at bounding box center [1013, 203] width 32 height 32
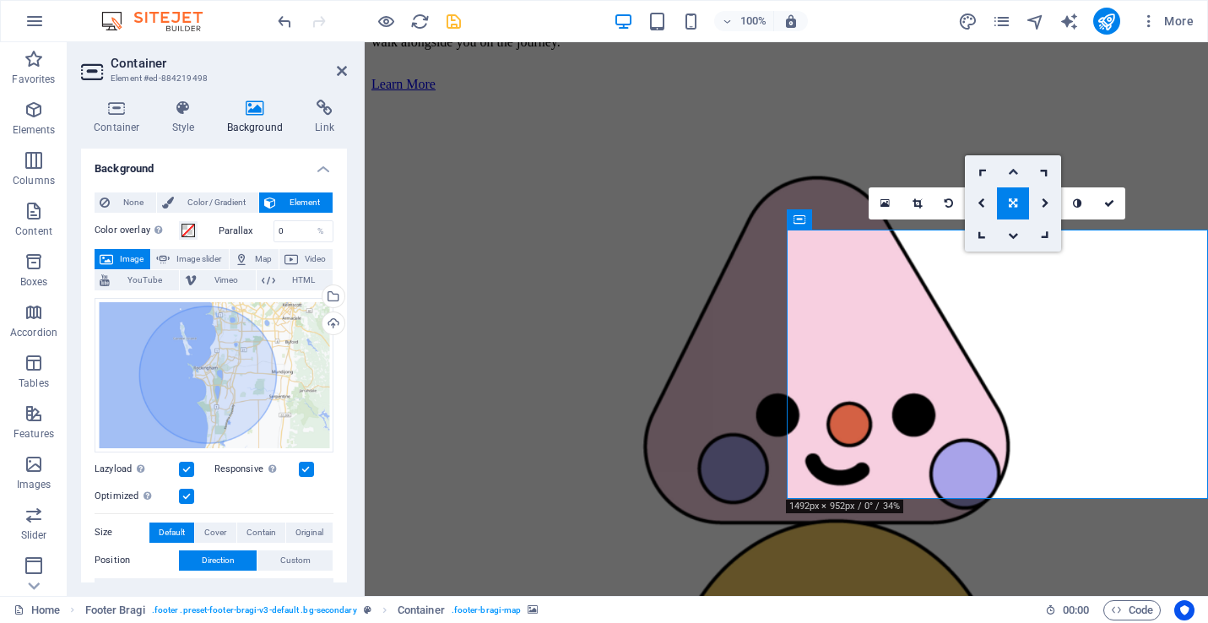
click at [1012, 171] on icon at bounding box center [1013, 171] width 10 height 10
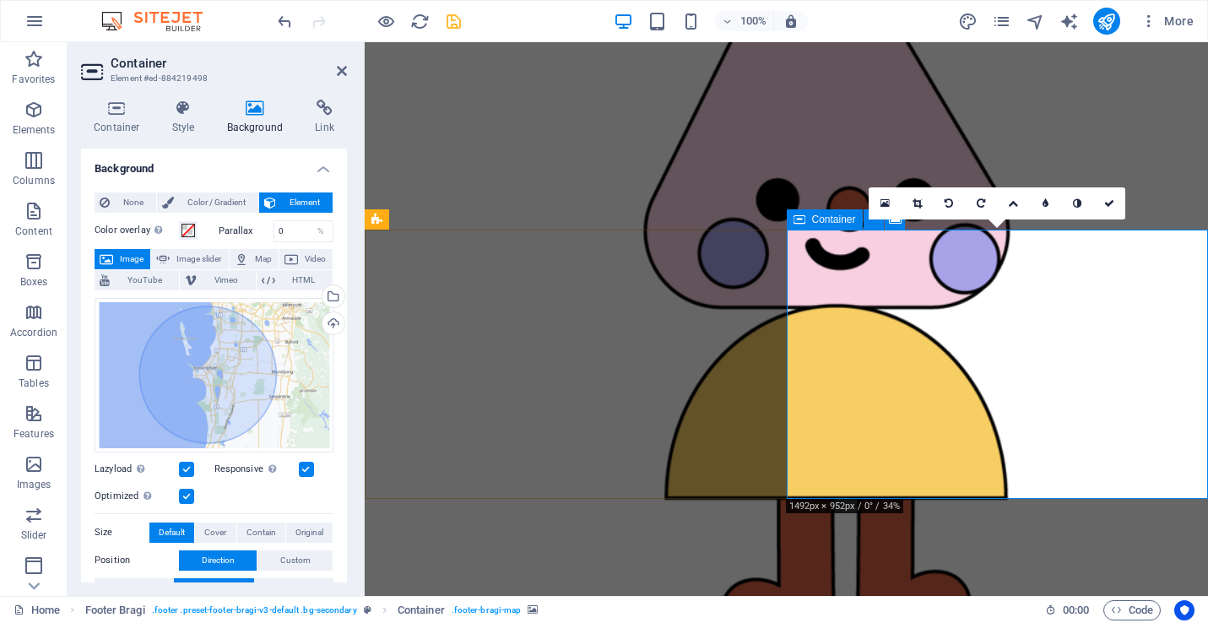
scroll to position [3892, 0]
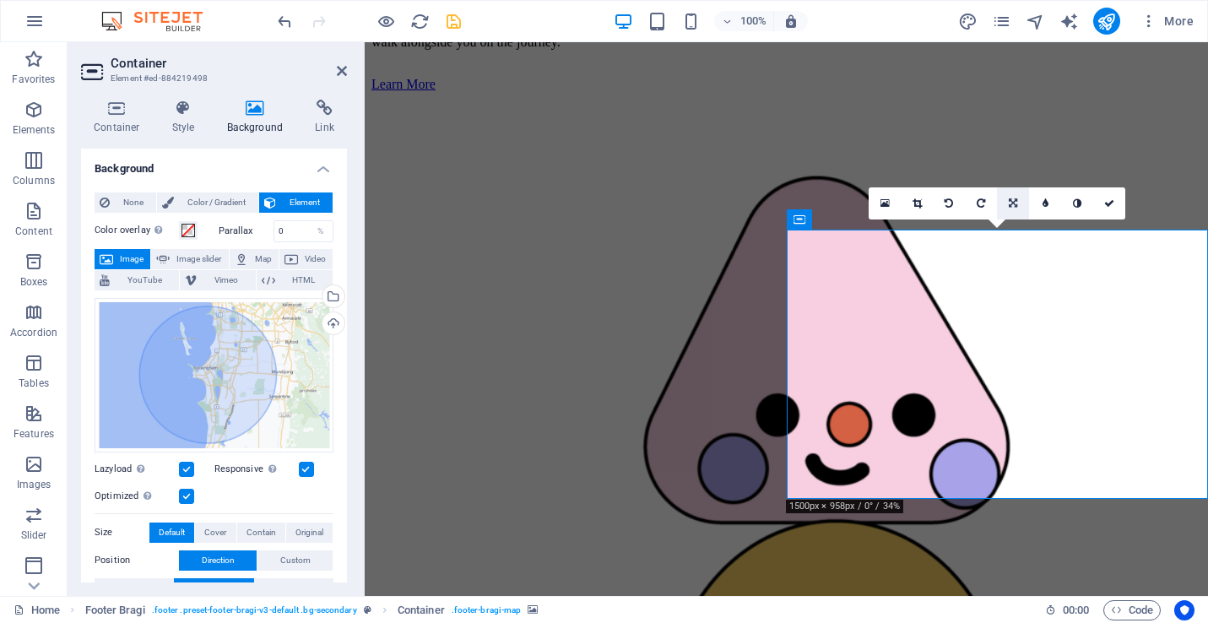
click at [1010, 200] on icon at bounding box center [1013, 203] width 8 height 10
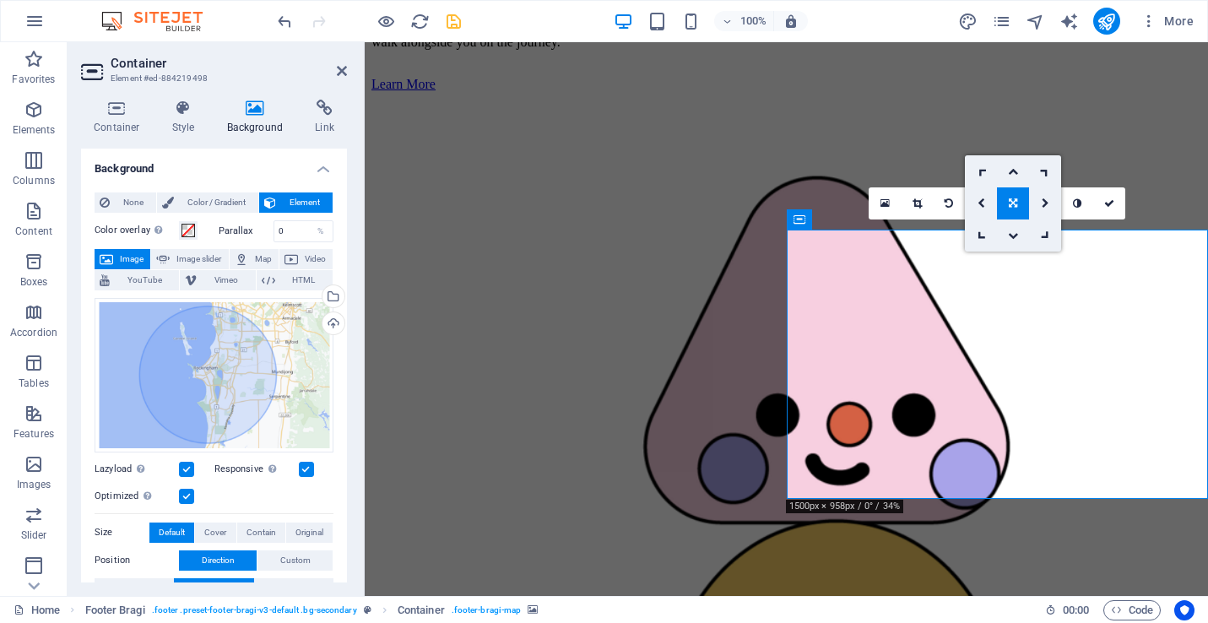
click at [1013, 204] on icon at bounding box center [1013, 203] width 8 height 10
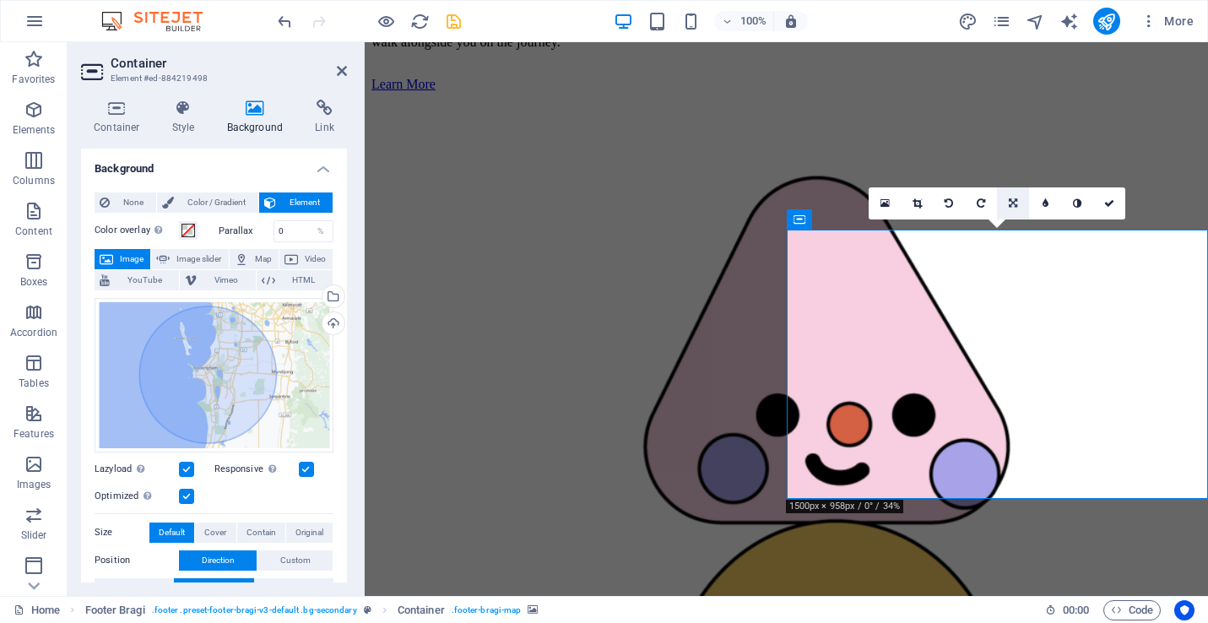
click at [1021, 199] on link at bounding box center [1013, 203] width 32 height 32
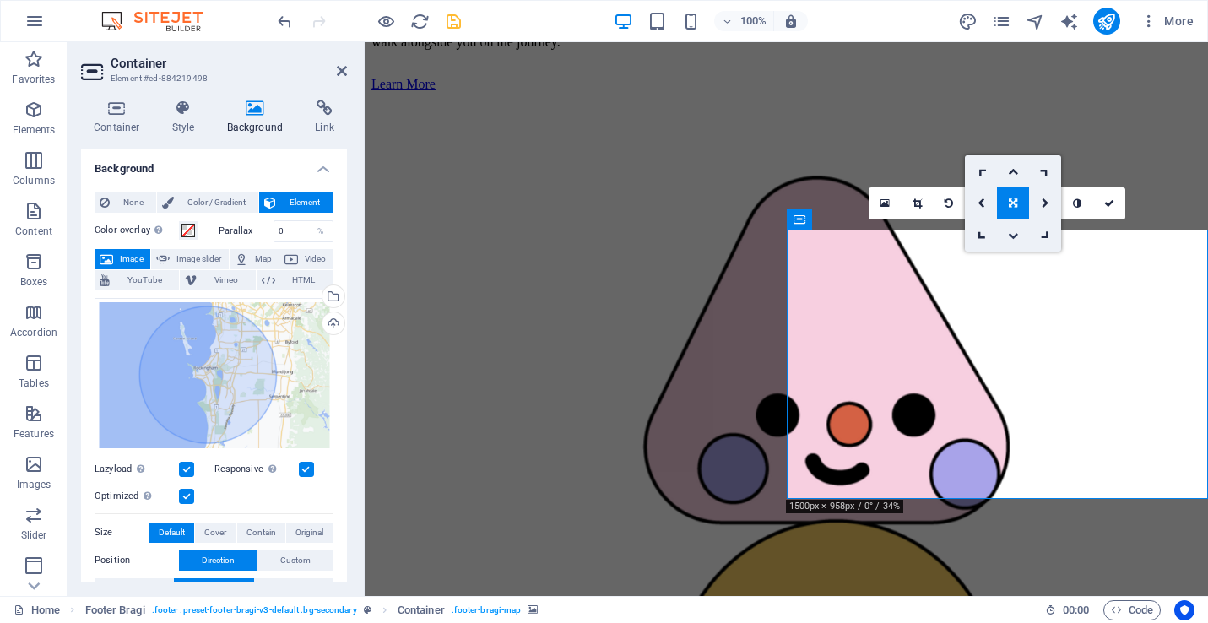
click at [1014, 238] on icon at bounding box center [1013, 235] width 10 height 10
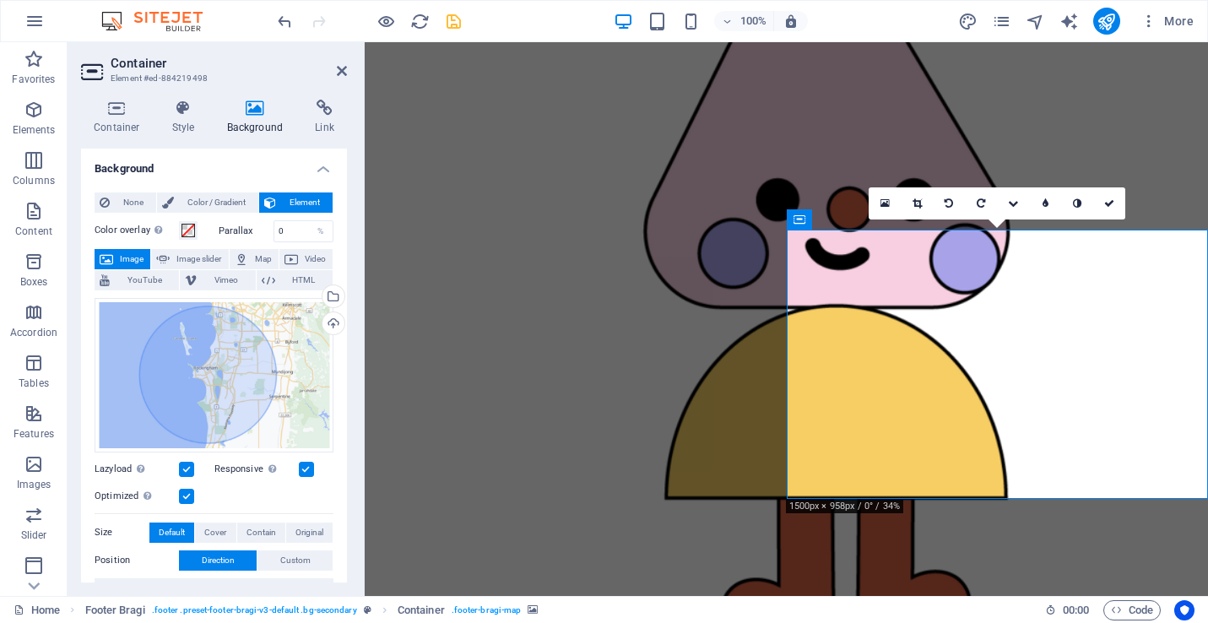
scroll to position [3892, 0]
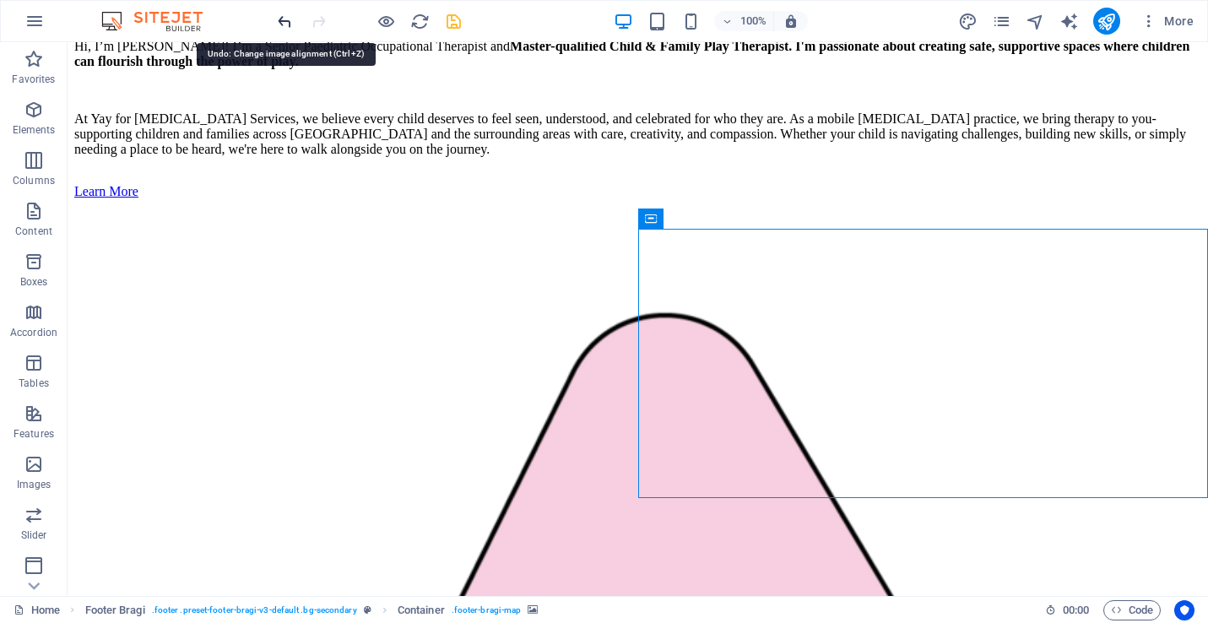
click at [281, 17] on icon "undo" at bounding box center [284, 21] width 19 height 19
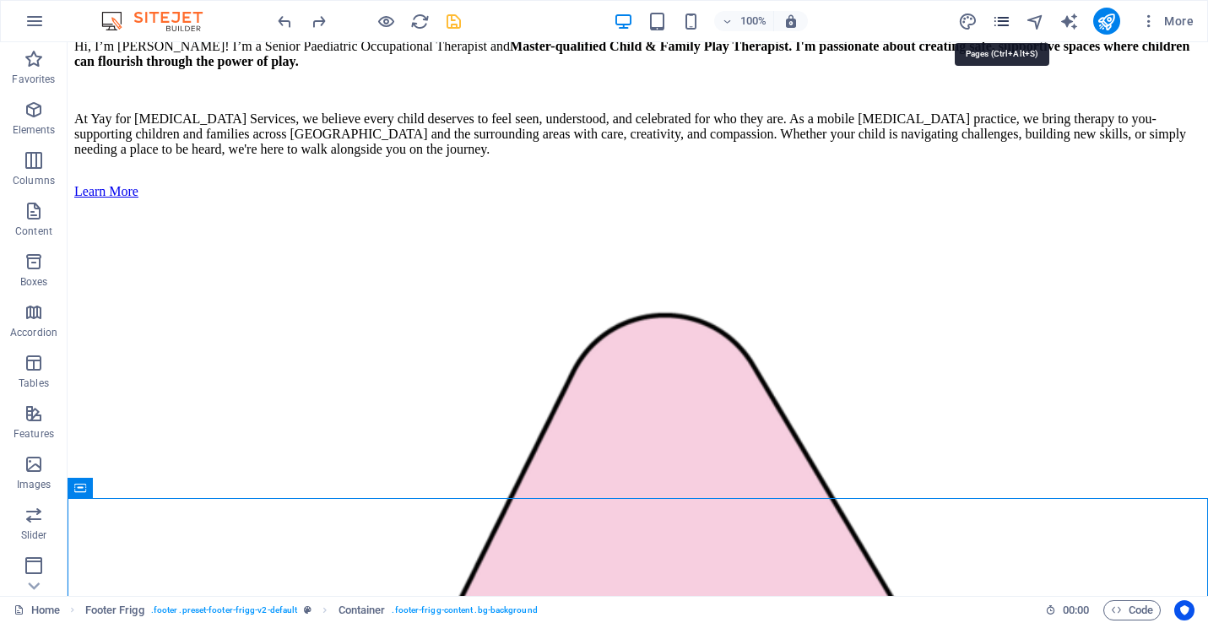
click at [999, 20] on icon "pages" at bounding box center [1001, 21] width 19 height 19
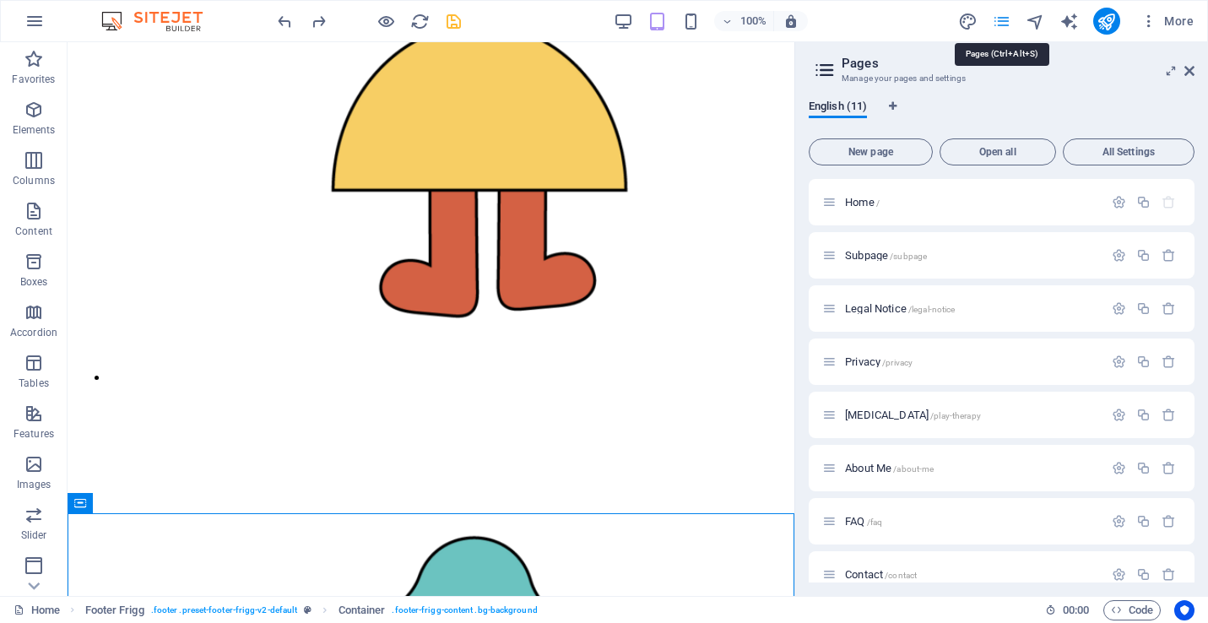
scroll to position [4439, 0]
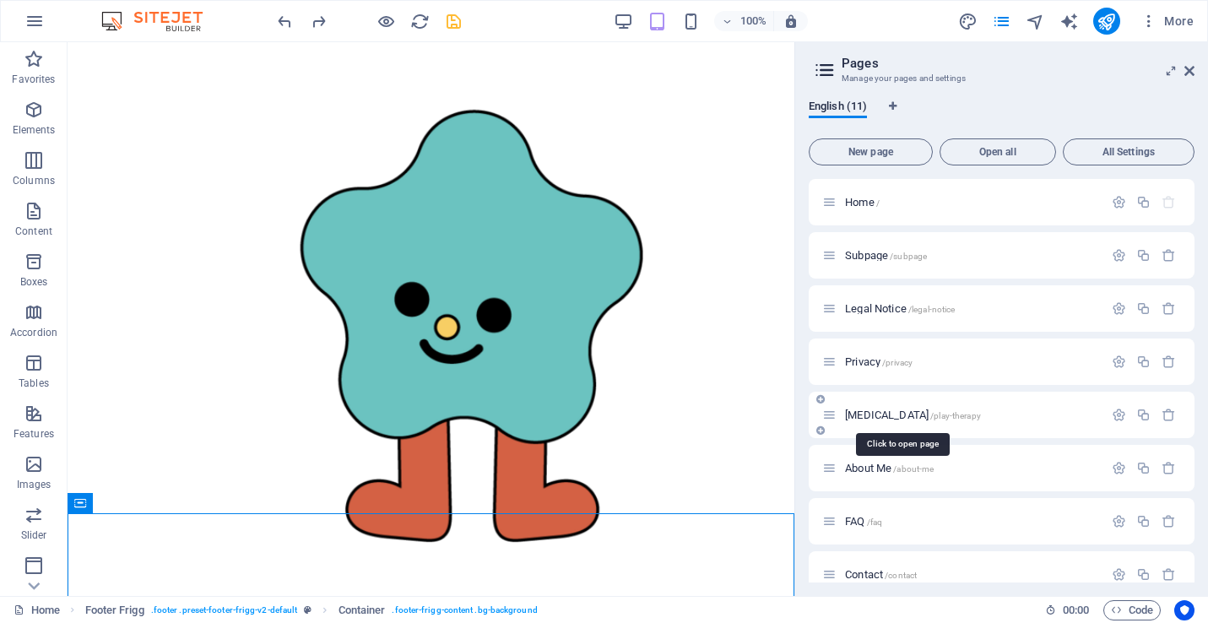
click at [890, 416] on span "[MEDICAL_DATA] /play-therapy" at bounding box center [913, 415] width 136 height 13
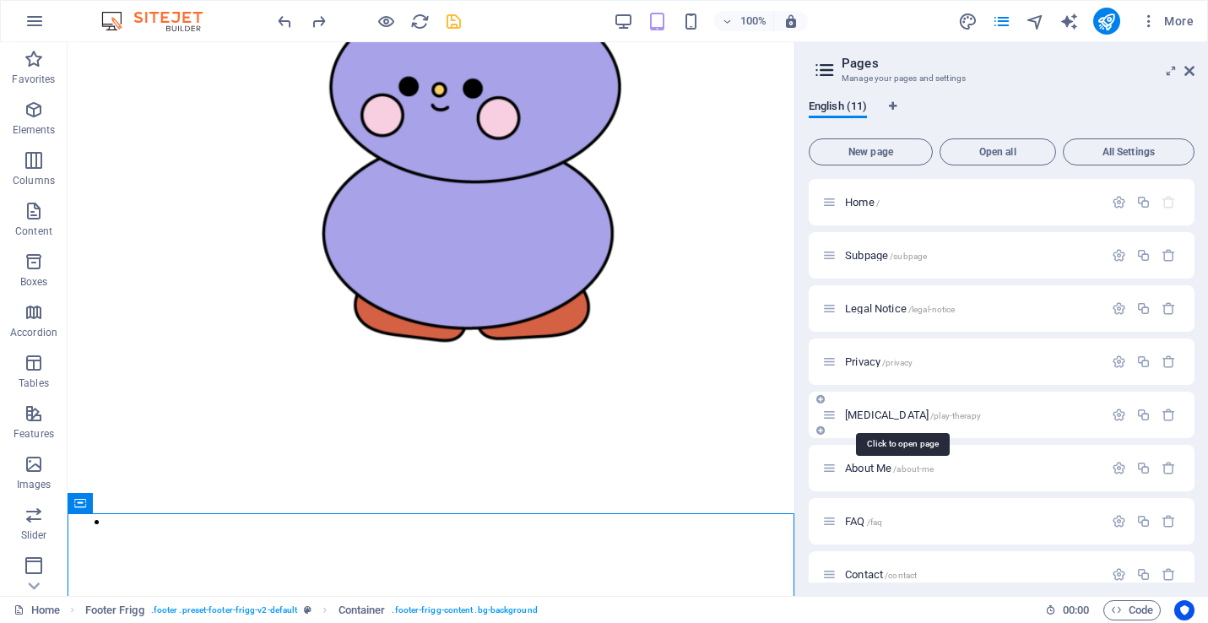
scroll to position [0, 0]
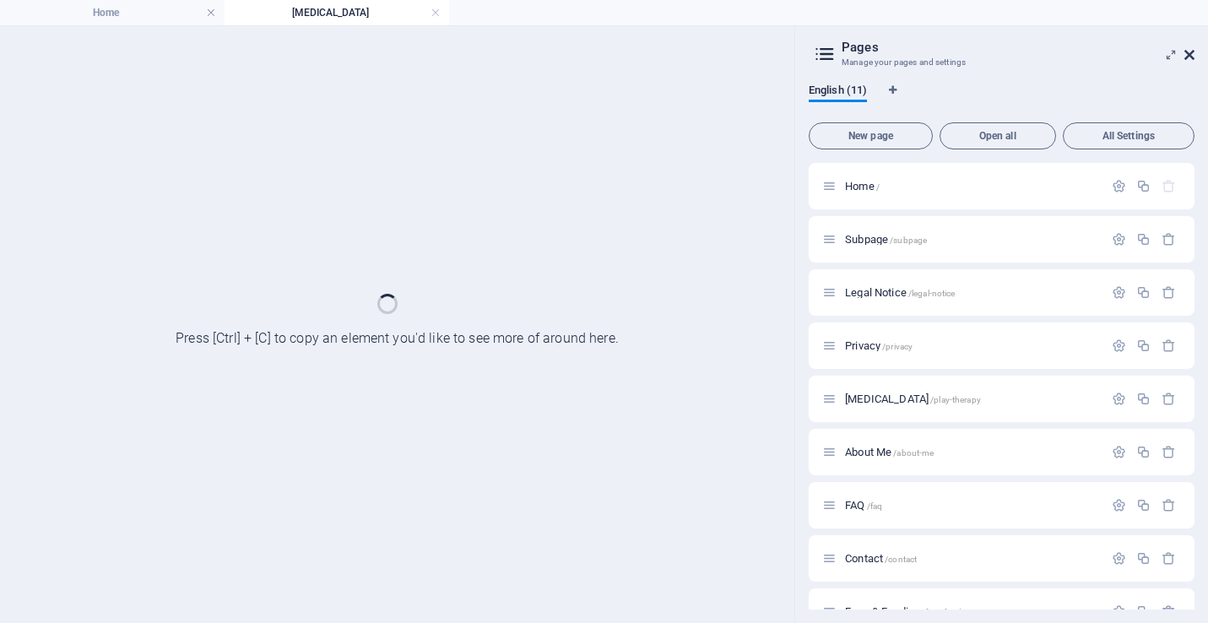
click at [1153, 58] on icon at bounding box center [1189, 55] width 10 height 14
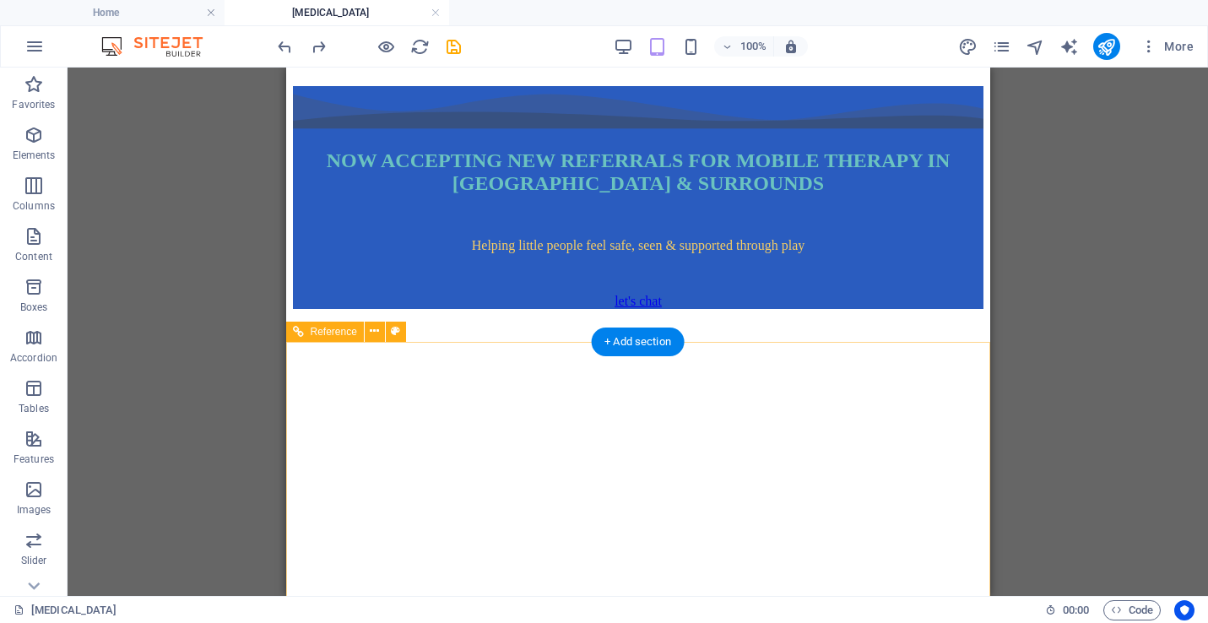
scroll to position [5334, 0]
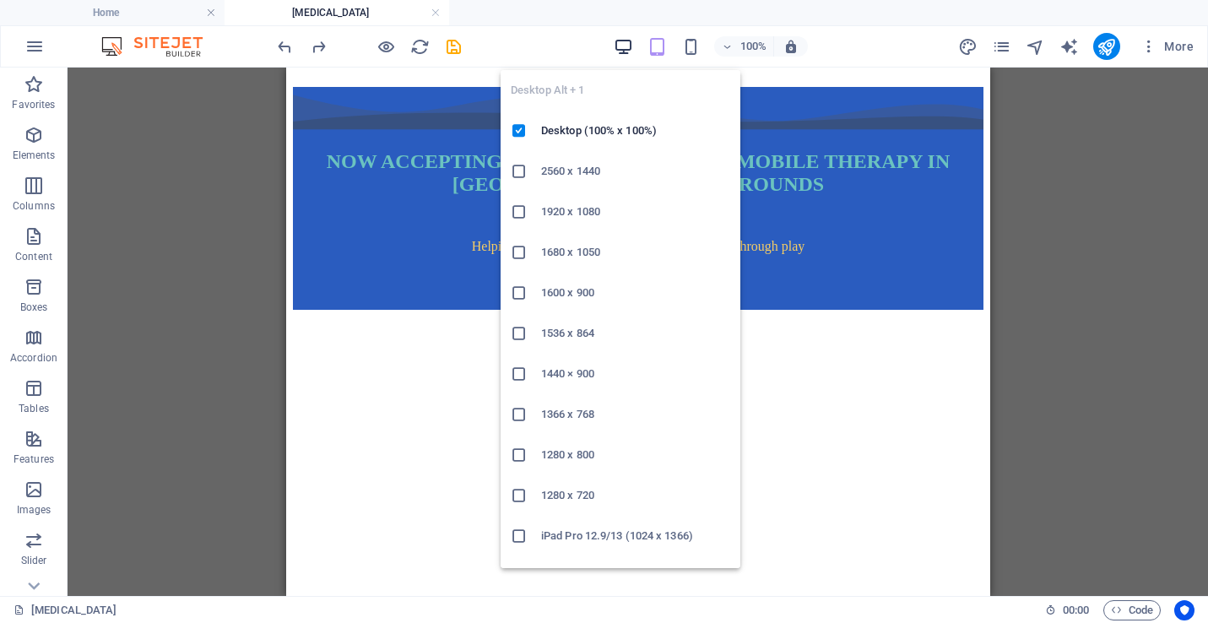
click at [620, 54] on icon "button" at bounding box center [623, 46] width 19 height 19
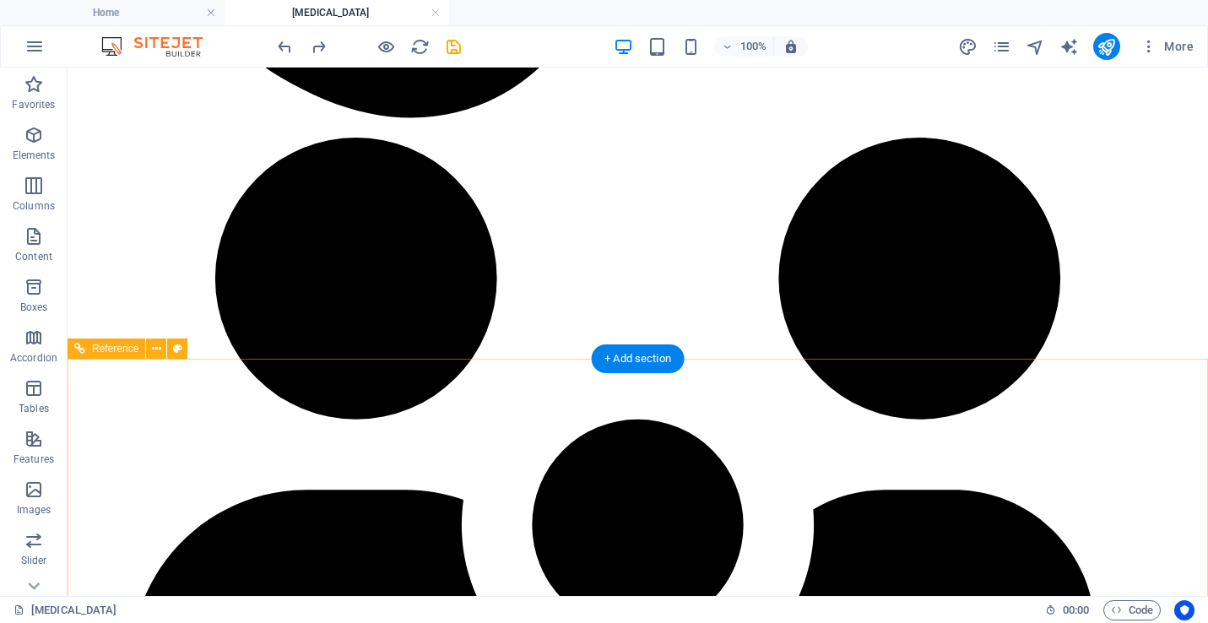
scroll to position [4636, 0]
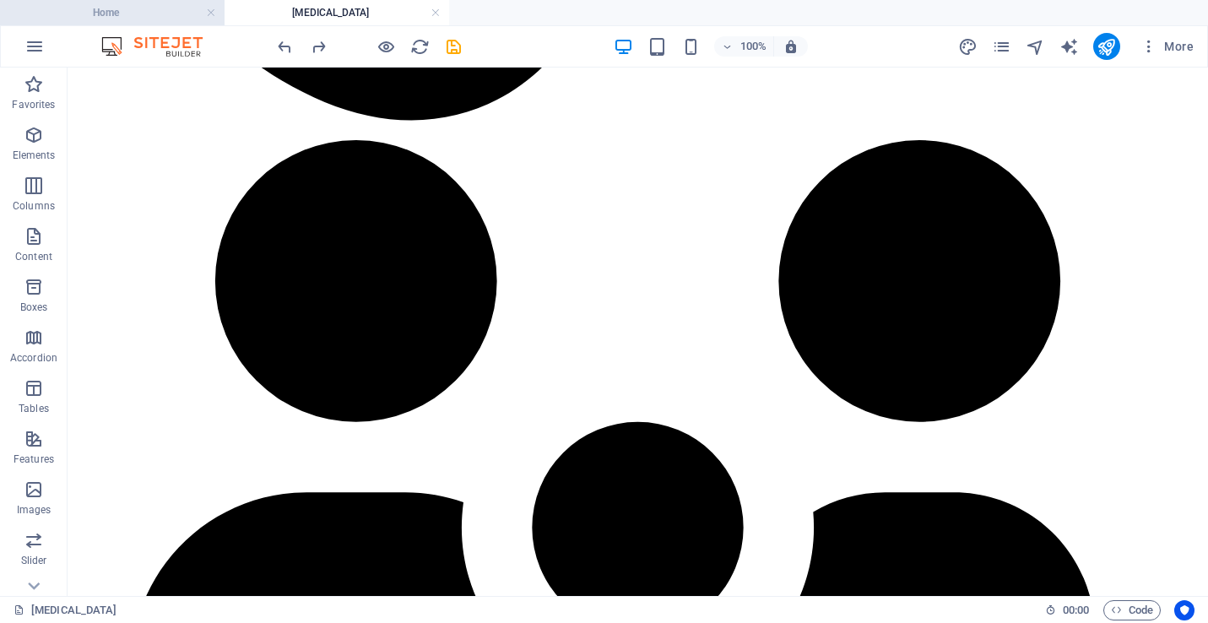
click at [130, 13] on h4 "Home" at bounding box center [112, 12] width 225 height 19
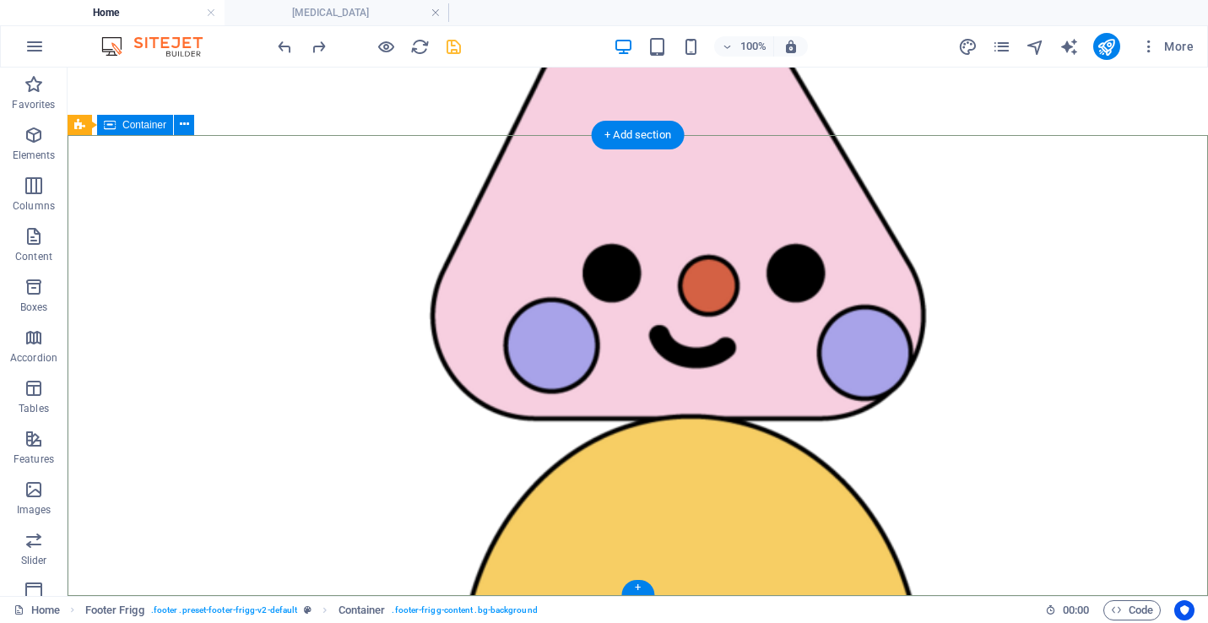
scroll to position [3994, 0]
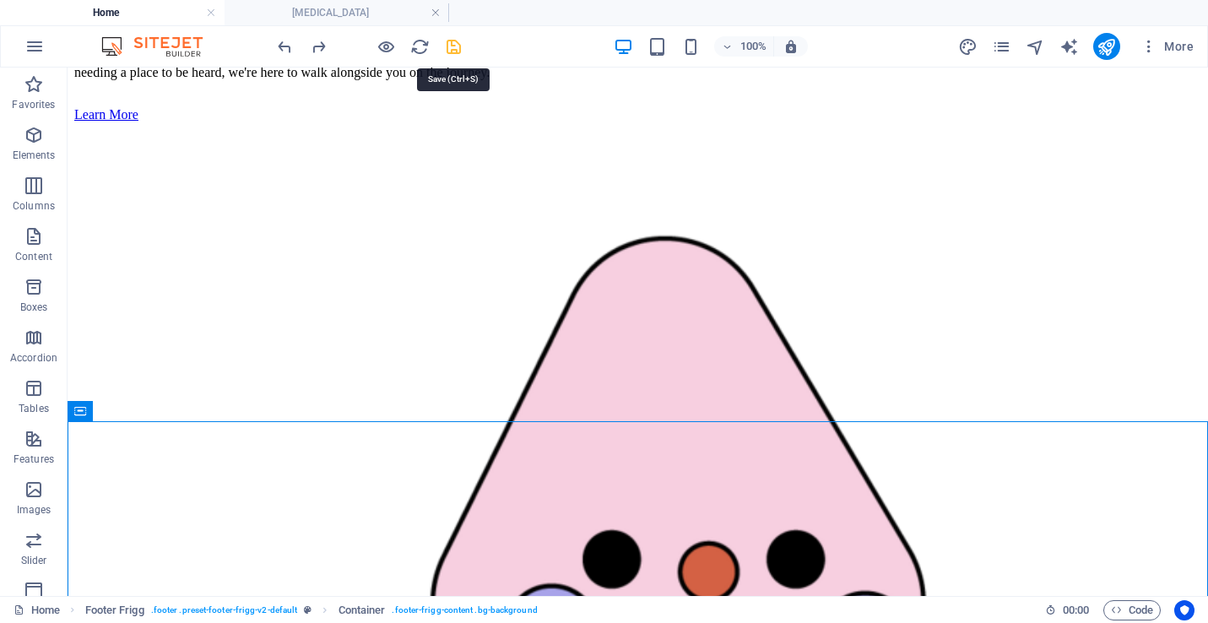
click at [447, 46] on icon "save" at bounding box center [453, 46] width 19 height 19
checkbox input "false"
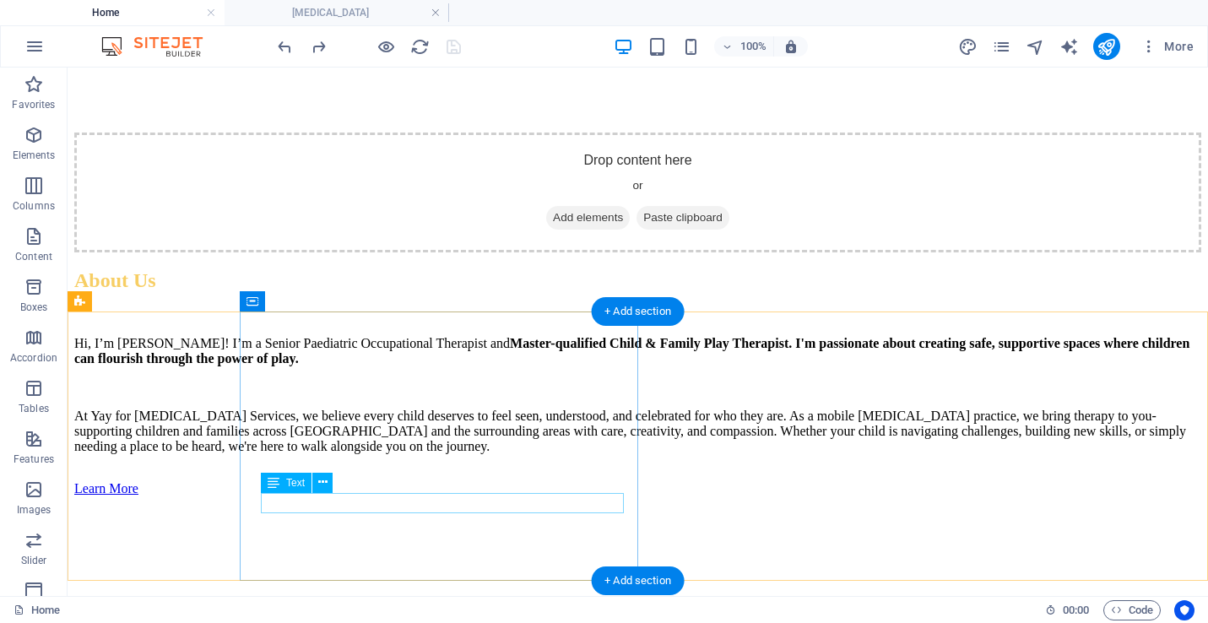
scroll to position [3835, 0]
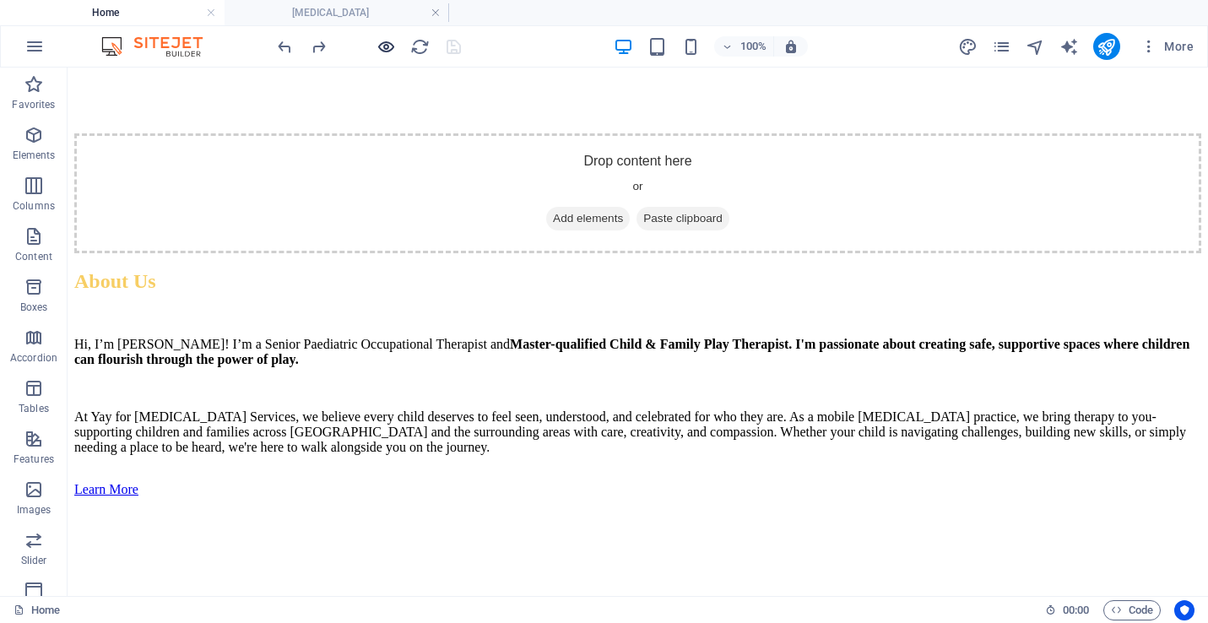
click at [379, 46] on icon "button" at bounding box center [385, 46] width 19 height 19
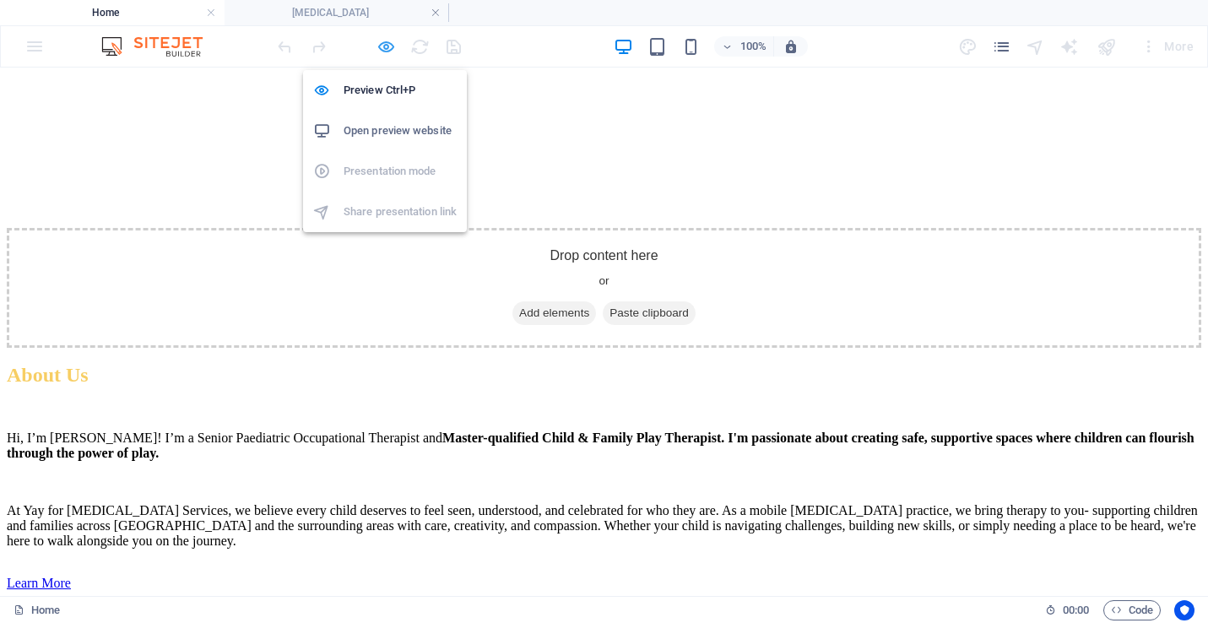
scroll to position [3848, 0]
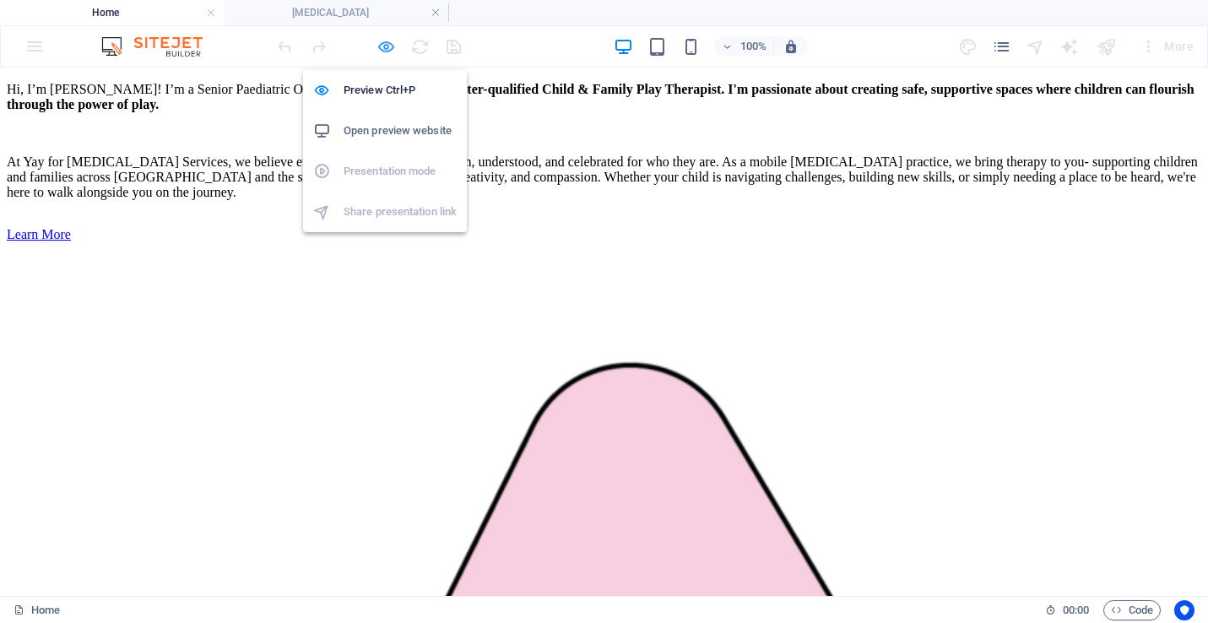
click at [379, 46] on icon "button" at bounding box center [385, 46] width 19 height 19
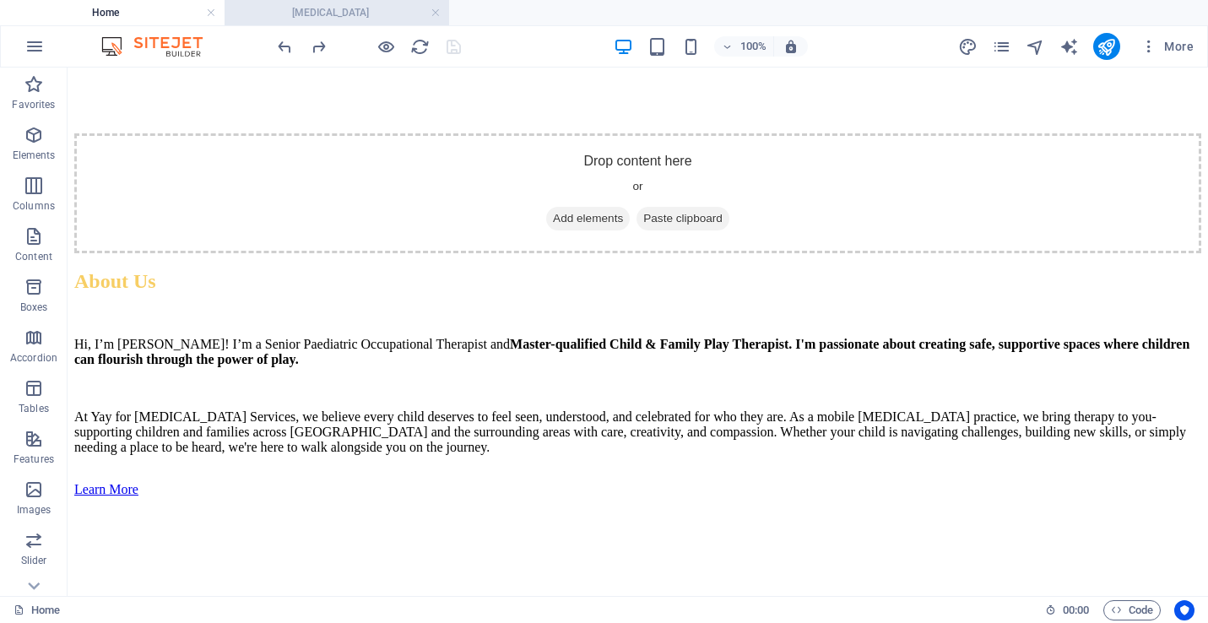
click at [368, 14] on h4 "[MEDICAL_DATA]" at bounding box center [337, 12] width 225 height 19
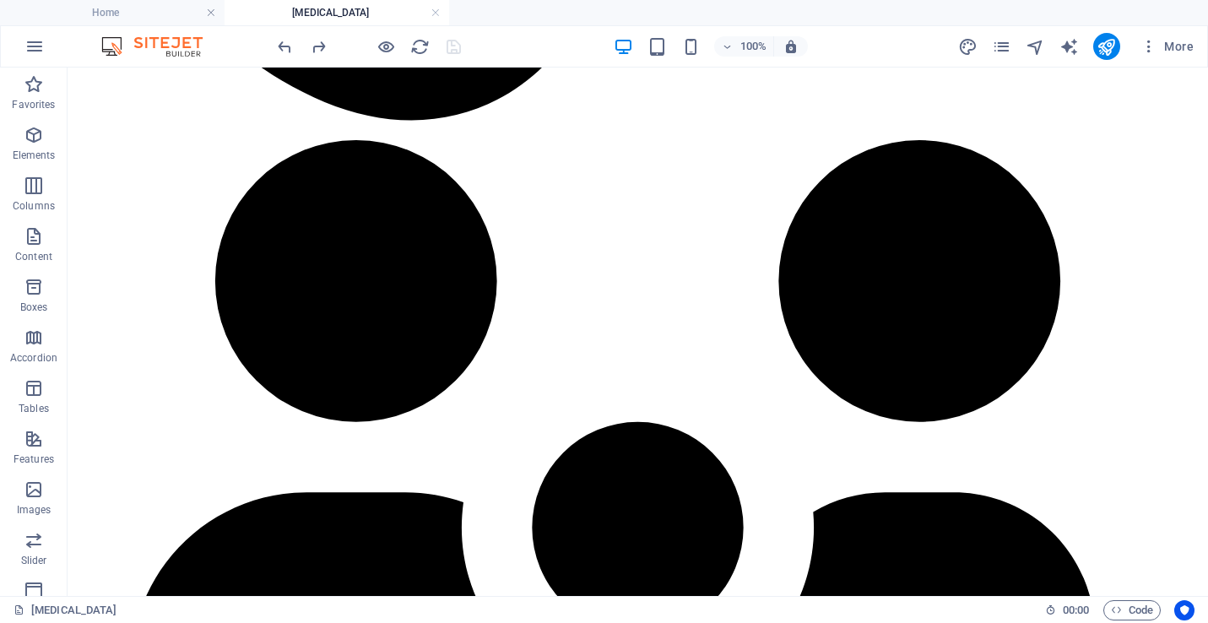
scroll to position [0, 0]
click at [416, 44] on icon "reload" at bounding box center [419, 46] width 19 height 19
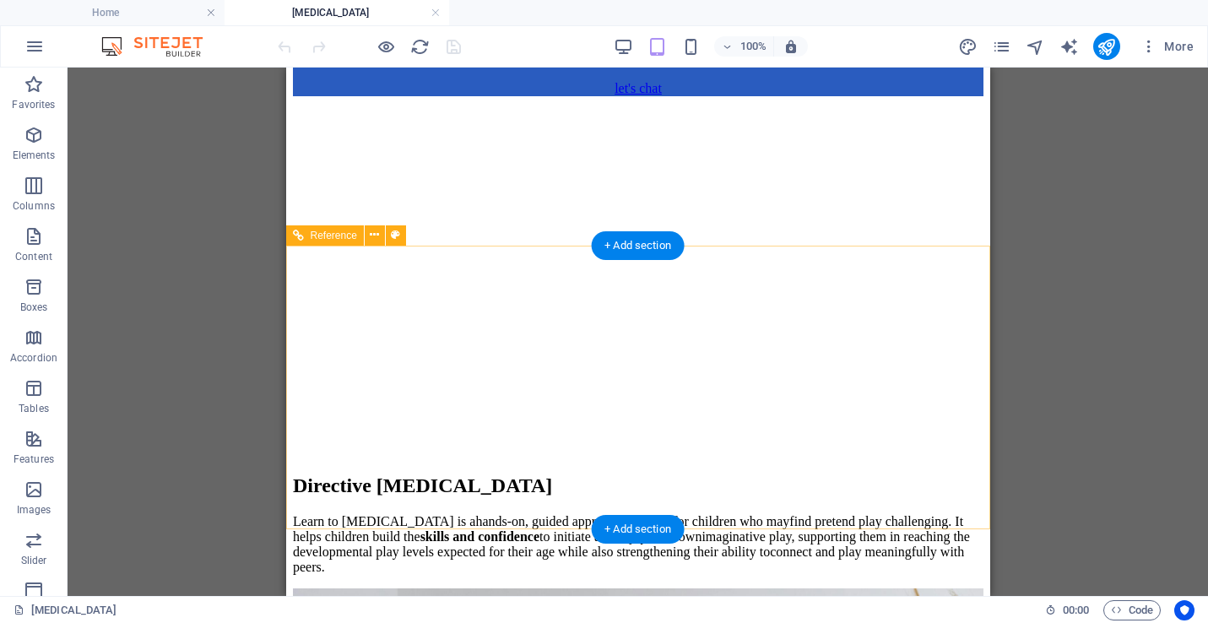
scroll to position [5556, 0]
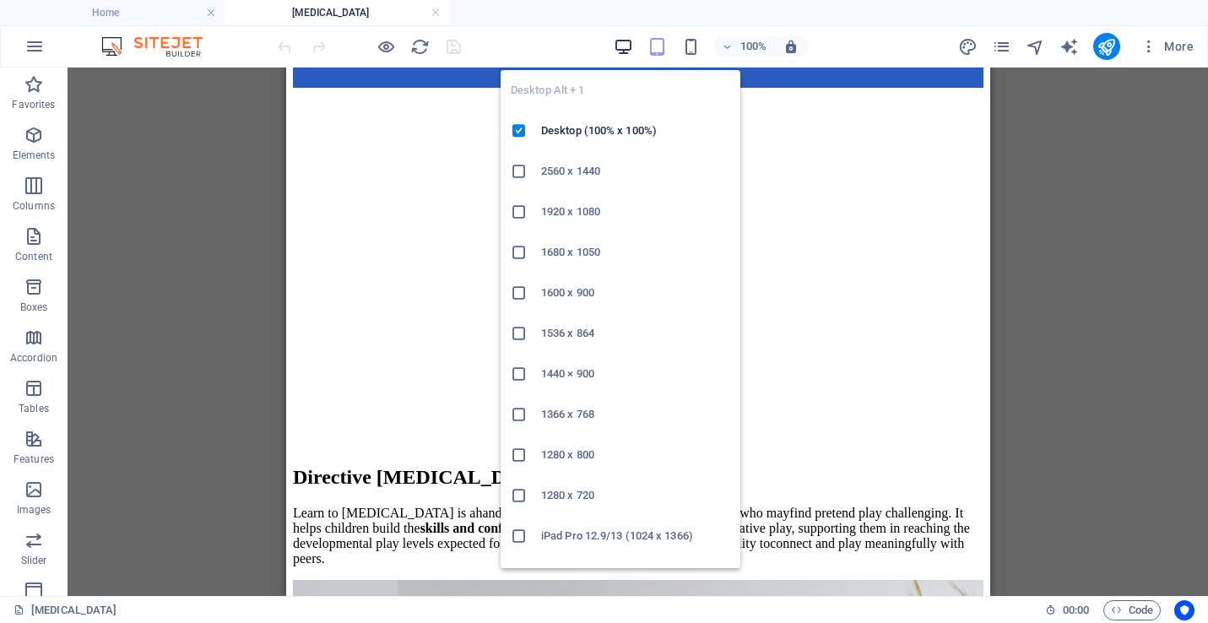
click at [620, 47] on icon "button" at bounding box center [623, 46] width 19 height 19
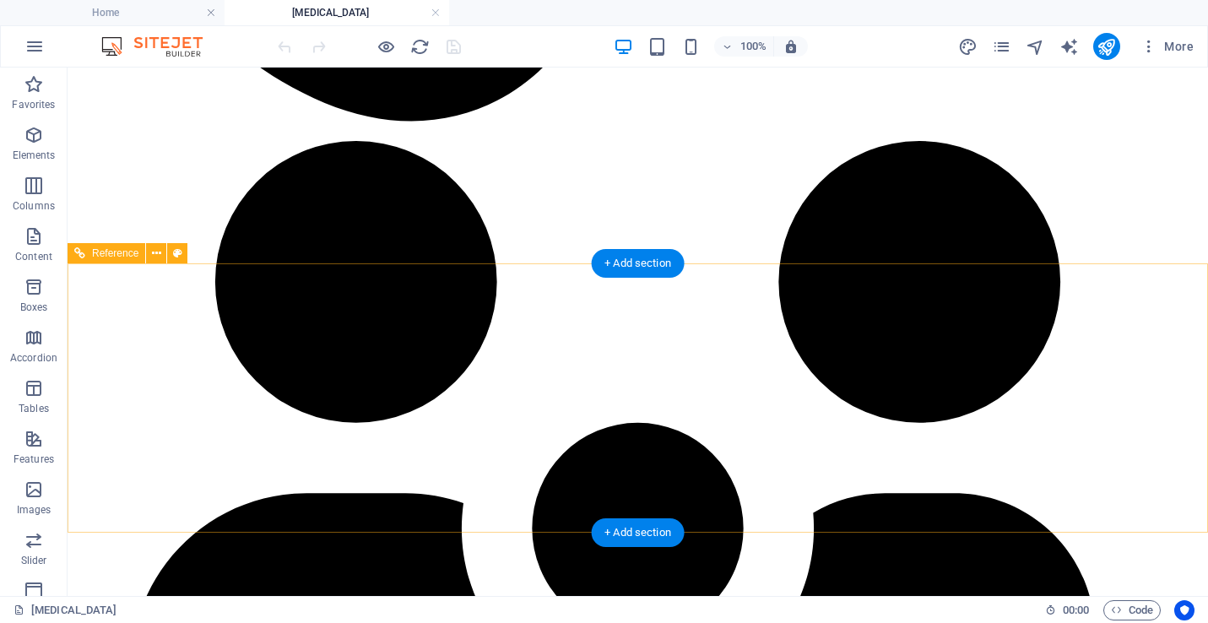
scroll to position [4629, 0]
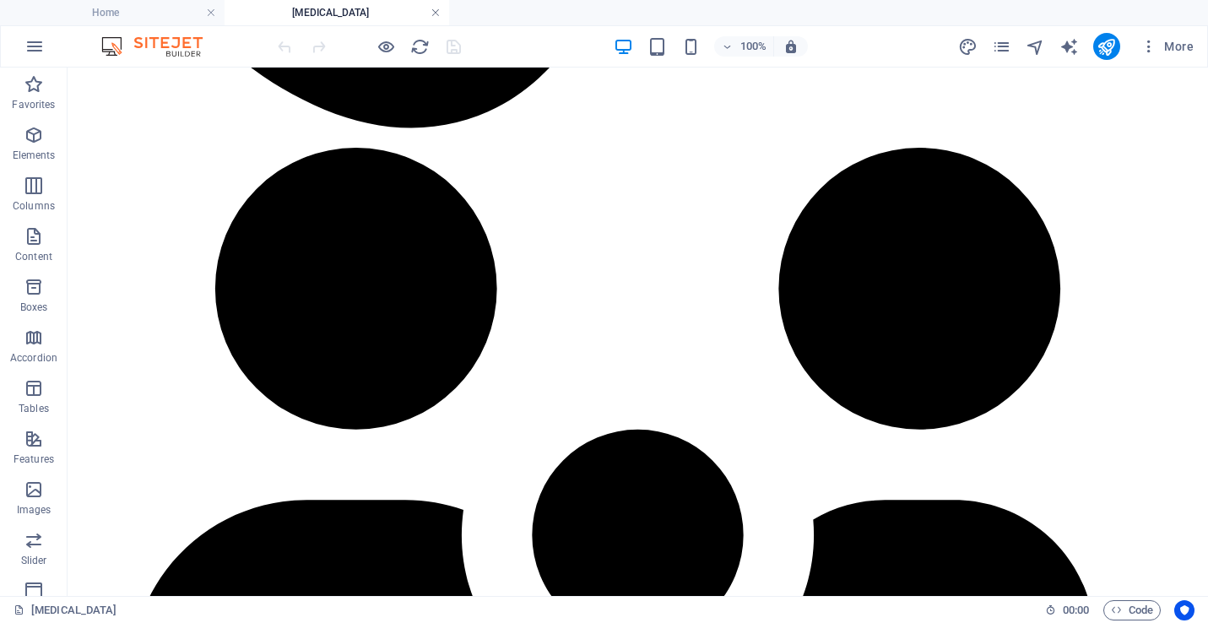
click at [435, 12] on link at bounding box center [435, 13] width 10 height 16
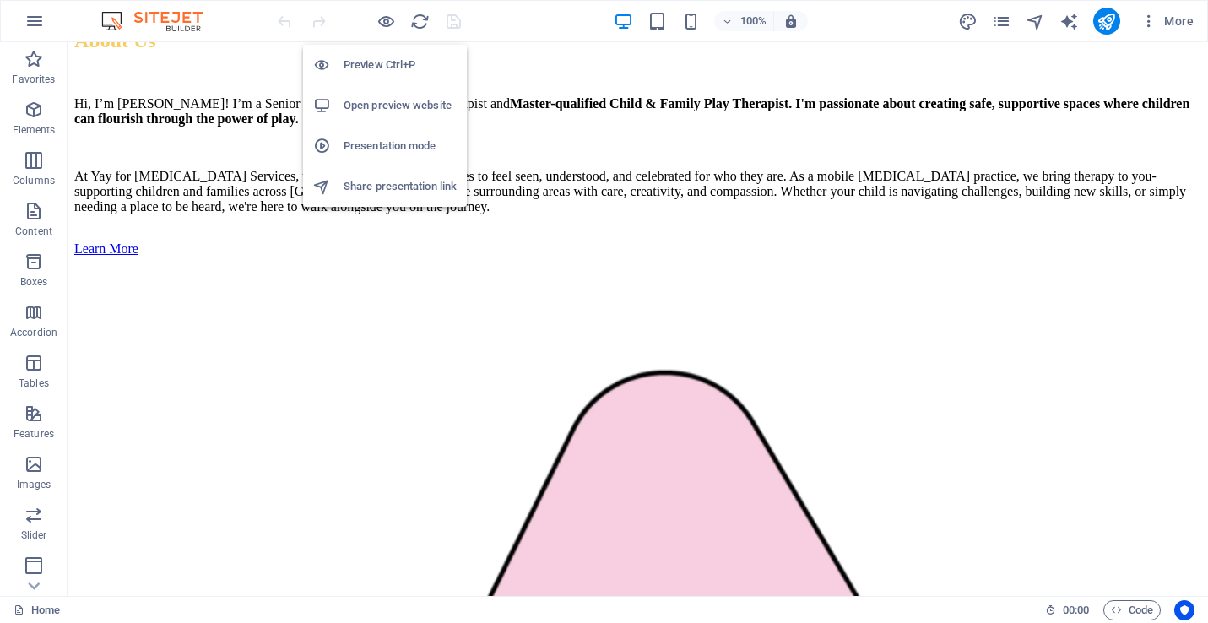
click at [382, 149] on h6 "Presentation mode" at bounding box center [400, 146] width 113 height 20
click at [371, 189] on h6 "Share presentation link" at bounding box center [400, 186] width 113 height 20
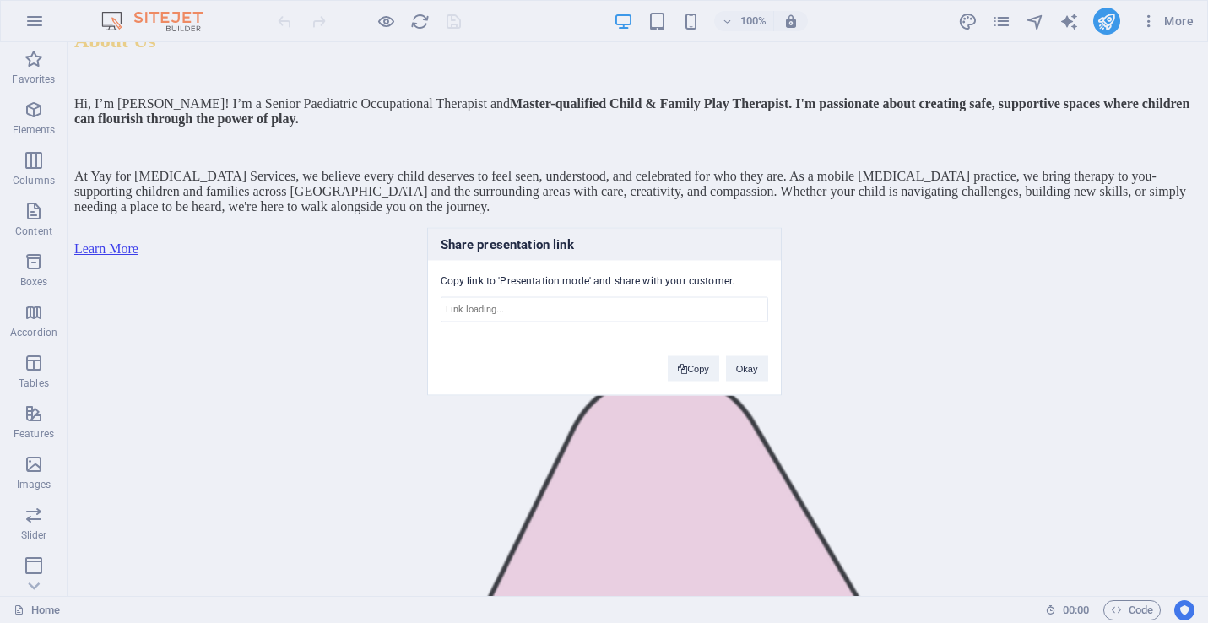
type input "[URL][DOMAIN_NAME]"
click at [690, 366] on button "Copy" at bounding box center [693, 368] width 51 height 25
click at [743, 360] on button "Okay" at bounding box center [747, 368] width 42 height 25
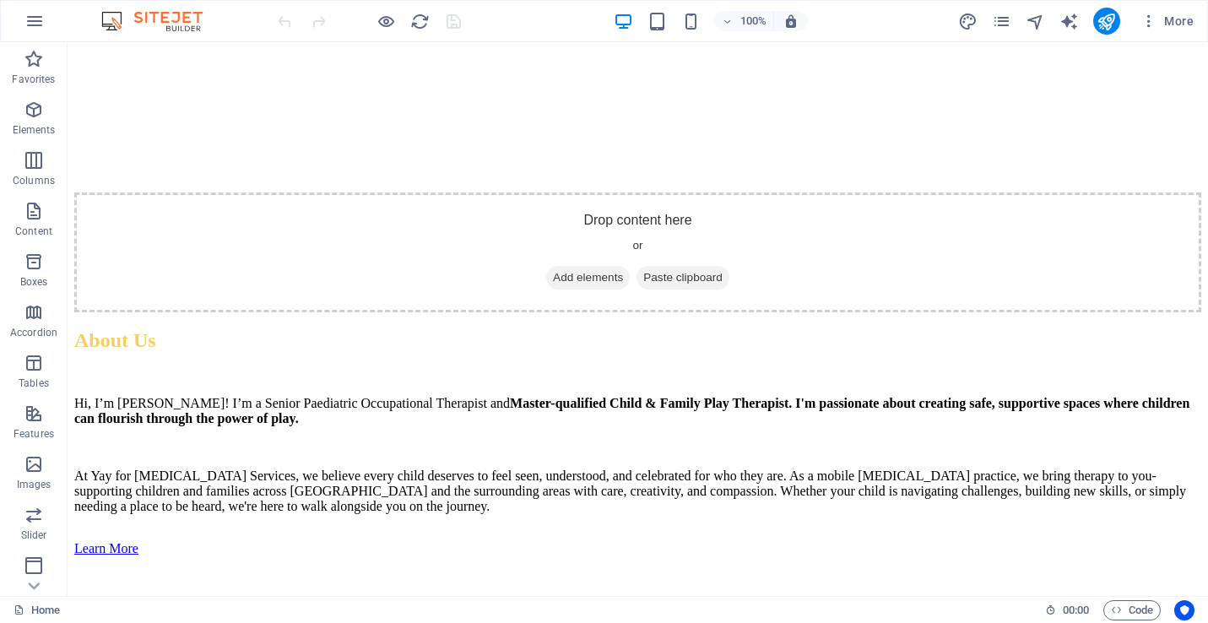
scroll to position [3490, 0]
